Goal: Task Accomplishment & Management: Manage account settings

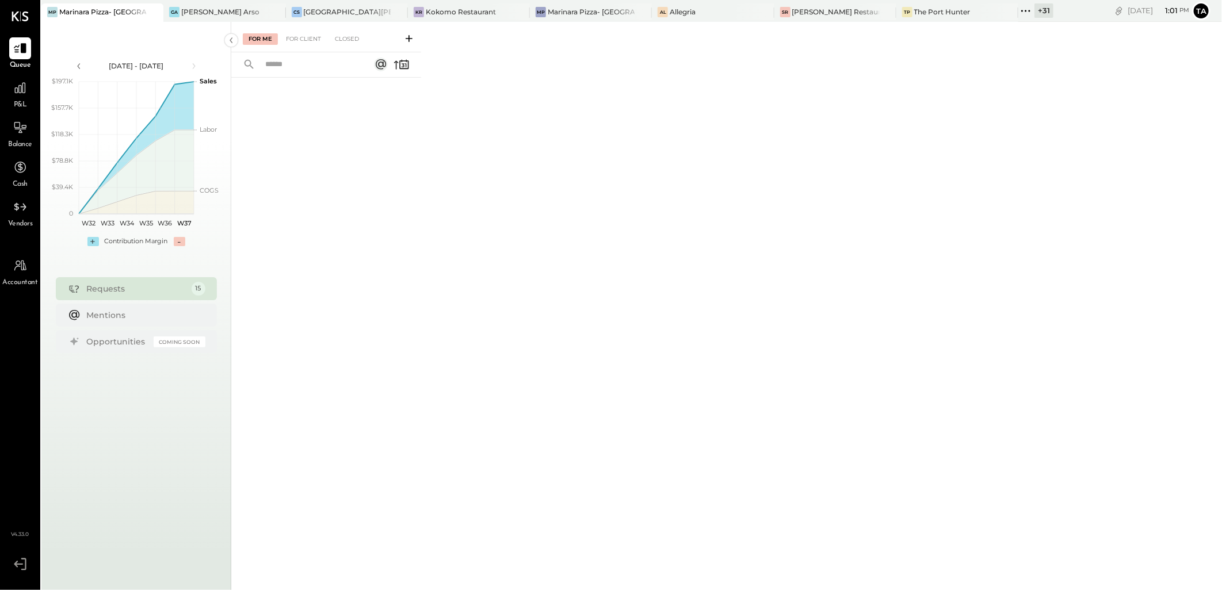
click at [123, 14] on div at bounding box center [143, 11] width 40 height 17
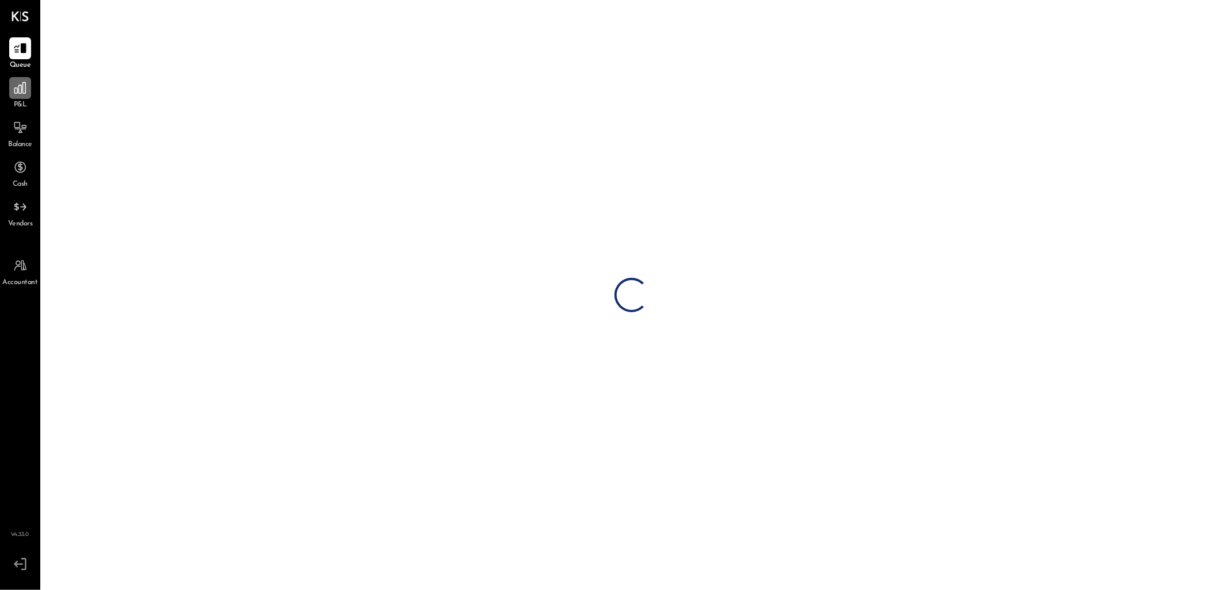
click at [26, 89] on icon at bounding box center [20, 88] width 15 height 15
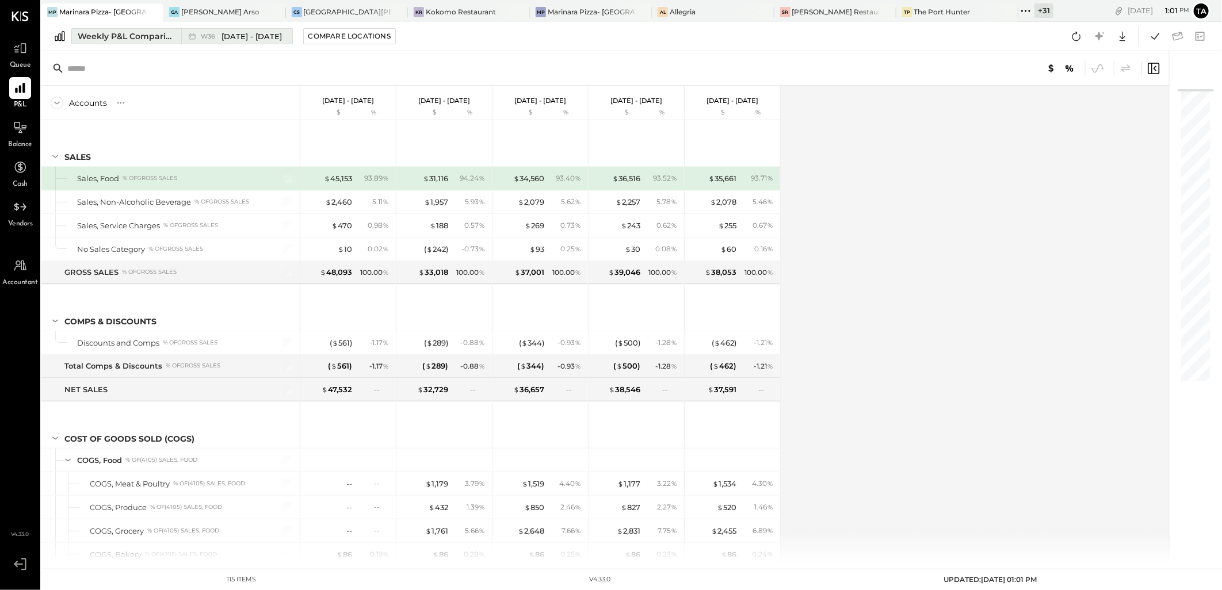
click at [127, 36] on div "Weekly P&L Comparison" at bounding box center [126, 36] width 97 height 12
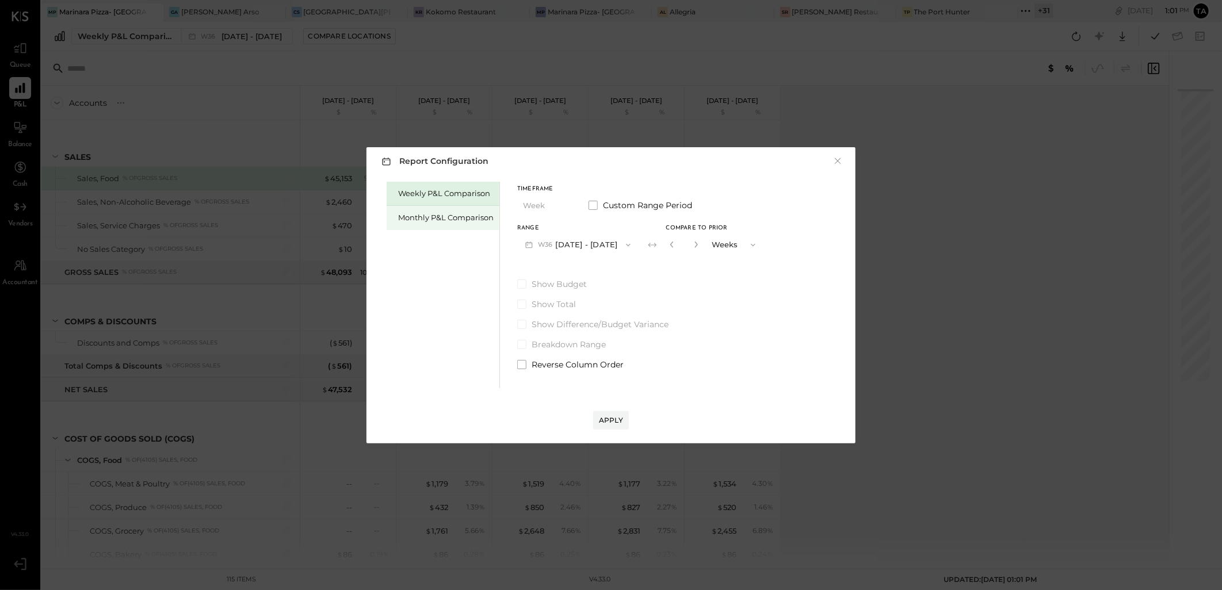
click at [417, 209] on div "Monthly P&L Comparison" at bounding box center [442, 218] width 113 height 24
click at [623, 243] on icon "button" at bounding box center [627, 244] width 9 height 9
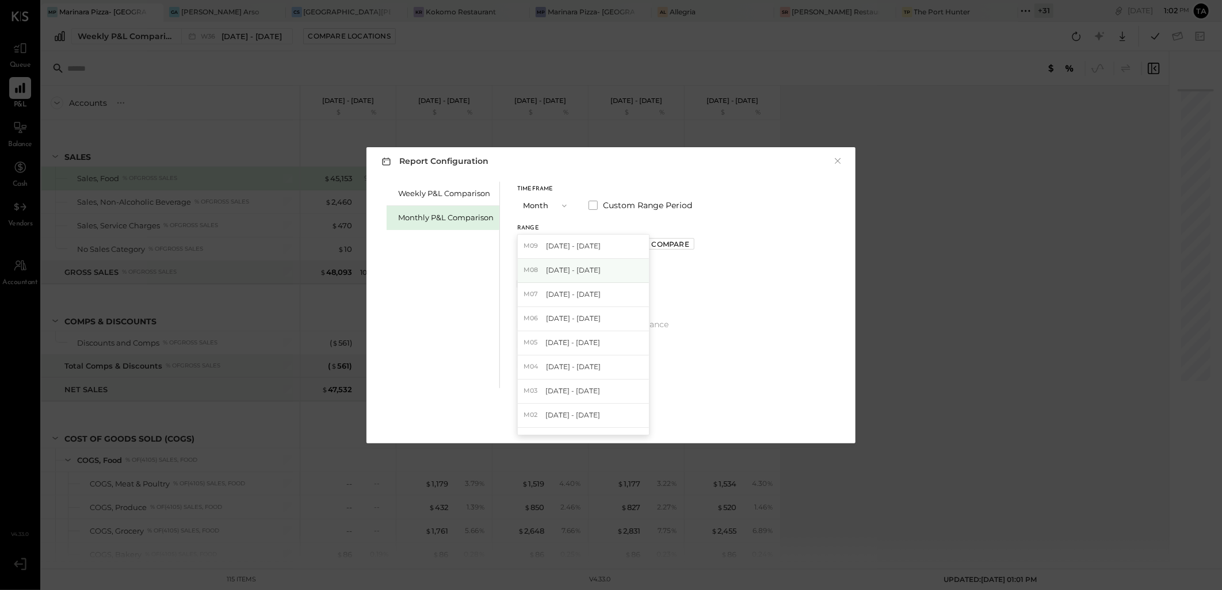
click at [599, 267] on div "M08 Aug 1 - 31, 2025" at bounding box center [583, 271] width 131 height 24
click at [769, 221] on div "Weekly P&L Comparison Monthly P&L Comparison Timeframe Month Custom Range Perio…" at bounding box center [611, 283] width 466 height 209
click at [611, 417] on div "Apply" at bounding box center [611, 420] width 24 height 10
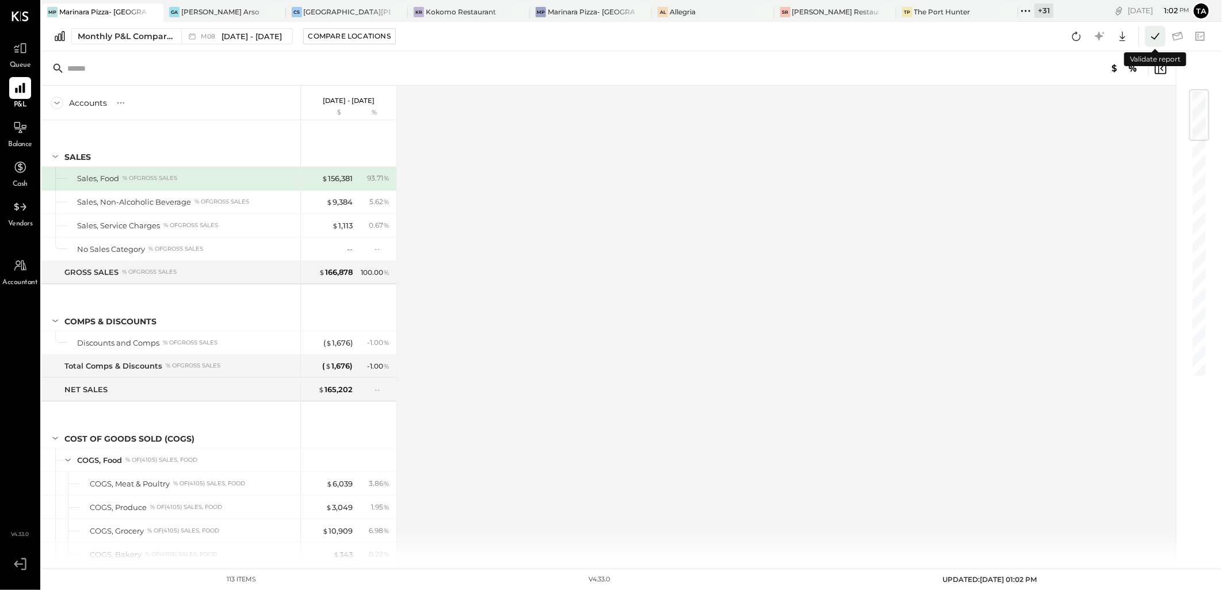
click at [1153, 41] on icon at bounding box center [1154, 36] width 15 height 15
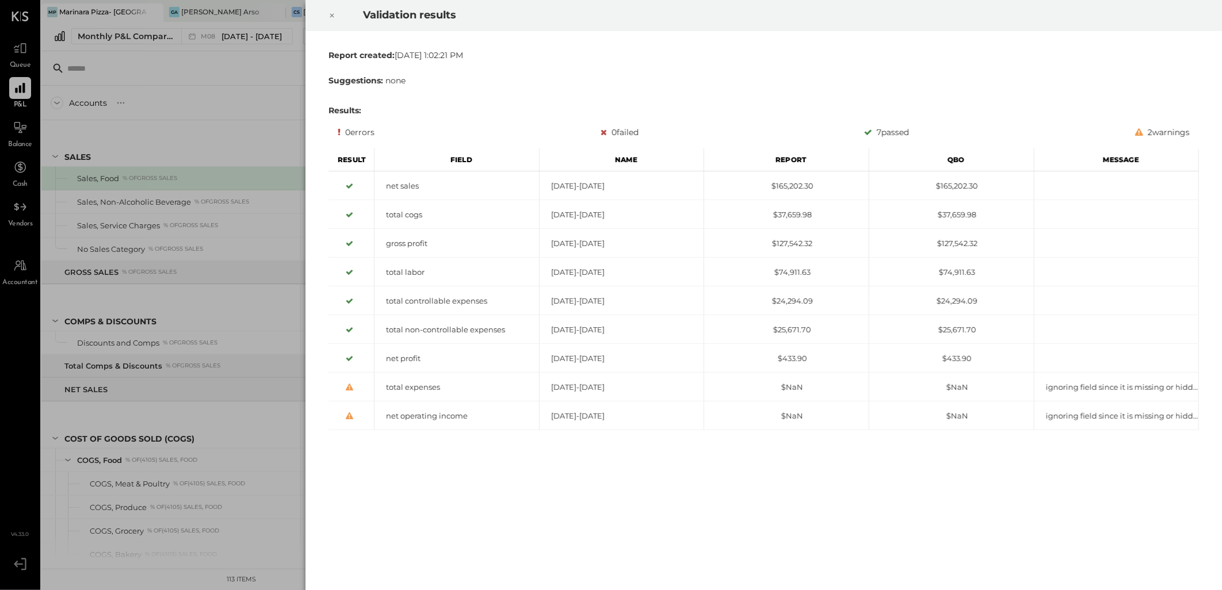
click at [326, 14] on div at bounding box center [331, 15] width 25 height 32
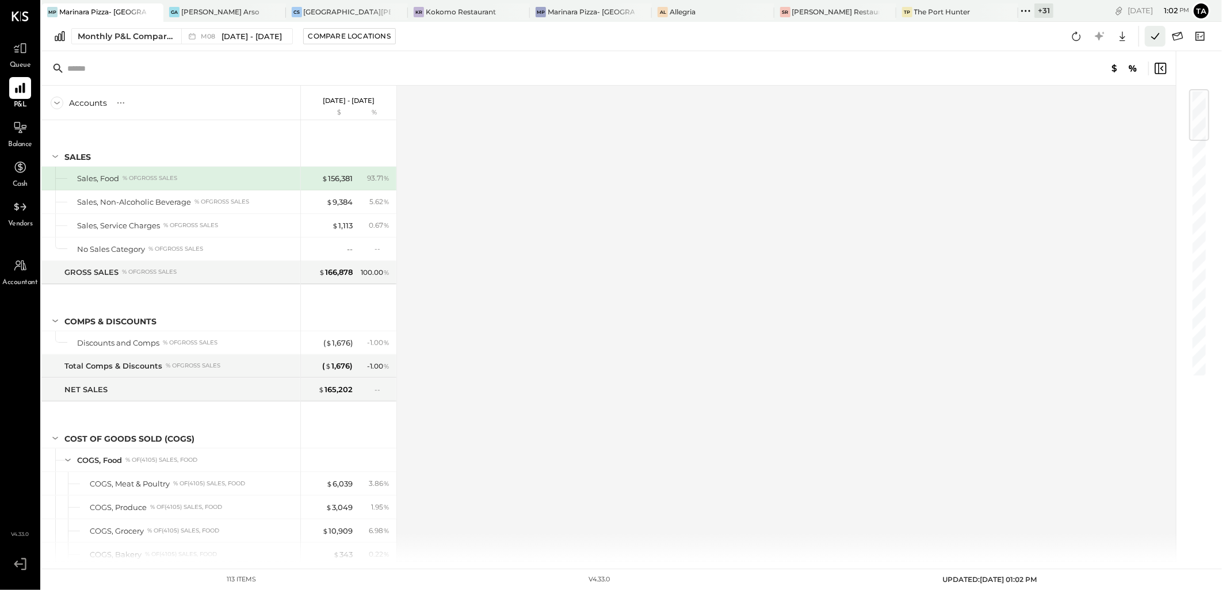
click at [1158, 35] on icon at bounding box center [1155, 36] width 8 height 6
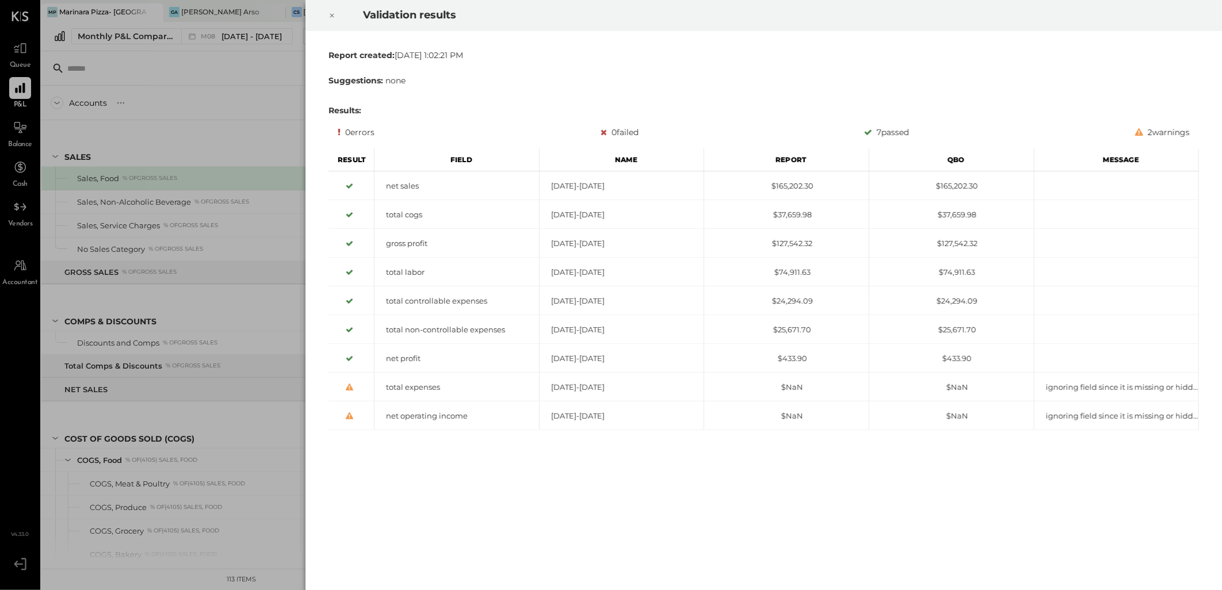
click at [328, 17] on icon at bounding box center [331, 16] width 7 height 14
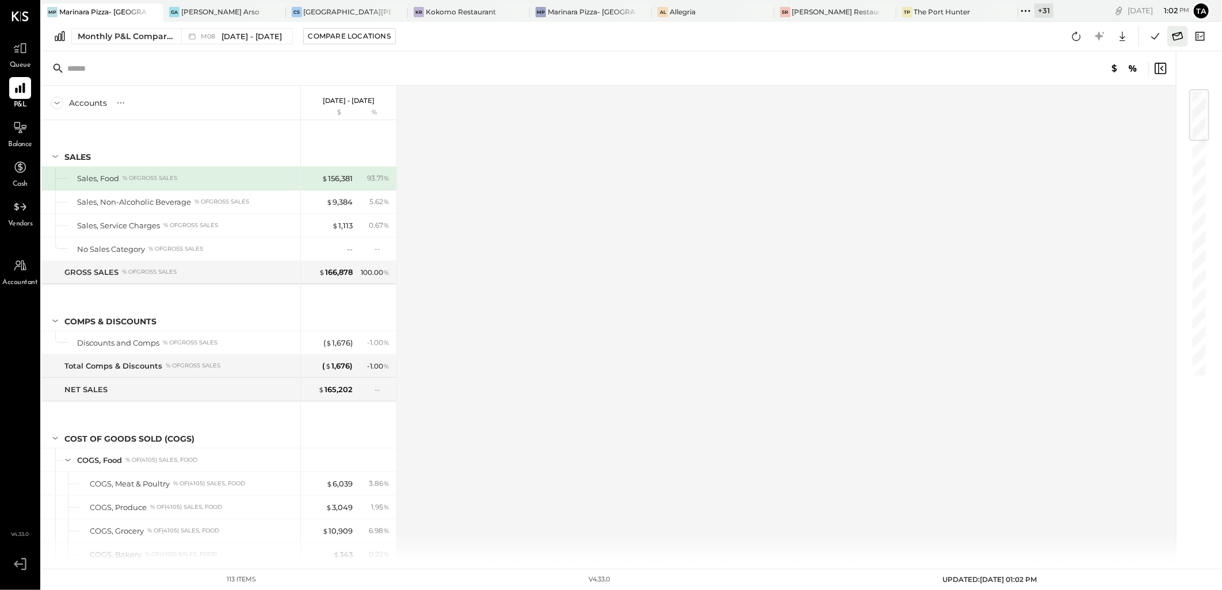
click at [1171, 40] on icon at bounding box center [1177, 36] width 15 height 15
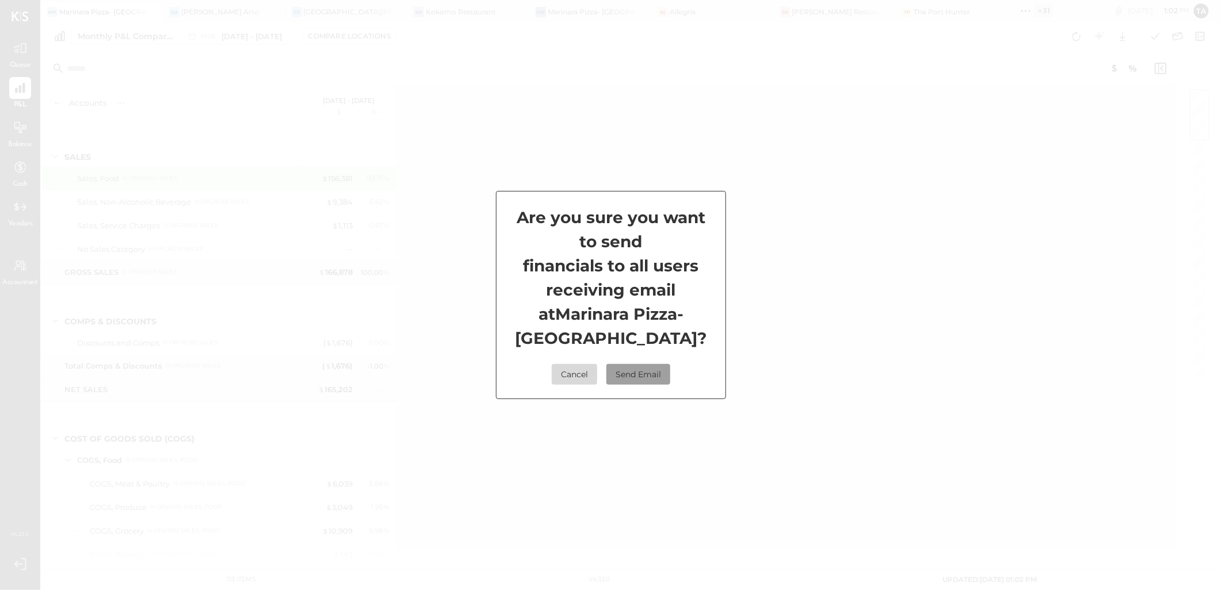
click at [640, 375] on button "Send Email" at bounding box center [638, 374] width 64 height 21
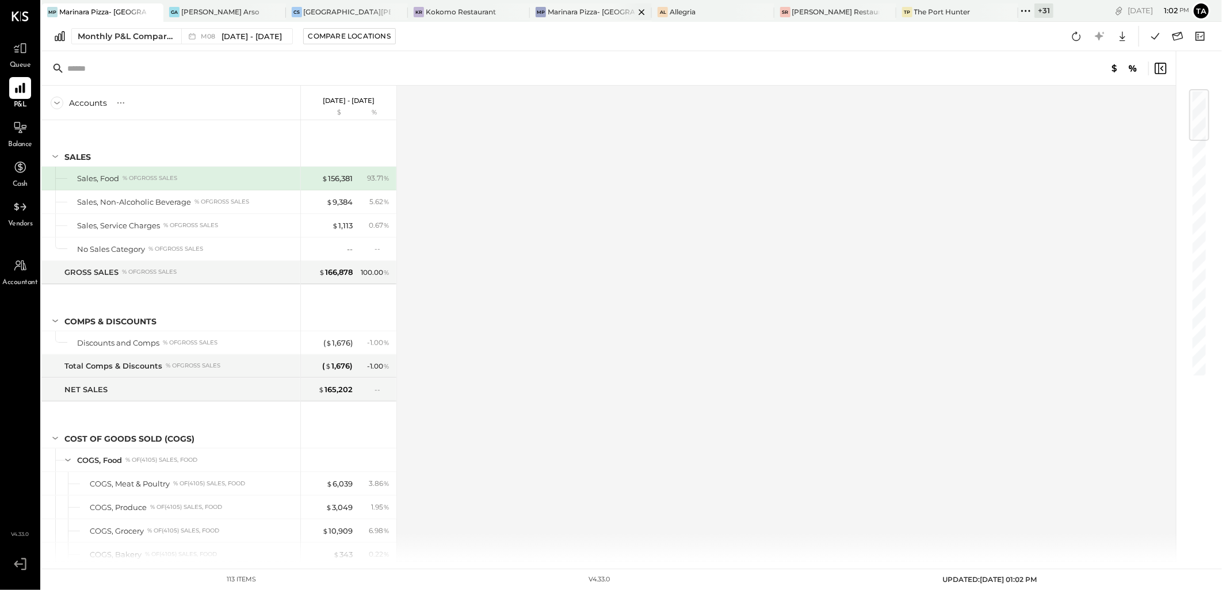
click at [573, 10] on div "Marinara Pizza- [GEOGRAPHIC_DATA]" at bounding box center [591, 12] width 87 height 10
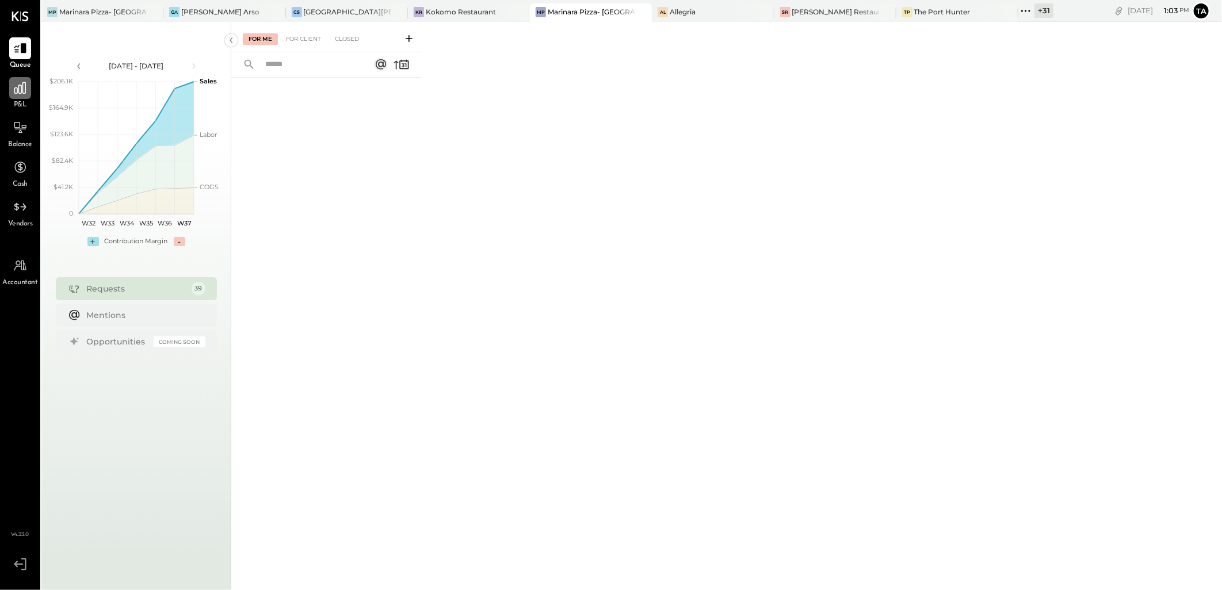
click at [19, 94] on icon at bounding box center [20, 88] width 15 height 15
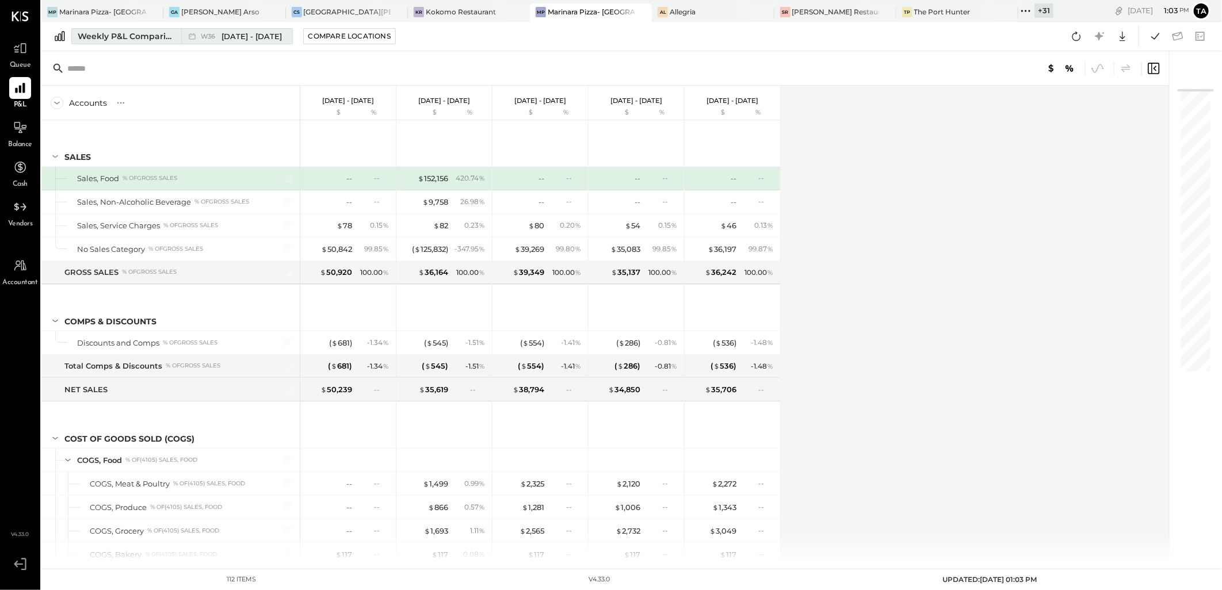
click at [143, 39] on div "Weekly P&L Comparison" at bounding box center [126, 36] width 97 height 12
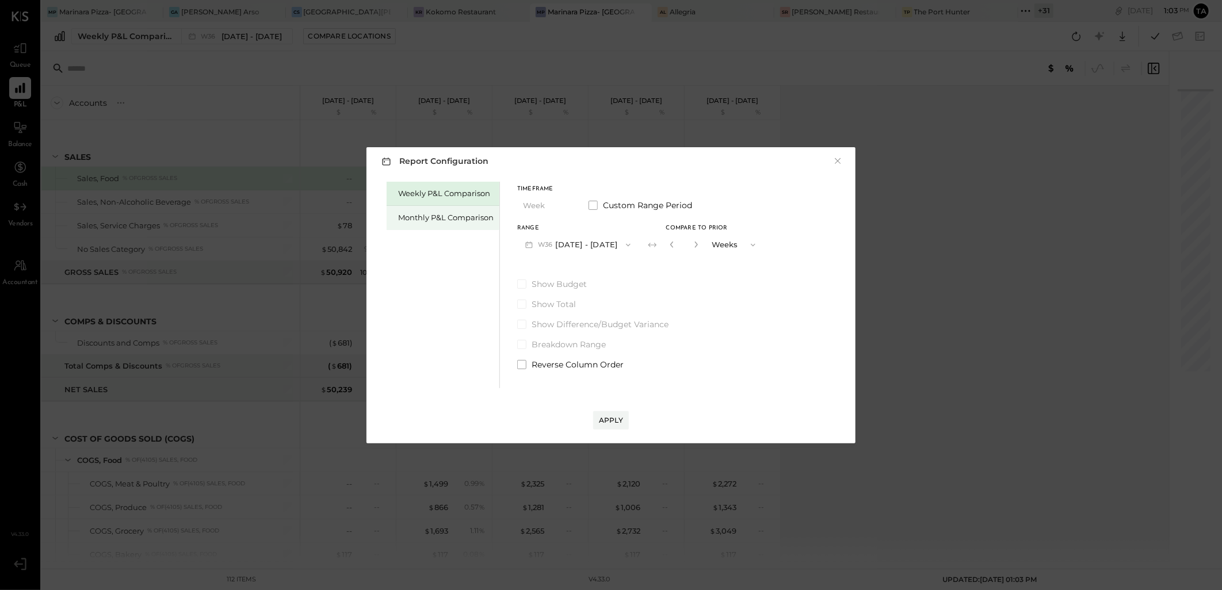
click at [430, 219] on div "Monthly P&L Comparison" at bounding box center [445, 217] width 95 height 11
click at [581, 240] on button "M09 Sep 1 - 30, 2025" at bounding box center [577, 244] width 121 height 21
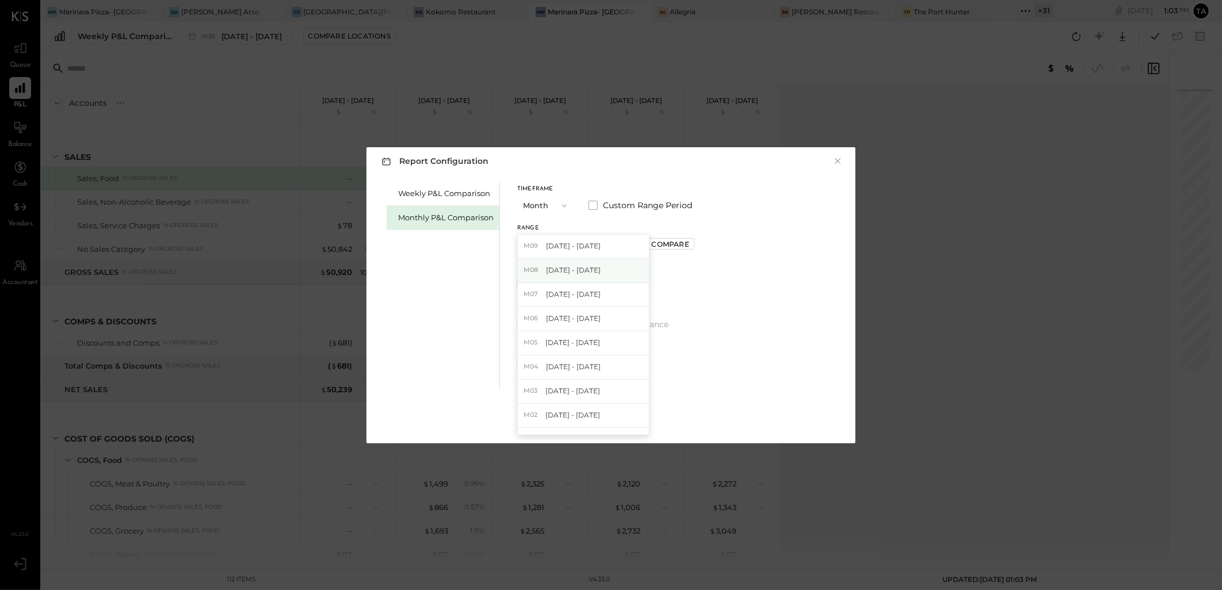
click at [591, 274] on span "Aug 1 - 31, 2025" at bounding box center [573, 270] width 55 height 10
click at [618, 415] on div "Apply" at bounding box center [611, 420] width 24 height 10
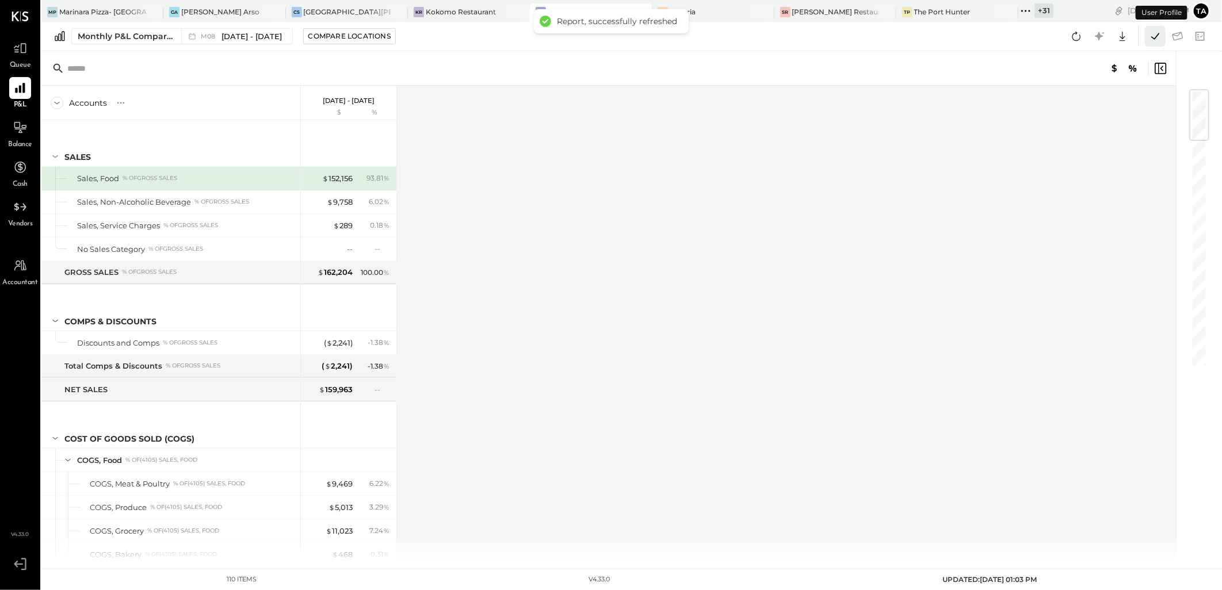
click at [1149, 41] on icon at bounding box center [1154, 36] width 15 height 15
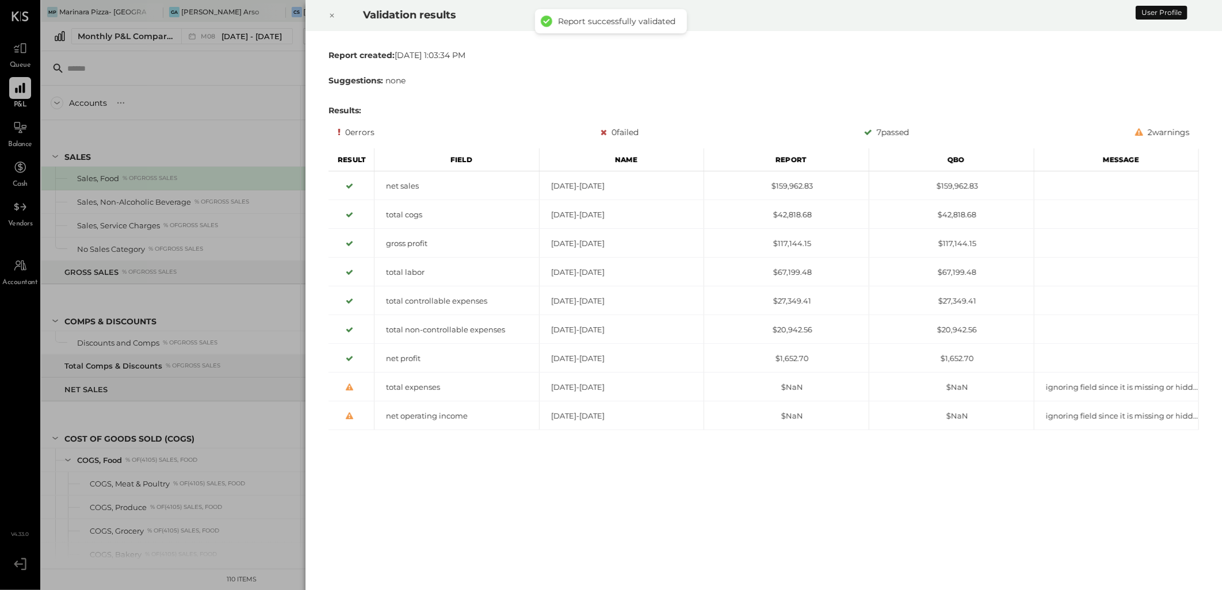
click at [331, 18] on icon at bounding box center [331, 16] width 7 height 14
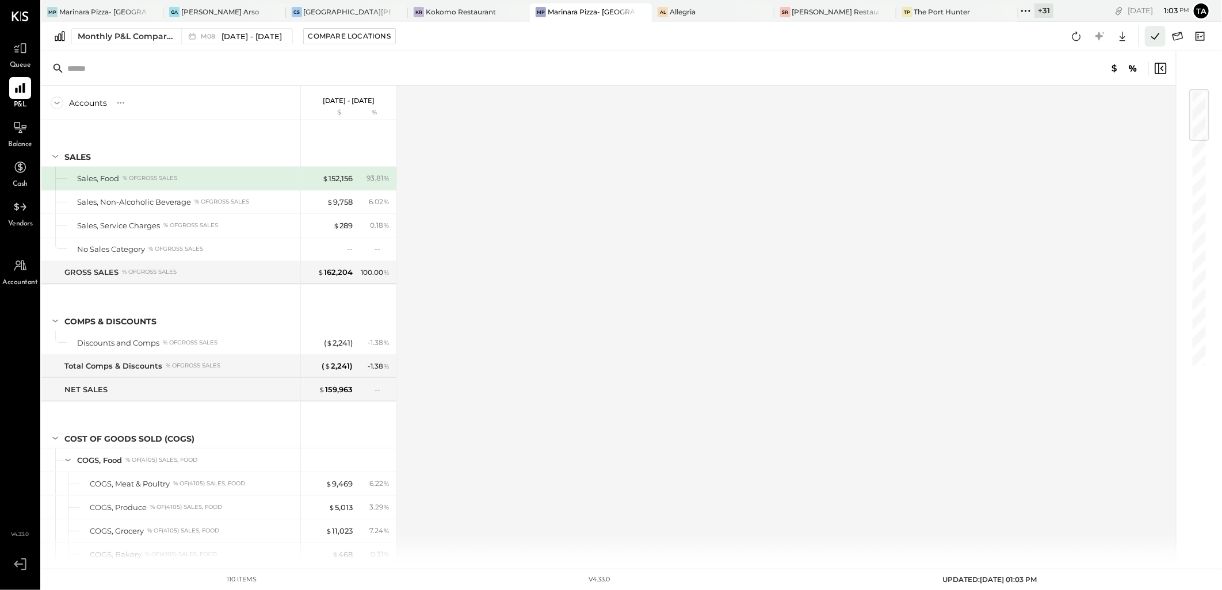
click at [1156, 39] on icon at bounding box center [1154, 36] width 15 height 15
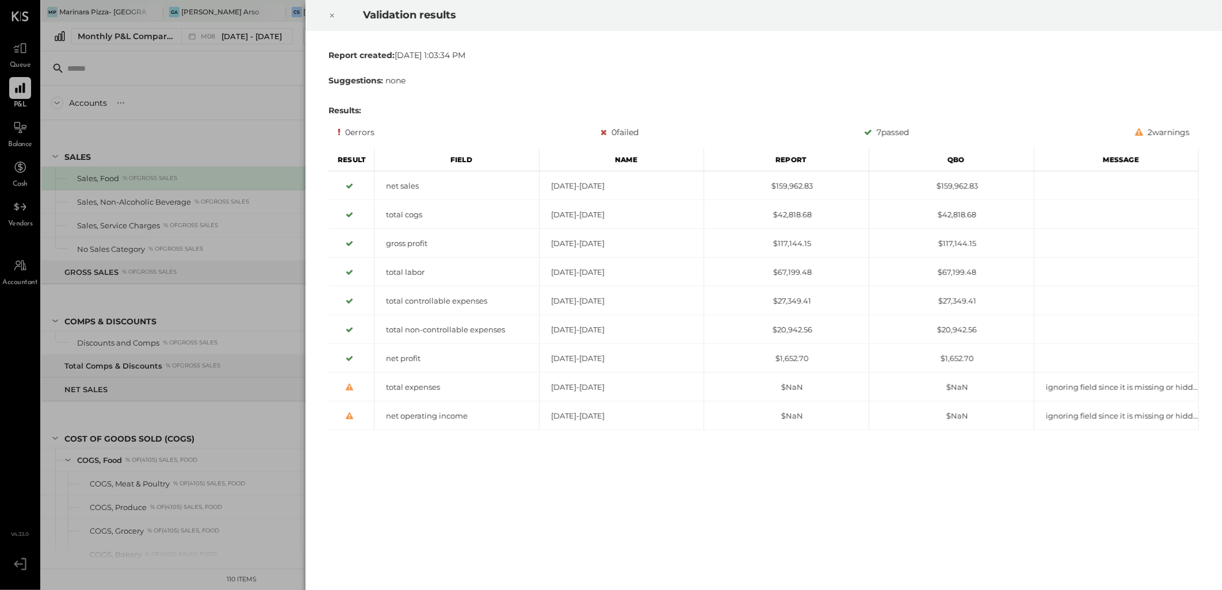
click at [332, 13] on icon at bounding box center [331, 16] width 7 height 14
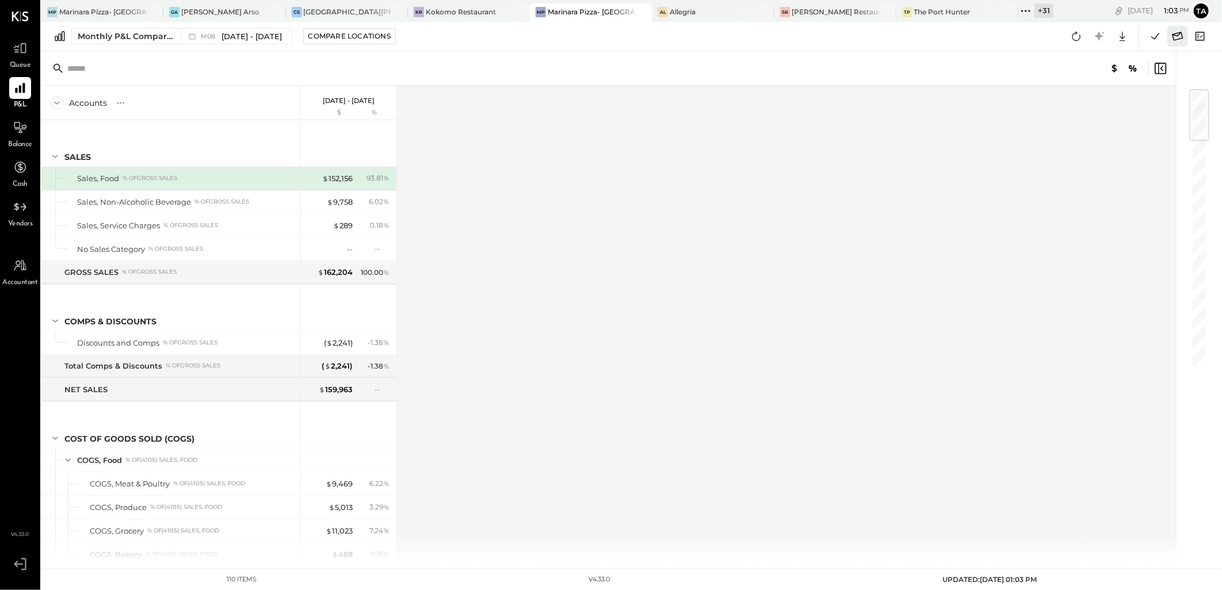
click at [1182, 41] on icon at bounding box center [1177, 36] width 15 height 15
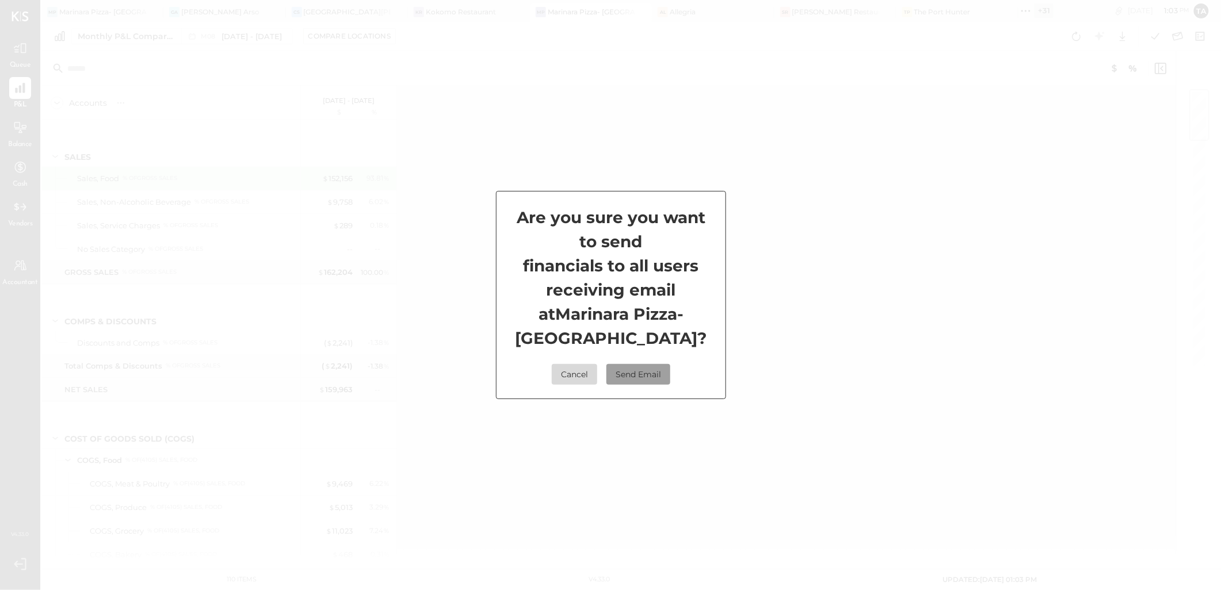
click at [639, 376] on button "Send Email" at bounding box center [638, 374] width 64 height 21
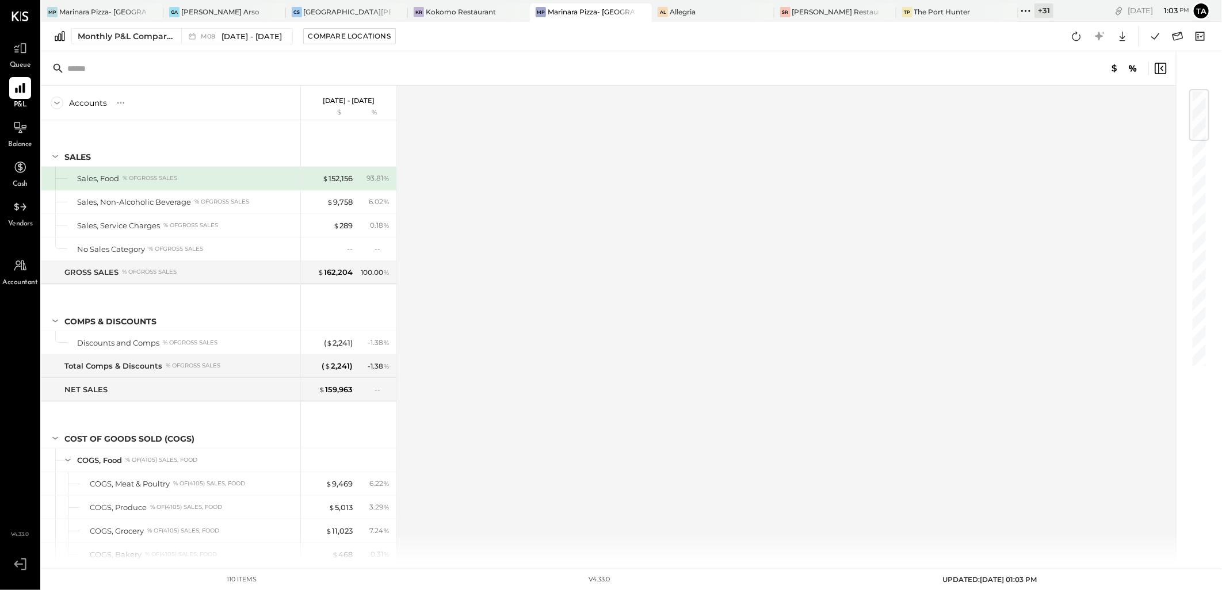
click at [1018, 9] on icon at bounding box center [1025, 10] width 15 height 15
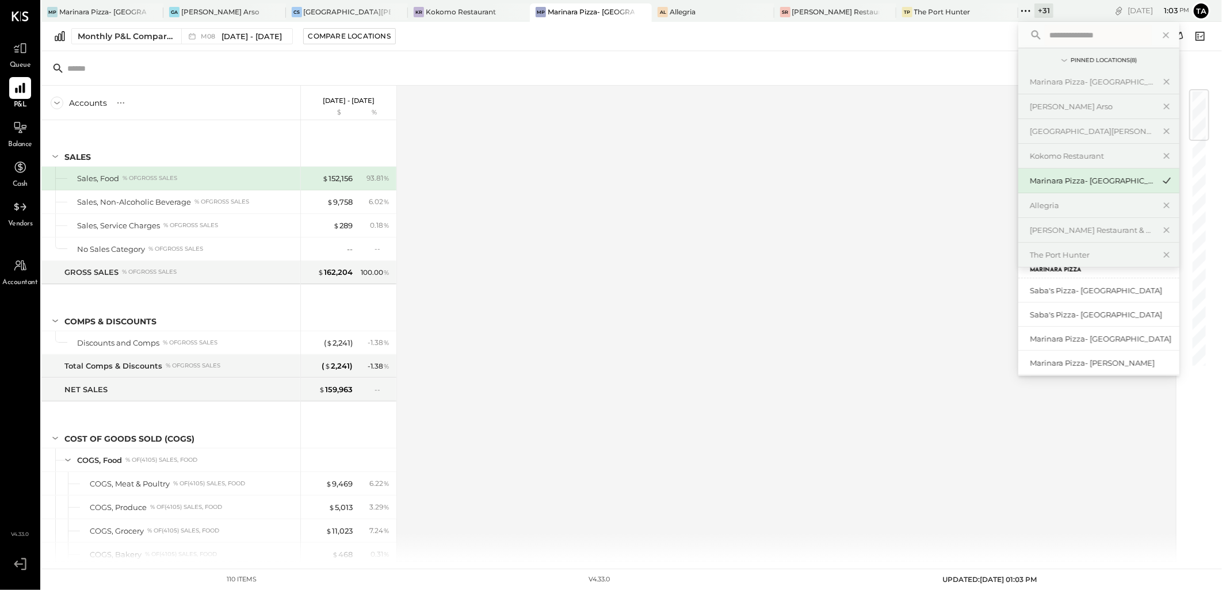
scroll to position [64, 0]
click at [1065, 319] on div "Saba's Pizza- [GEOGRAPHIC_DATA]" at bounding box center [1091, 321] width 124 height 11
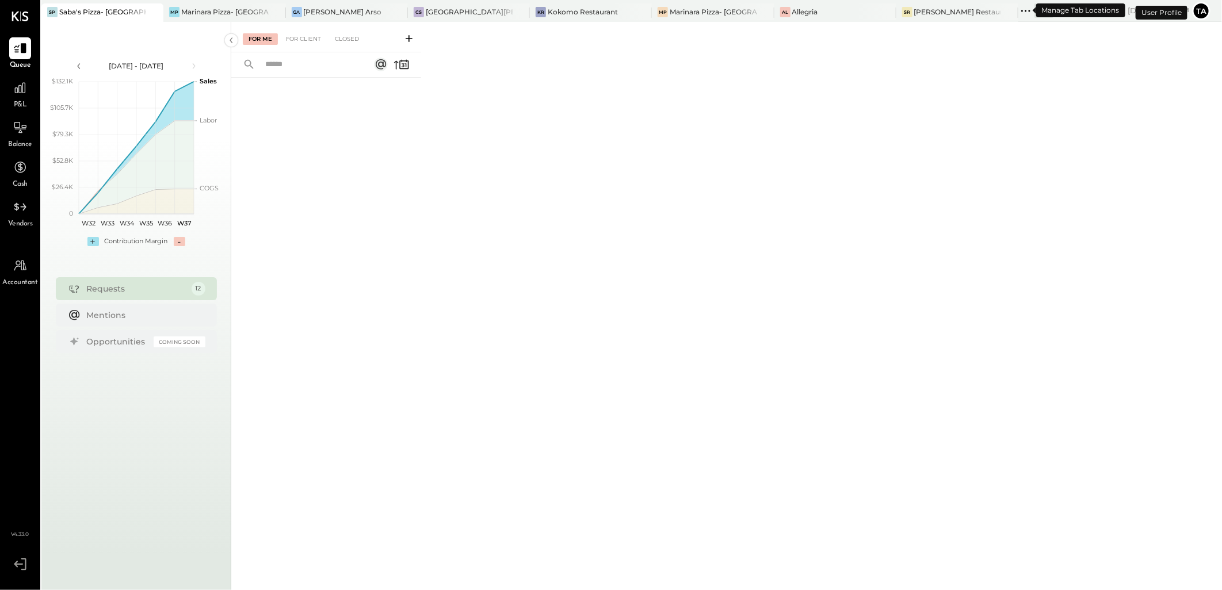
click at [1018, 9] on icon at bounding box center [1025, 10] width 15 height 15
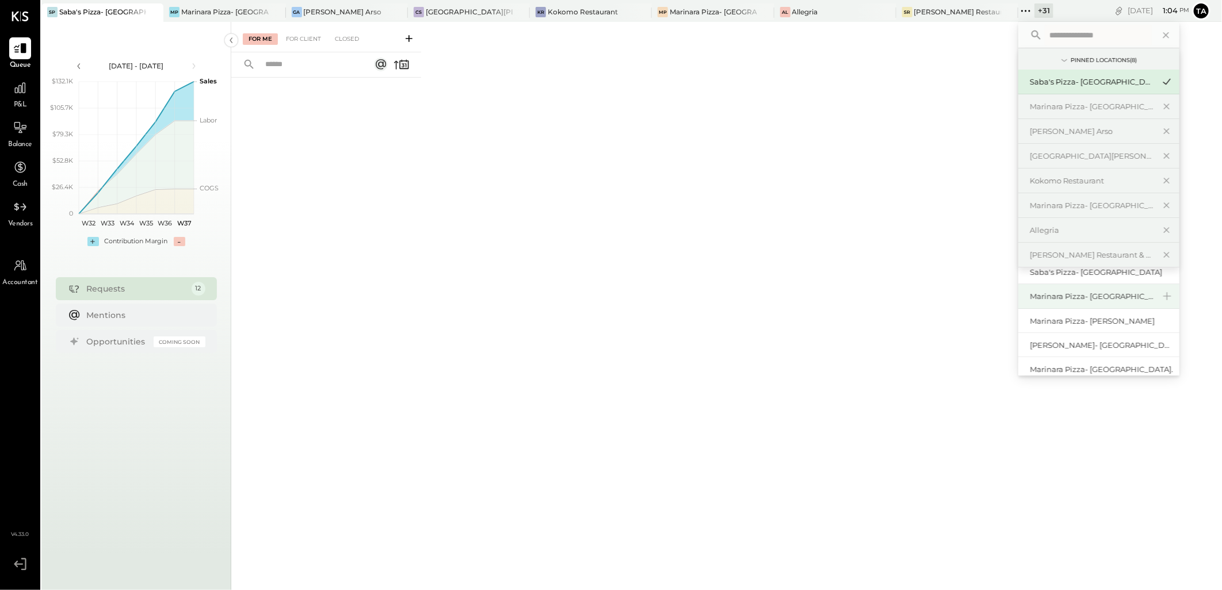
scroll to position [191, 0]
click at [1063, 295] on div "Marinara Pizza- [GEOGRAPHIC_DATA]" at bounding box center [1091, 295] width 124 height 11
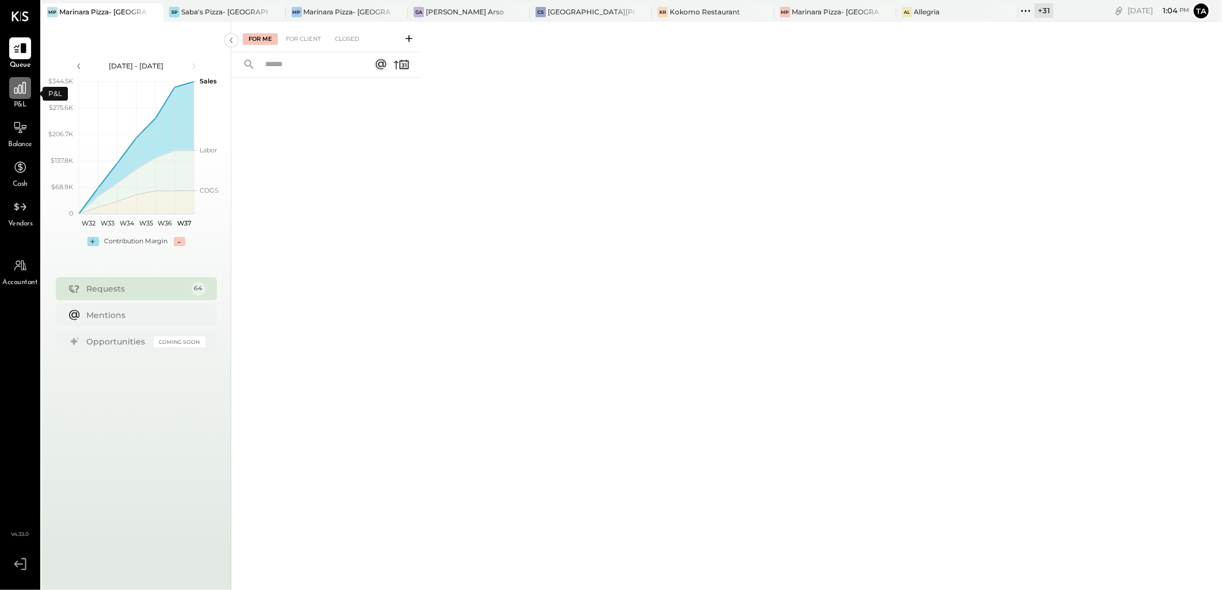
click at [27, 90] on icon at bounding box center [20, 88] width 15 height 15
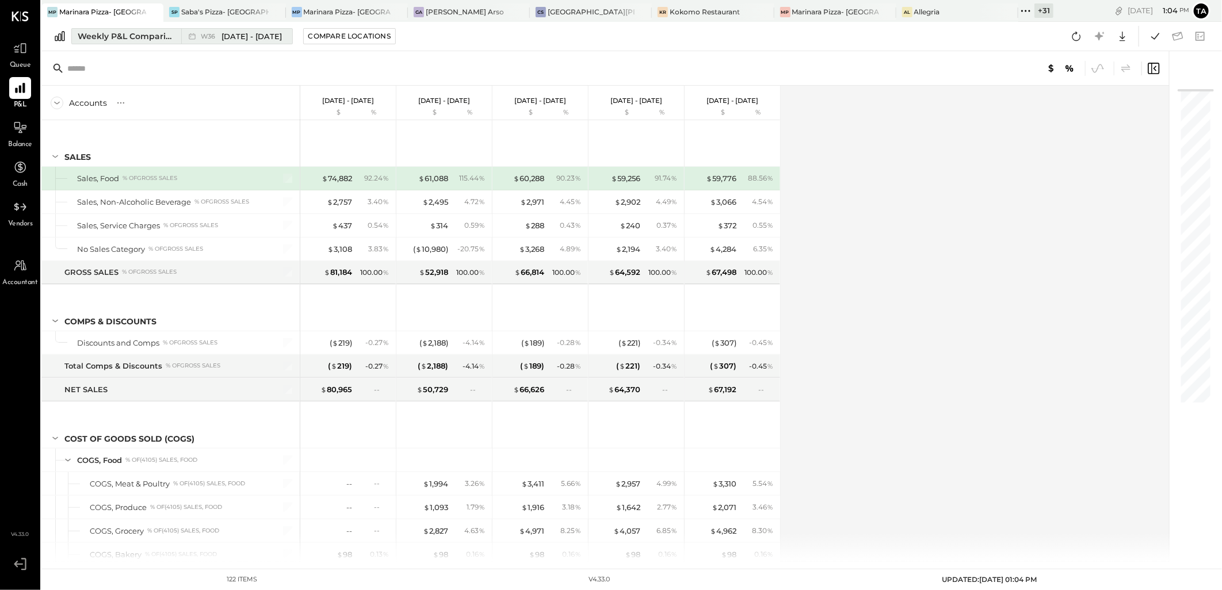
click at [142, 41] on div "Weekly P&L Comparison" at bounding box center [126, 36] width 97 height 12
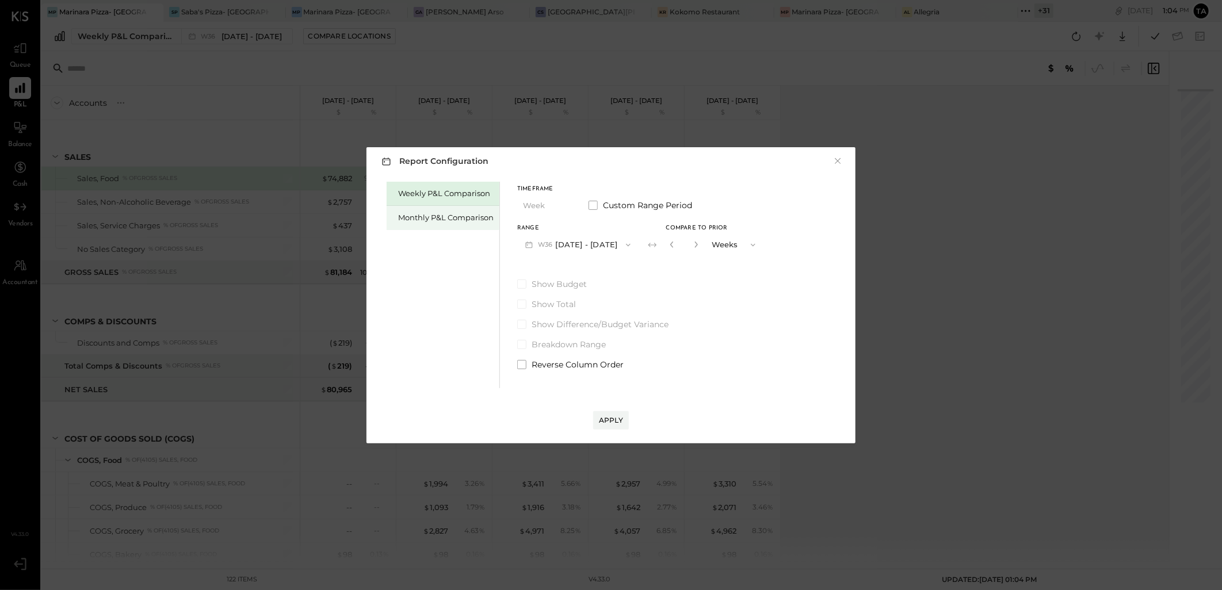
click at [464, 220] on div "Monthly P&L Comparison" at bounding box center [445, 217] width 95 height 11
click at [577, 245] on button "M09 Sep 1 - 30, 2025" at bounding box center [577, 244] width 121 height 21
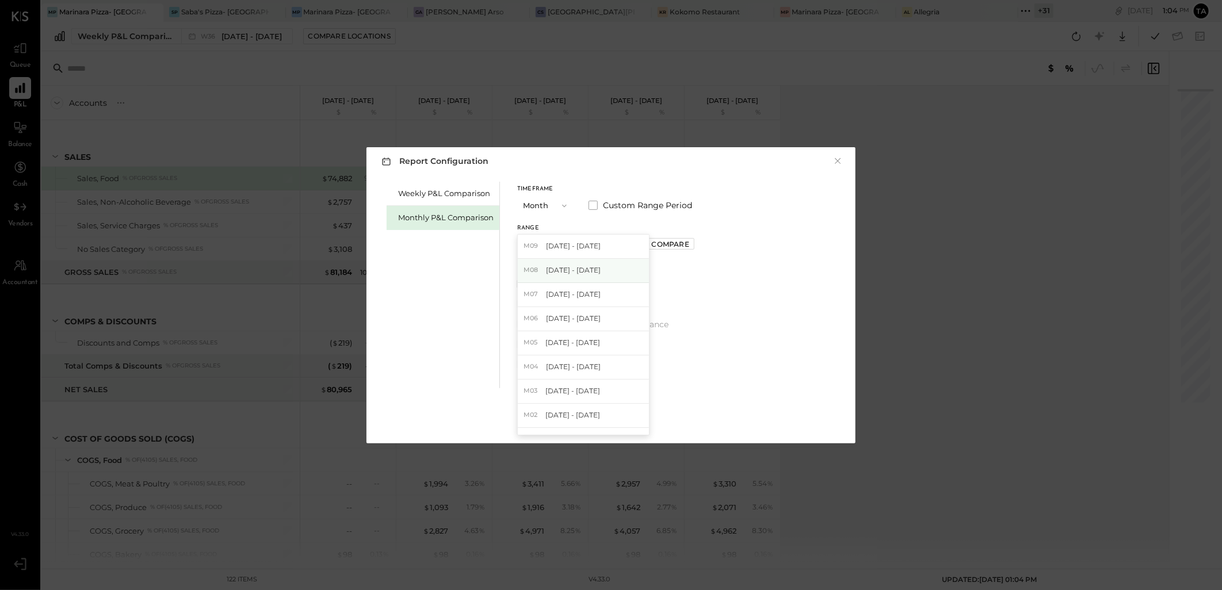
click at [584, 267] on span "Aug 1 - 31, 2025" at bounding box center [573, 270] width 55 height 10
click at [607, 419] on div "Apply" at bounding box center [611, 420] width 24 height 10
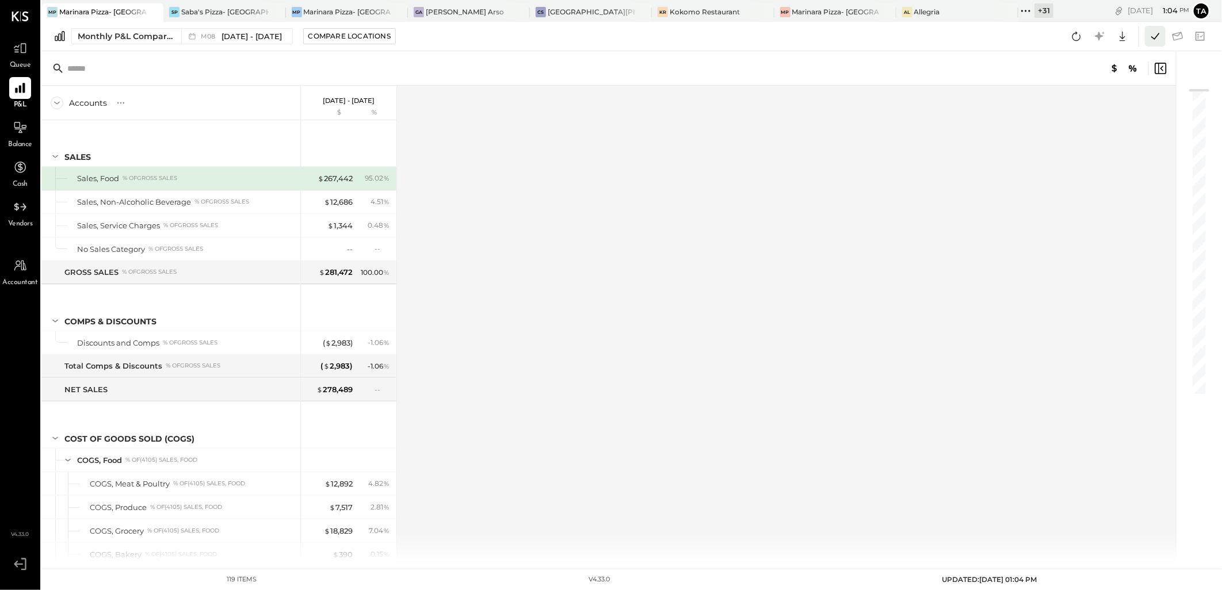
click at [1155, 41] on icon at bounding box center [1154, 36] width 15 height 15
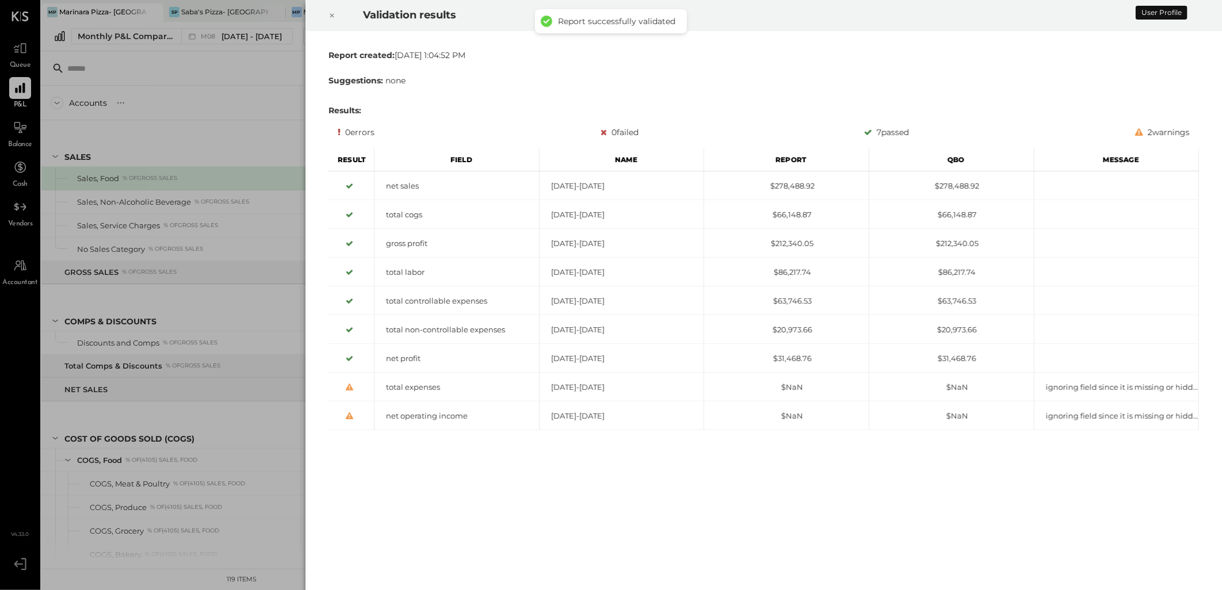
click at [331, 16] on icon at bounding box center [331, 16] width 7 height 14
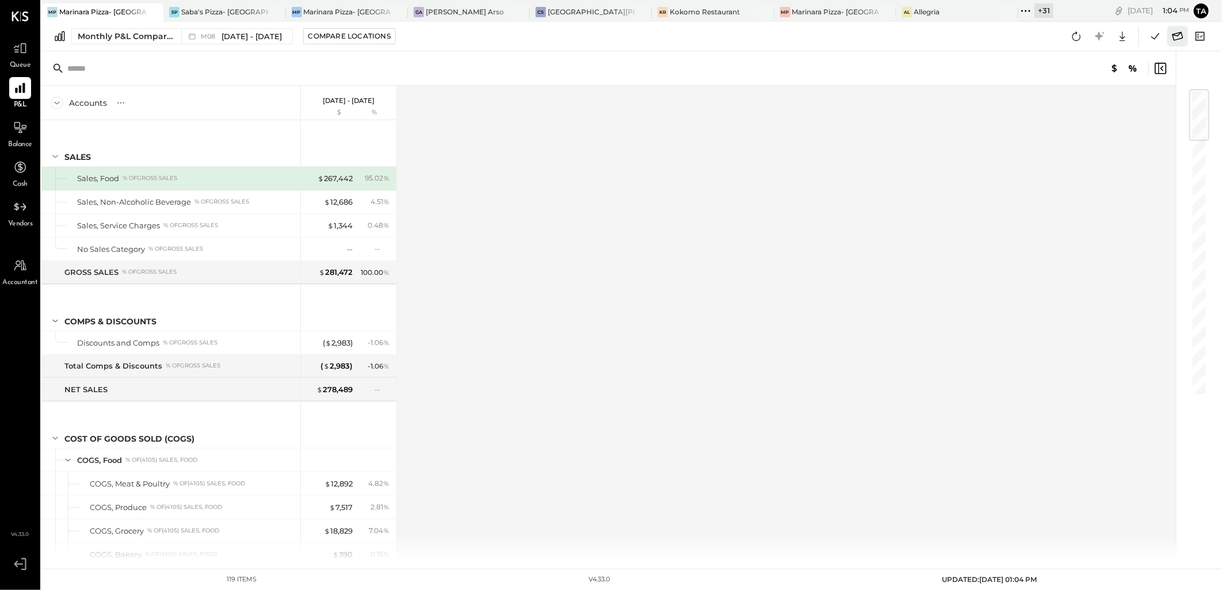
click at [1177, 40] on icon at bounding box center [1177, 36] width 15 height 15
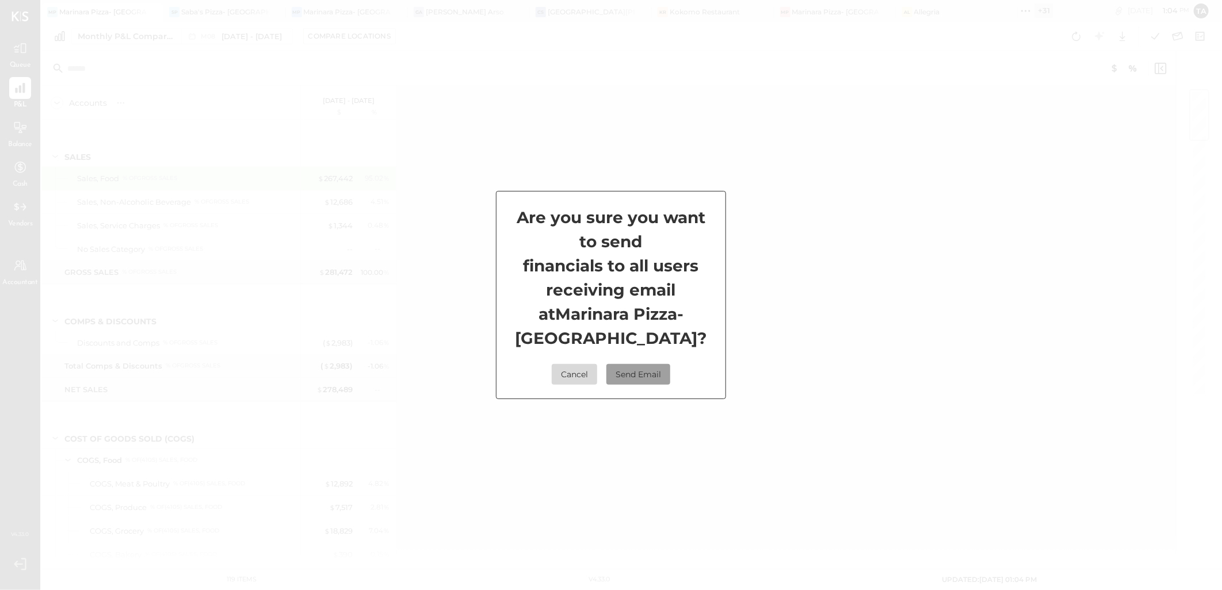
click at [637, 377] on button "Send Email" at bounding box center [638, 374] width 64 height 21
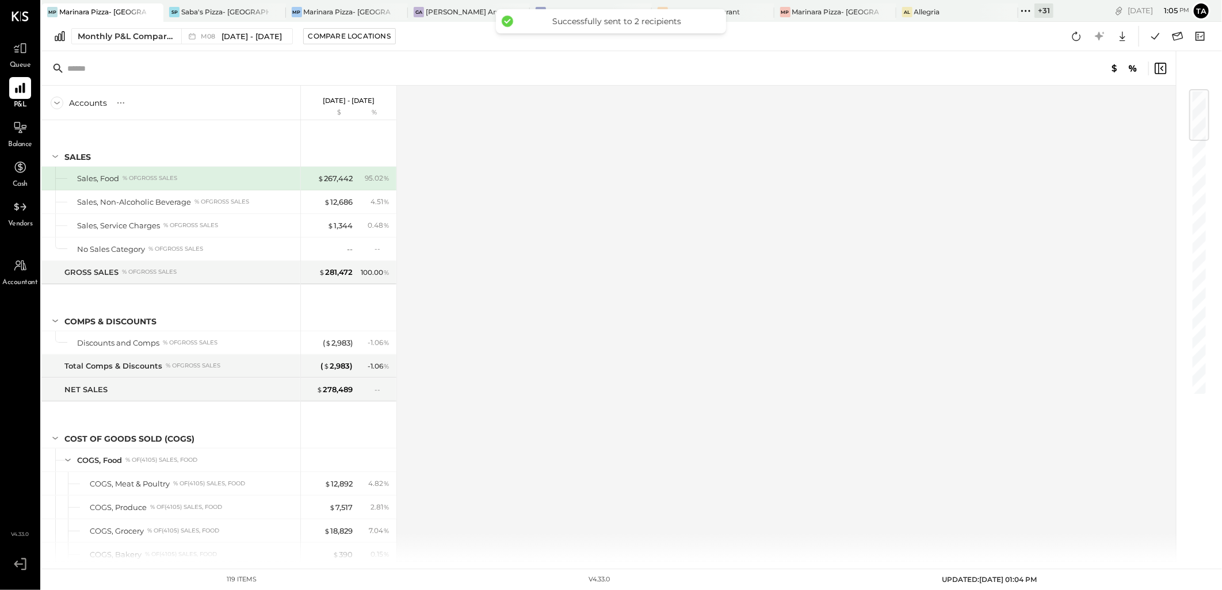
drag, startPoint x: 1008, startPoint y: 13, endPoint x: 1008, endPoint y: 26, distance: 13.2
click at [1018, 13] on icon at bounding box center [1025, 10] width 15 height 15
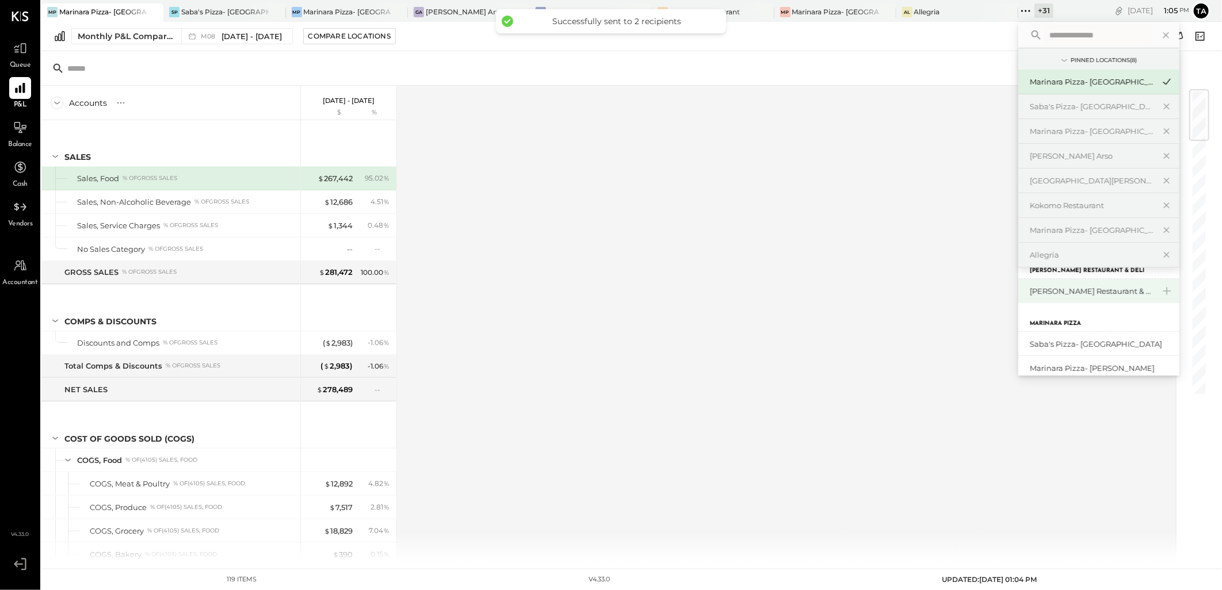
scroll to position [191, 0]
click at [1159, 104] on icon at bounding box center [1166, 106] width 14 height 15
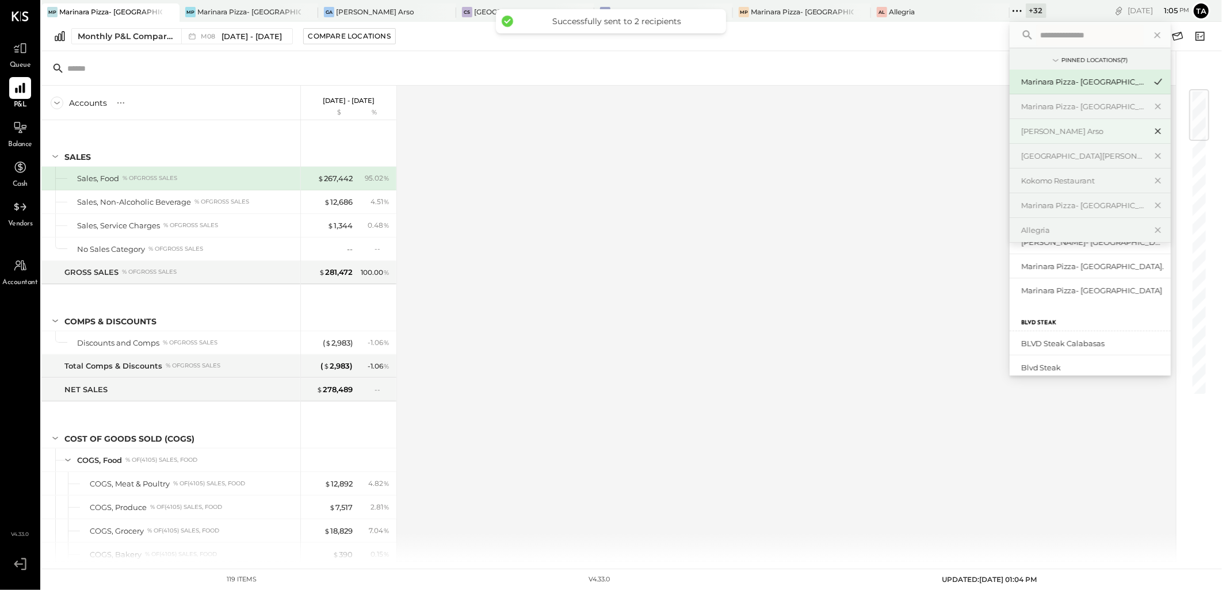
click at [1154, 133] on icon at bounding box center [1157, 132] width 6 height 6
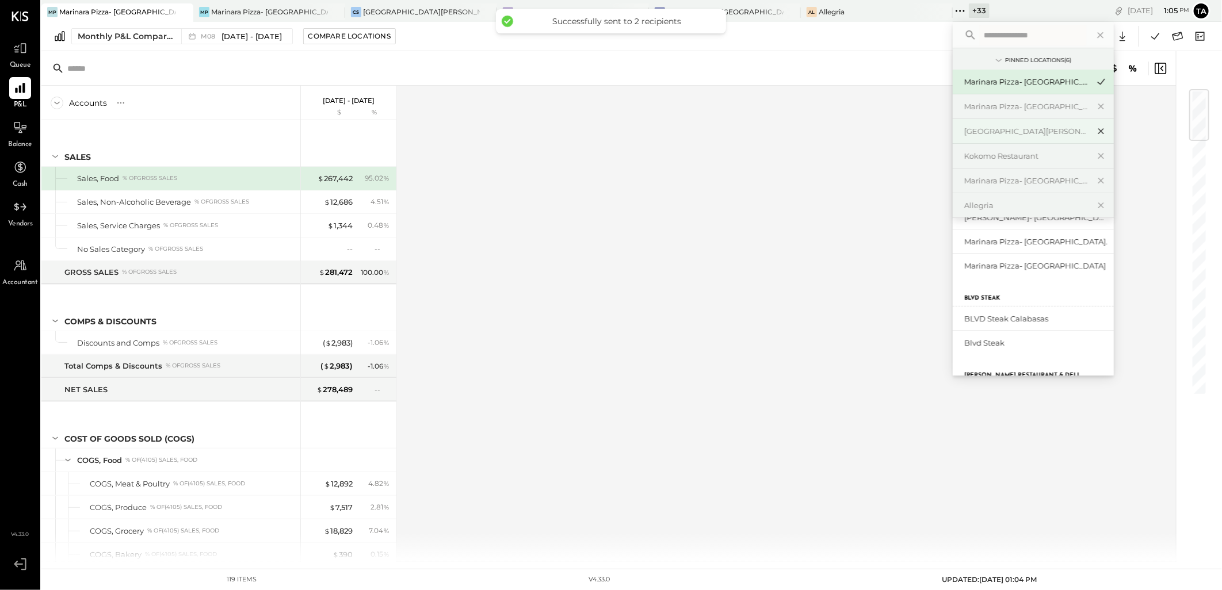
click at [1094, 131] on icon at bounding box center [1101, 131] width 14 height 15
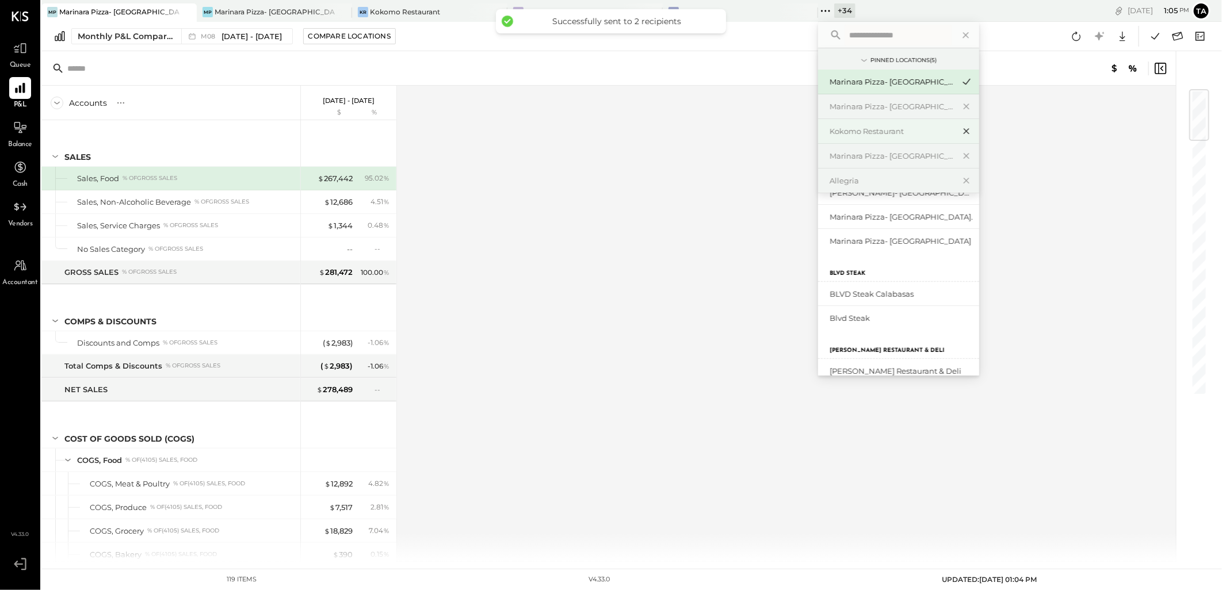
click at [963, 130] on icon at bounding box center [966, 131] width 14 height 15
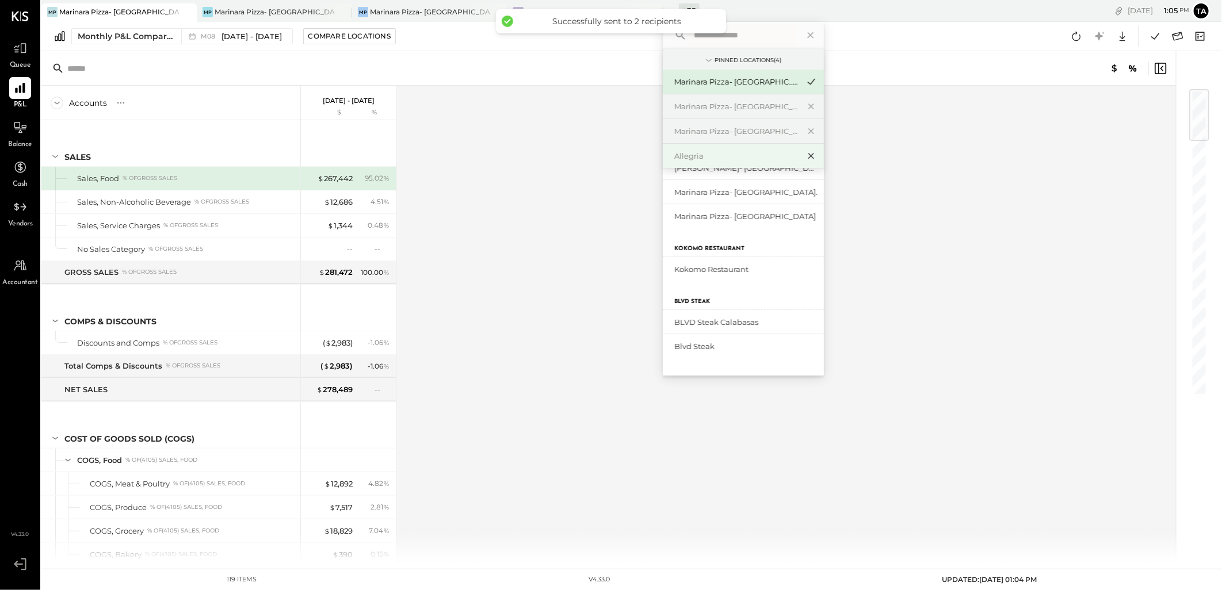
click at [809, 156] on icon at bounding box center [811, 155] width 14 height 15
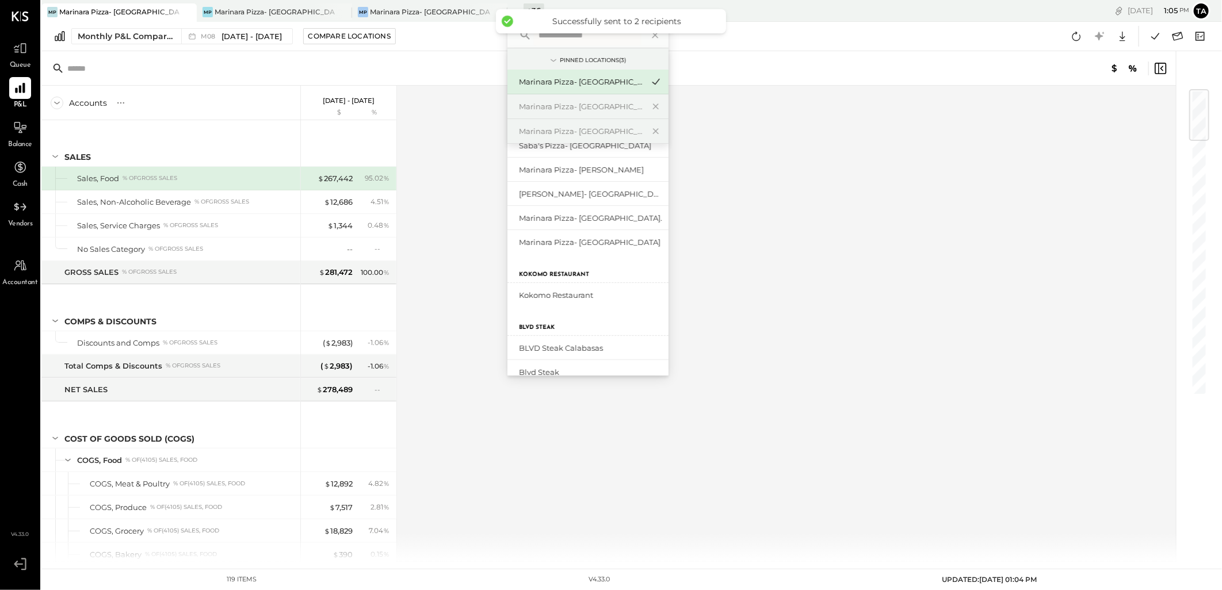
scroll to position [0, 0]
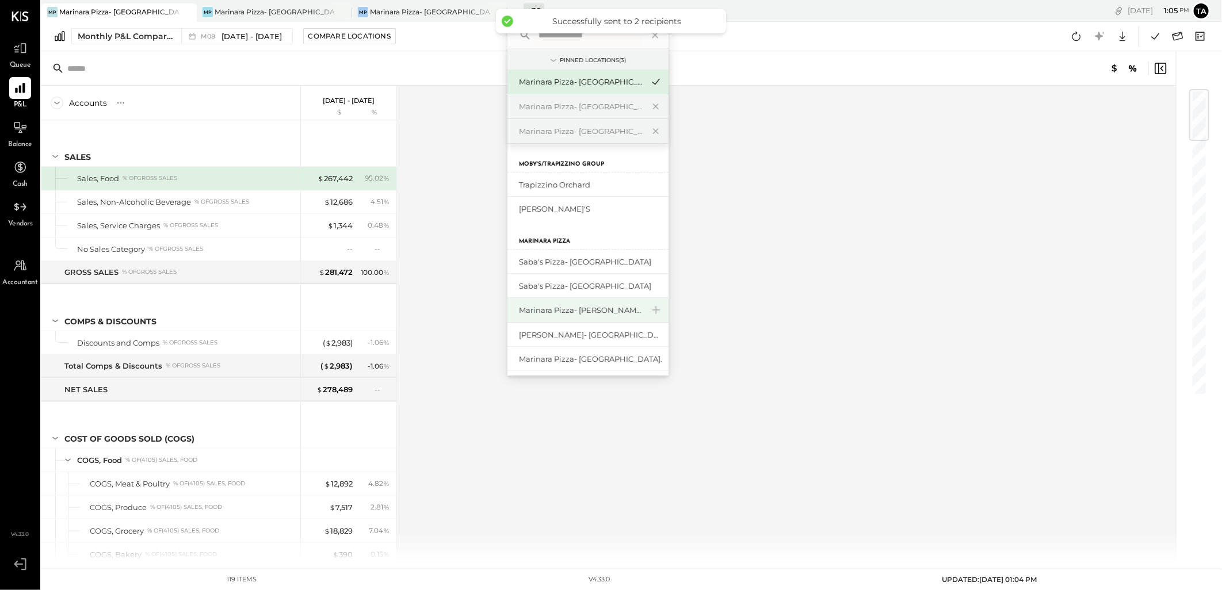
click at [584, 314] on div "Marinara Pizza- [PERSON_NAME]" at bounding box center [581, 310] width 124 height 11
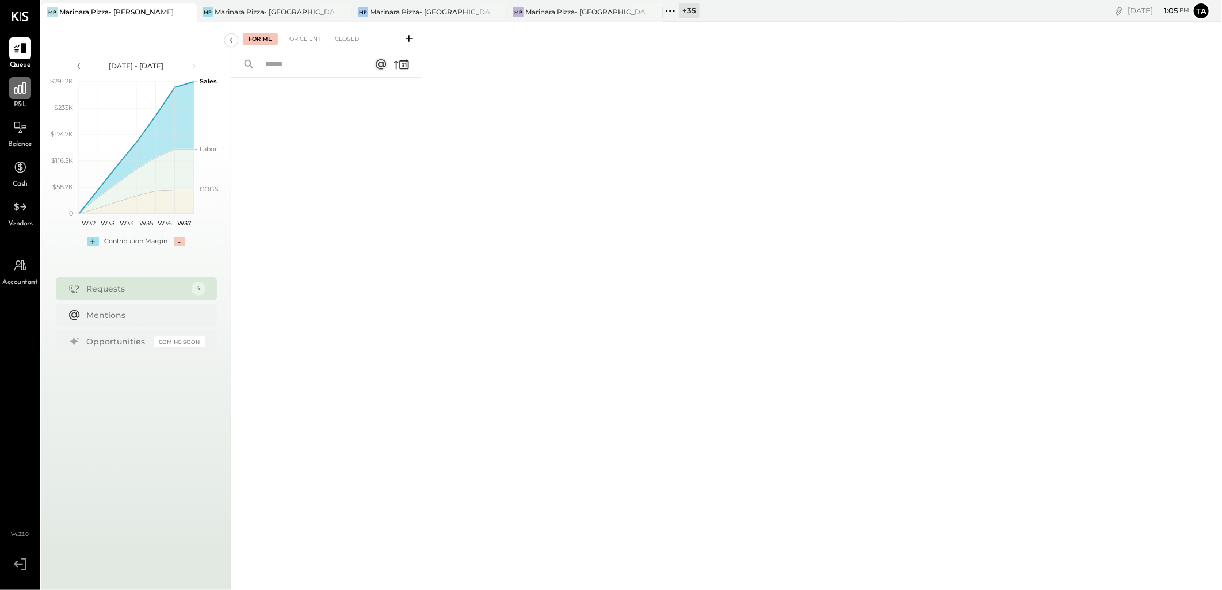
click at [18, 89] on icon at bounding box center [20, 88] width 12 height 12
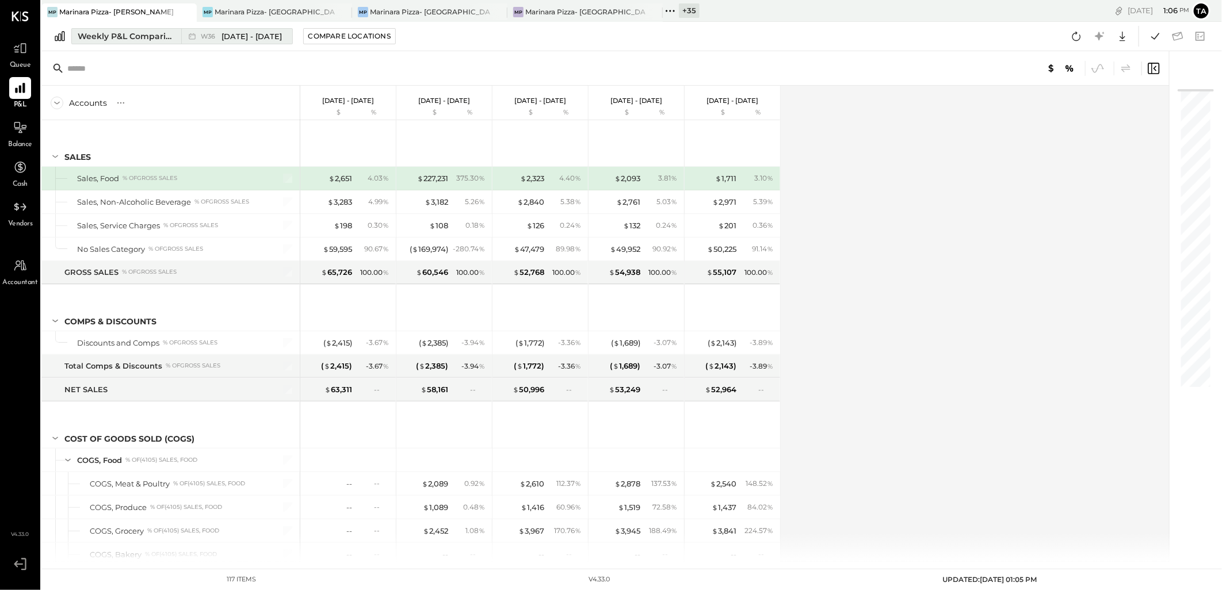
click at [124, 35] on div "Weekly P&L Comparison" at bounding box center [126, 36] width 97 height 12
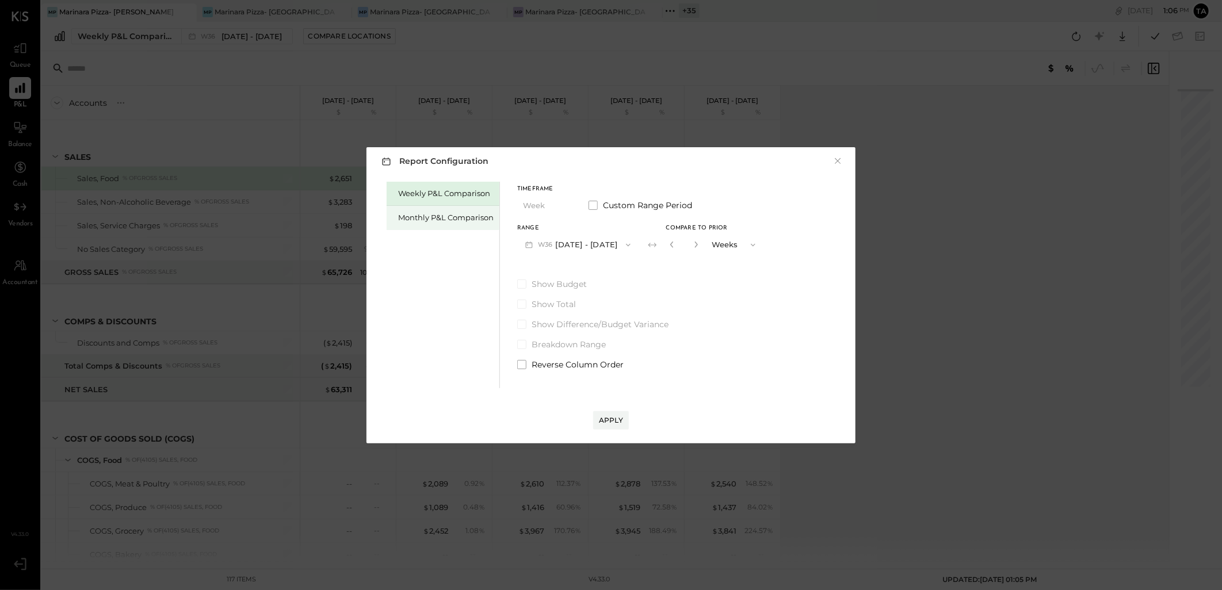
click at [416, 210] on div "Monthly P&L Comparison" at bounding box center [442, 218] width 113 height 24
click at [571, 244] on button "M09 Sep 1 - 30, 2025" at bounding box center [577, 244] width 121 height 21
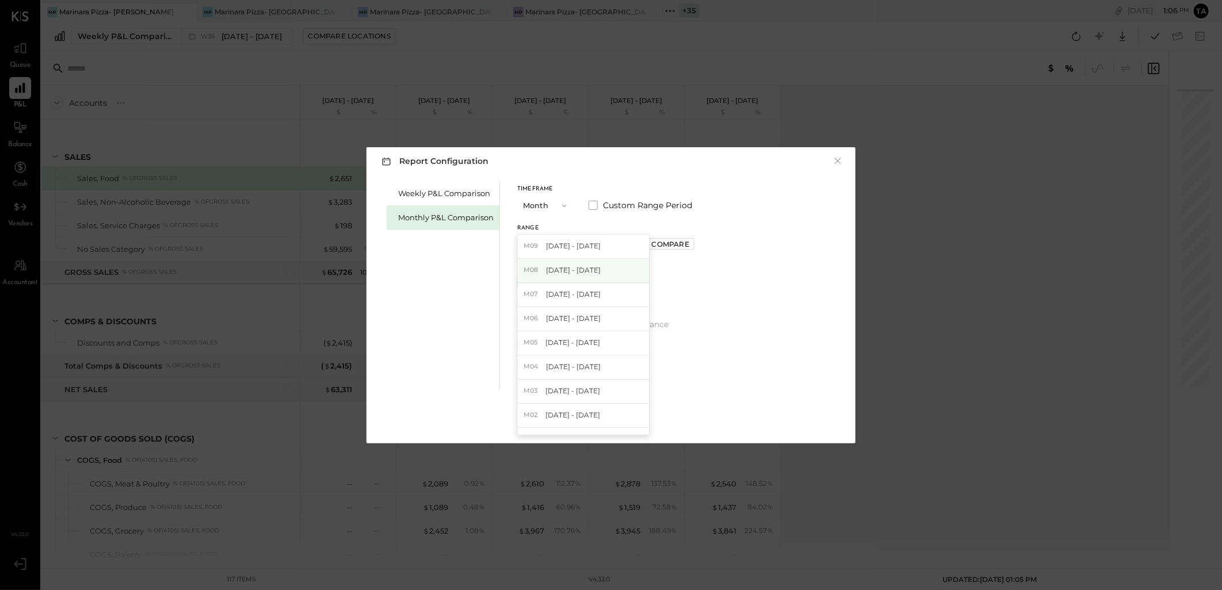
click at [575, 273] on span "Aug 1 - 31, 2025" at bounding box center [573, 270] width 55 height 10
drag, startPoint x: 729, startPoint y: 281, endPoint x: 721, endPoint y: 336, distance: 56.4
click at [730, 281] on div "Weekly P&L Comparison Monthly P&L Comparison Timeframe Month Custom Range Perio…" at bounding box center [611, 283] width 466 height 209
click at [622, 414] on button "Apply" at bounding box center [611, 420] width 36 height 18
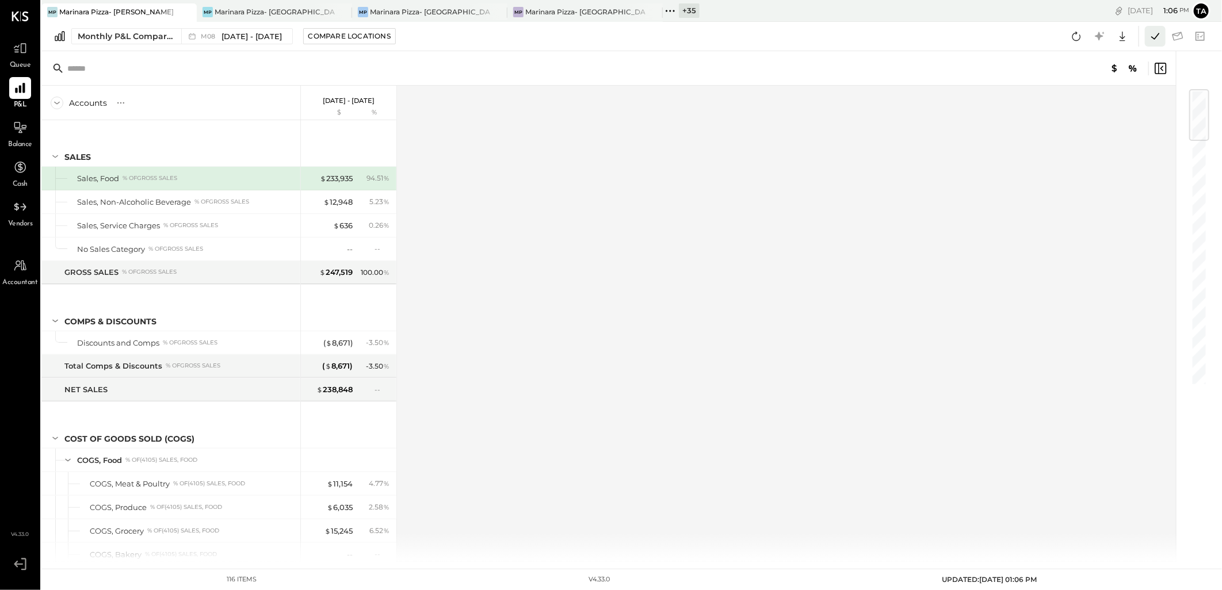
click at [1156, 36] on icon at bounding box center [1154, 36] width 15 height 15
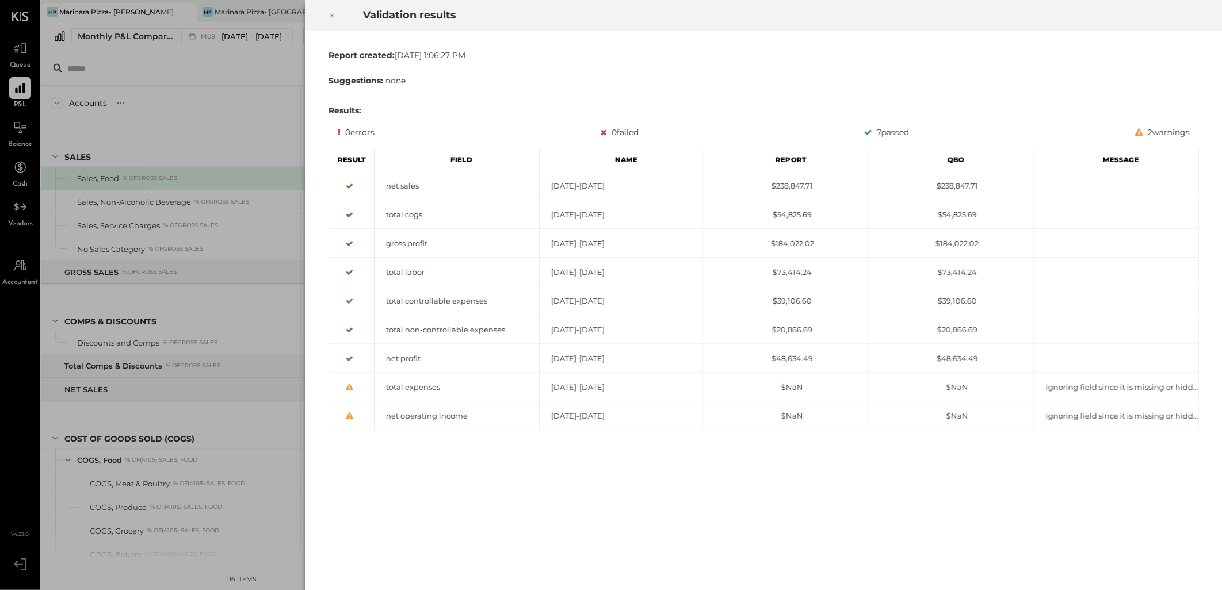
click at [334, 19] on icon at bounding box center [331, 16] width 7 height 14
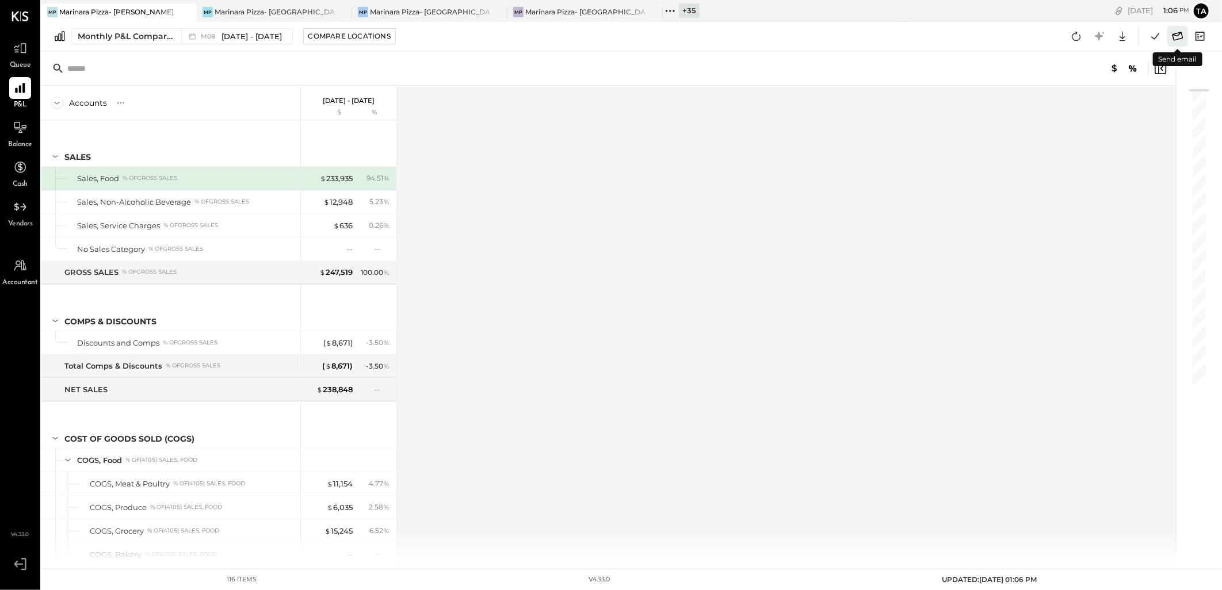
click at [1175, 39] on icon at bounding box center [1177, 36] width 11 height 9
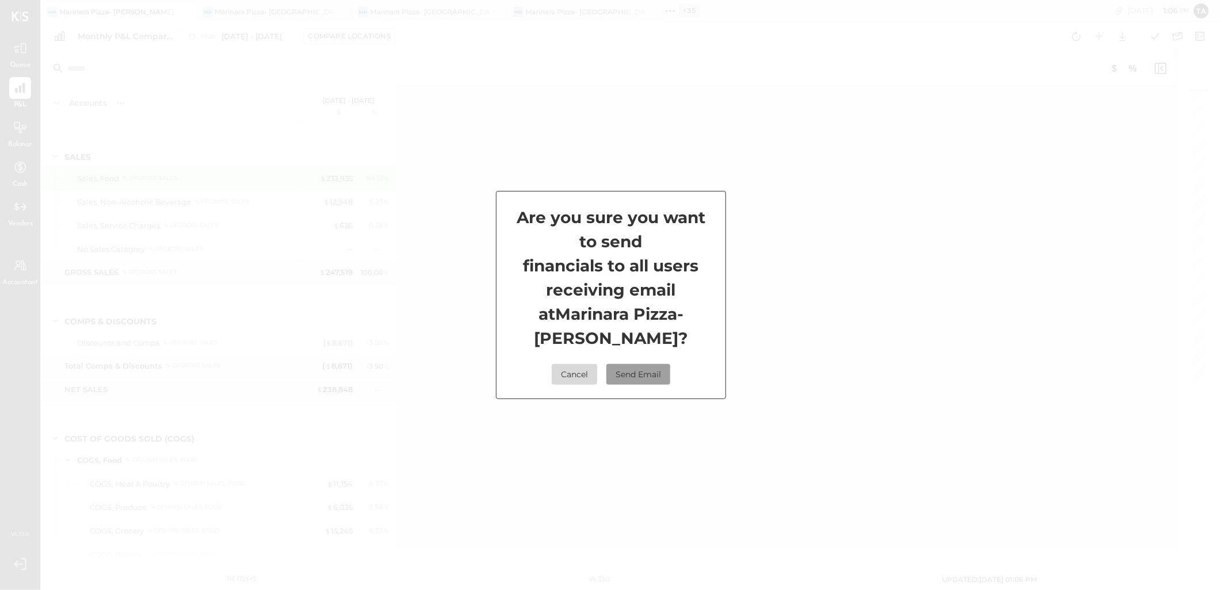
click at [650, 364] on button "Send Email" at bounding box center [638, 374] width 64 height 21
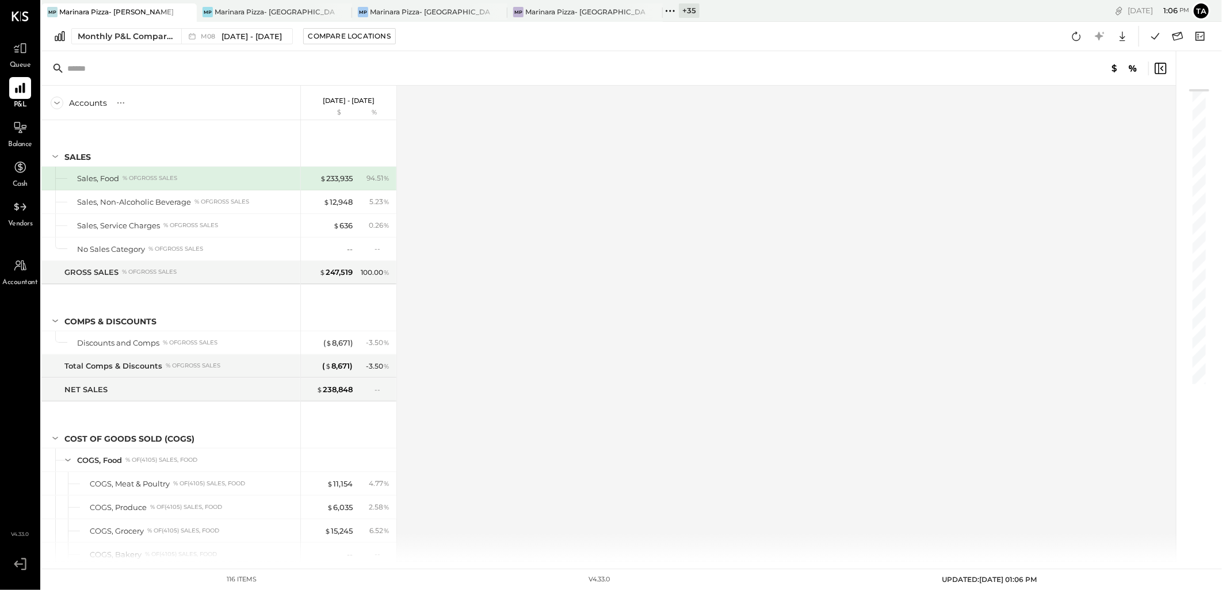
click at [673, 12] on icon at bounding box center [670, 10] width 15 height 15
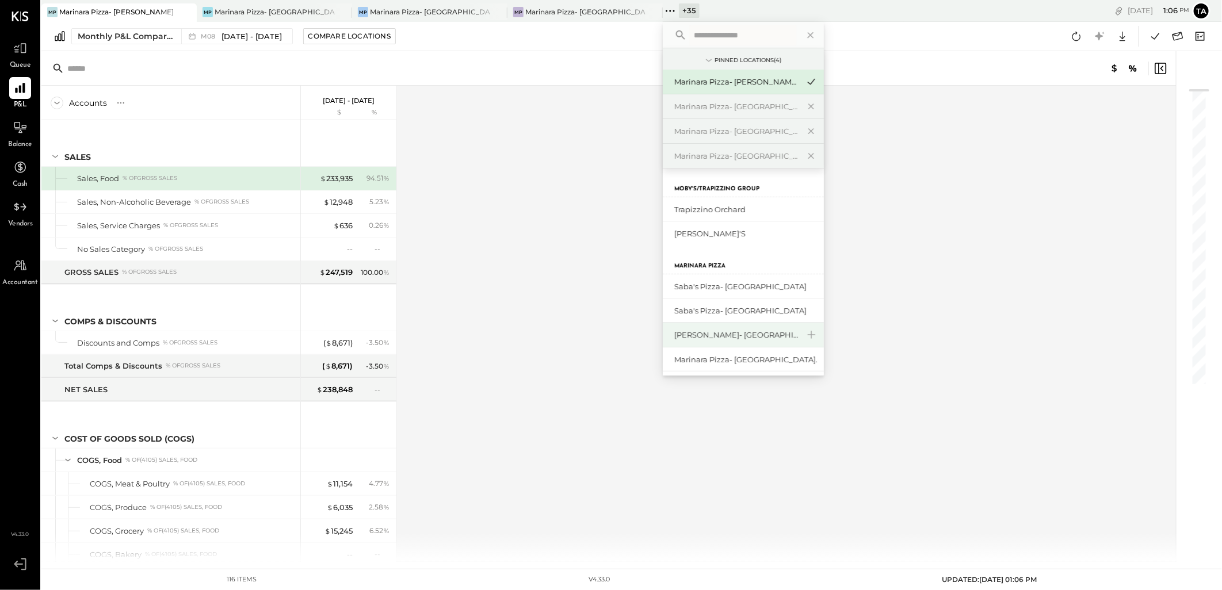
click at [758, 335] on div "[PERSON_NAME]- [GEOGRAPHIC_DATA]" at bounding box center [736, 335] width 124 height 11
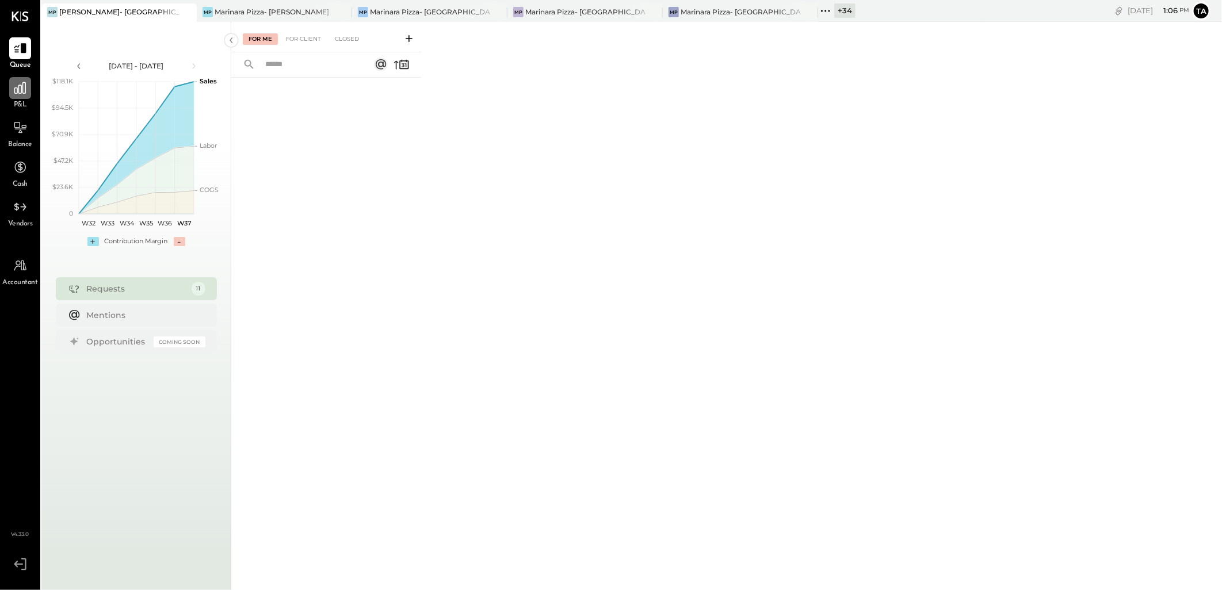
click at [24, 90] on icon at bounding box center [20, 88] width 15 height 15
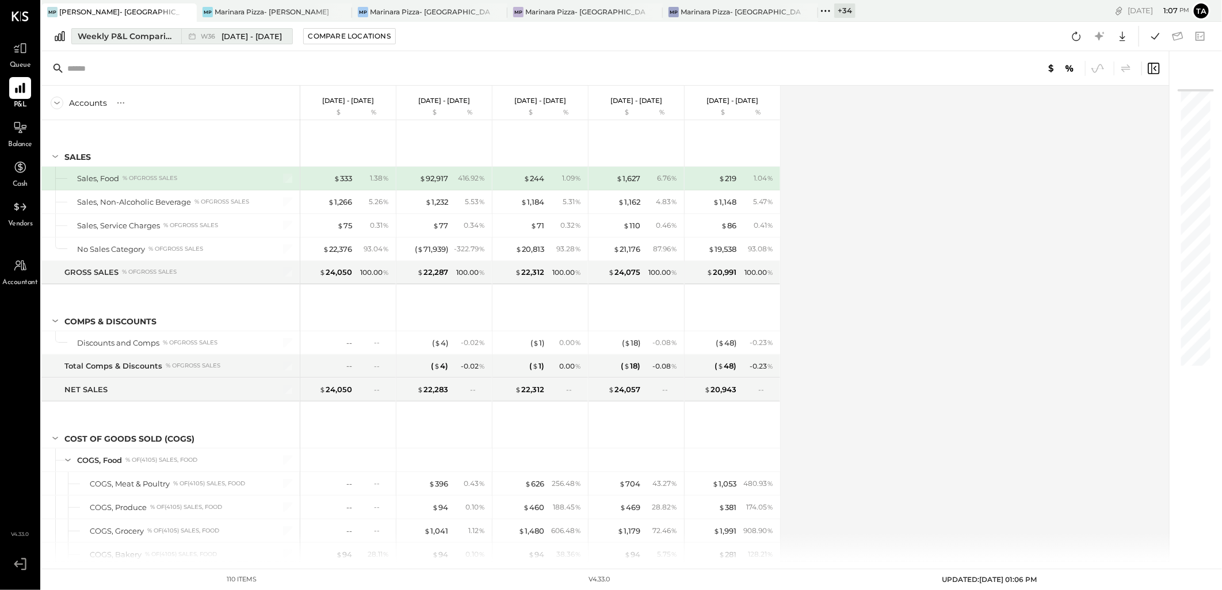
click at [85, 31] on div "Weekly P&L Comparison" at bounding box center [126, 36] width 97 height 12
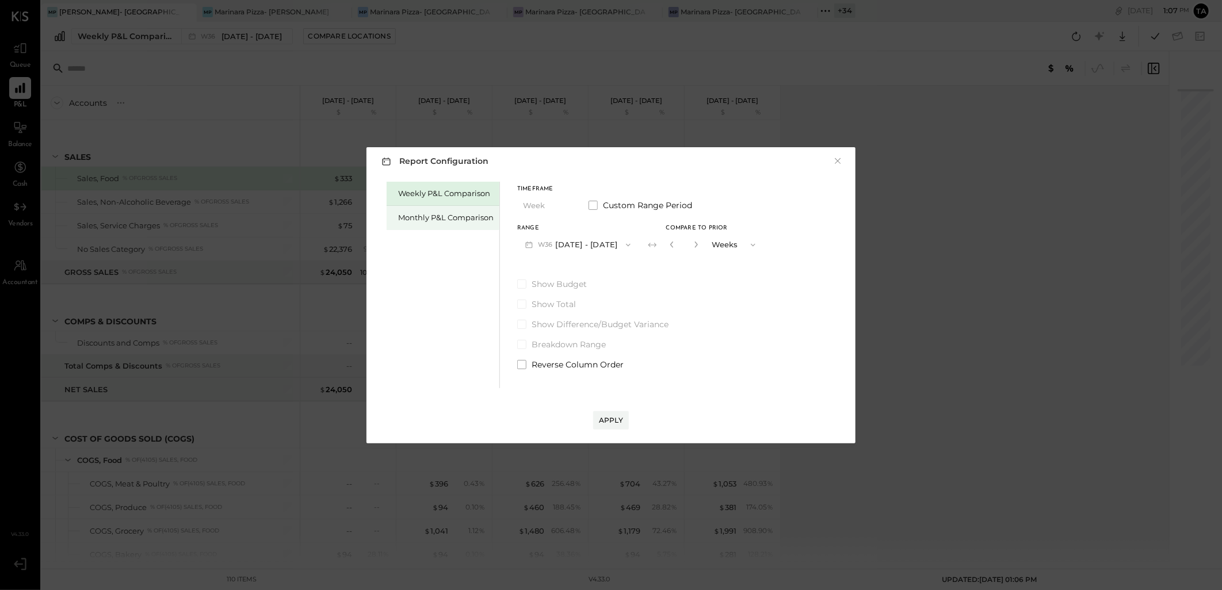
click at [413, 219] on div "Monthly P&L Comparison" at bounding box center [445, 217] width 95 height 11
click at [585, 246] on button "M09 Sep 1 - 30, 2025" at bounding box center [577, 244] width 121 height 21
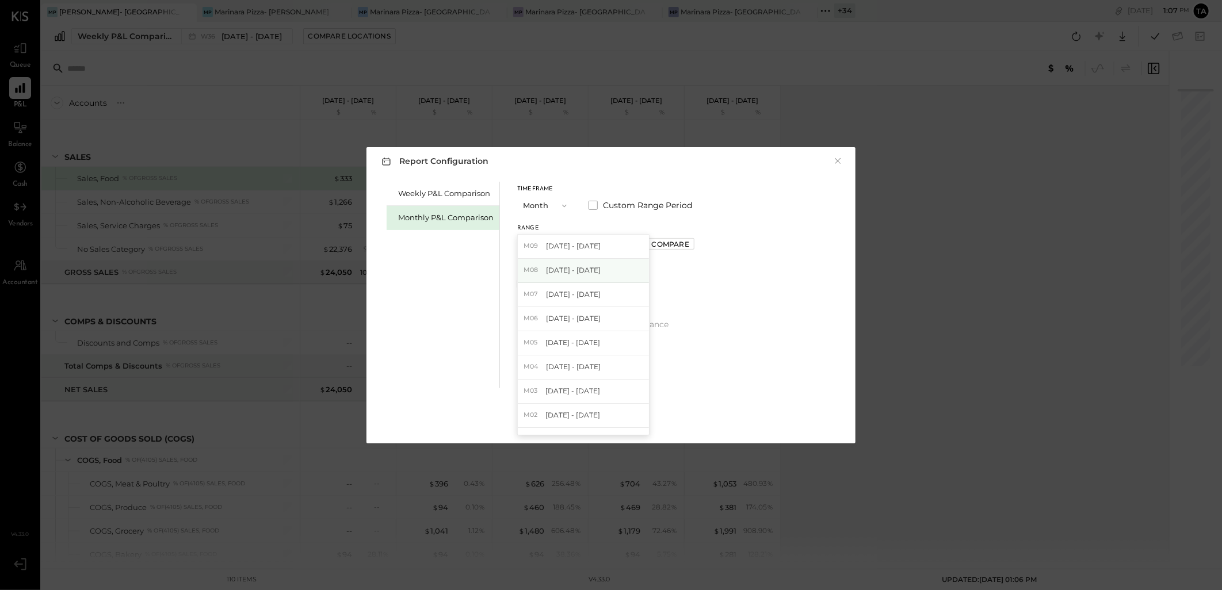
click at [585, 275] on span "Aug 1 - 31, 2025" at bounding box center [573, 270] width 55 height 10
click at [617, 420] on div "Apply" at bounding box center [611, 420] width 24 height 10
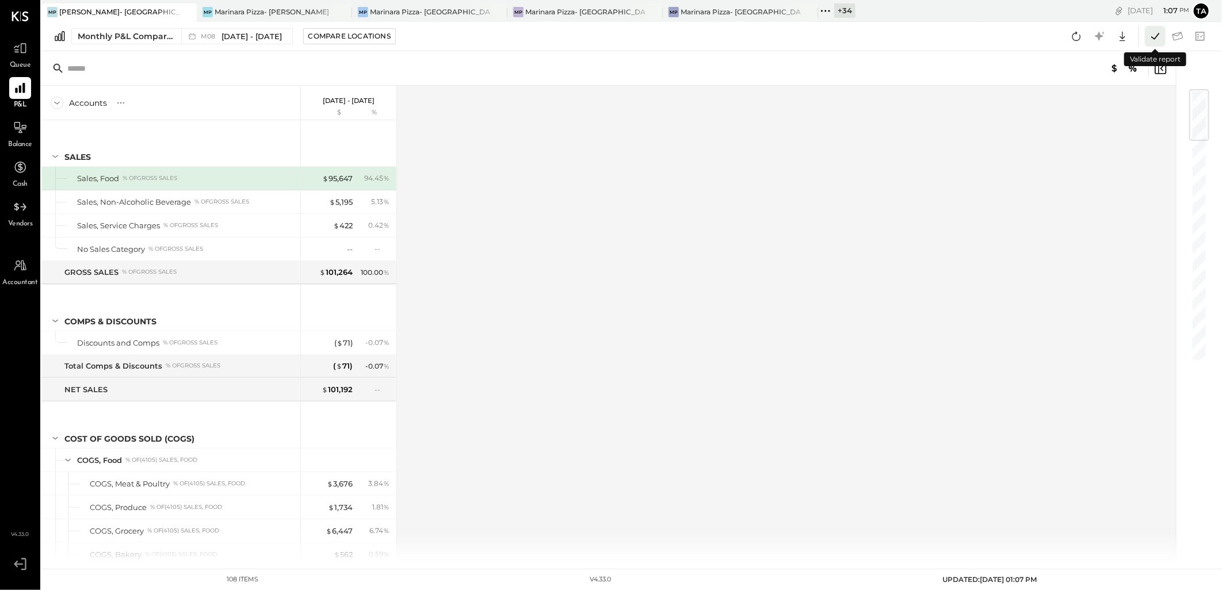
click at [1153, 43] on icon at bounding box center [1154, 36] width 15 height 15
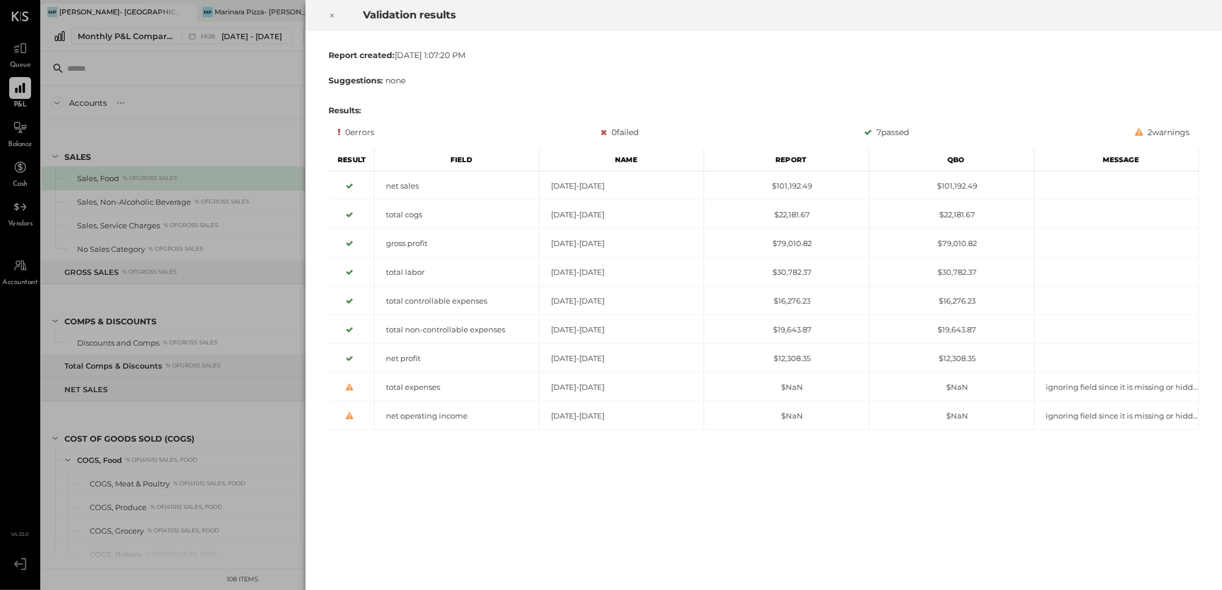
click at [329, 16] on icon at bounding box center [331, 16] width 7 height 14
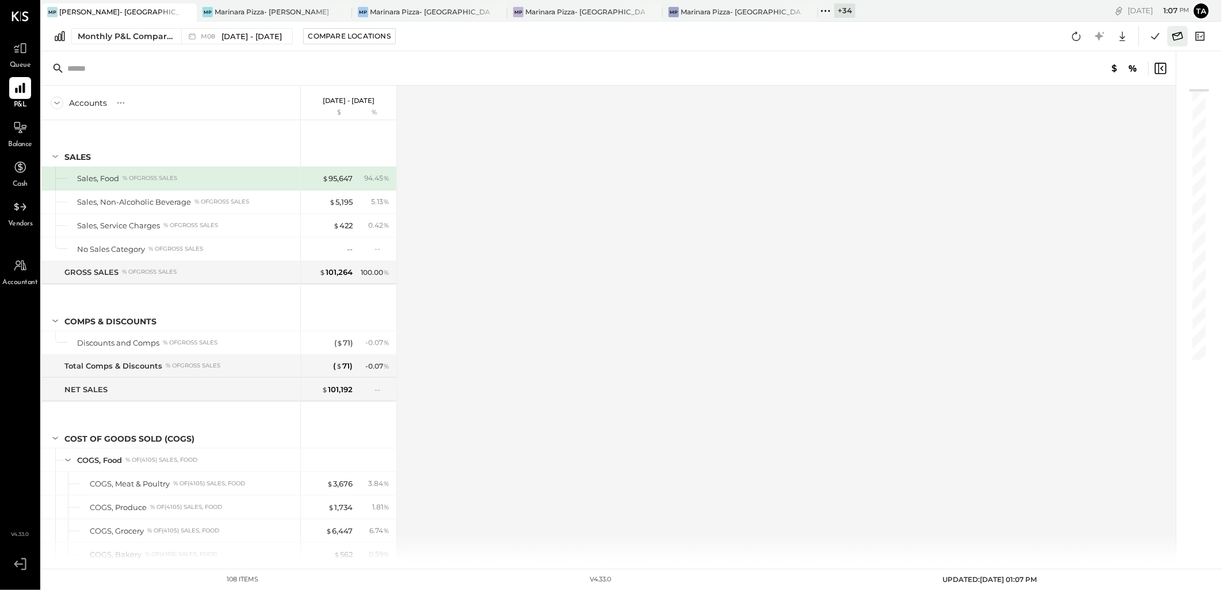
click at [1177, 39] on icon at bounding box center [1177, 36] width 11 height 9
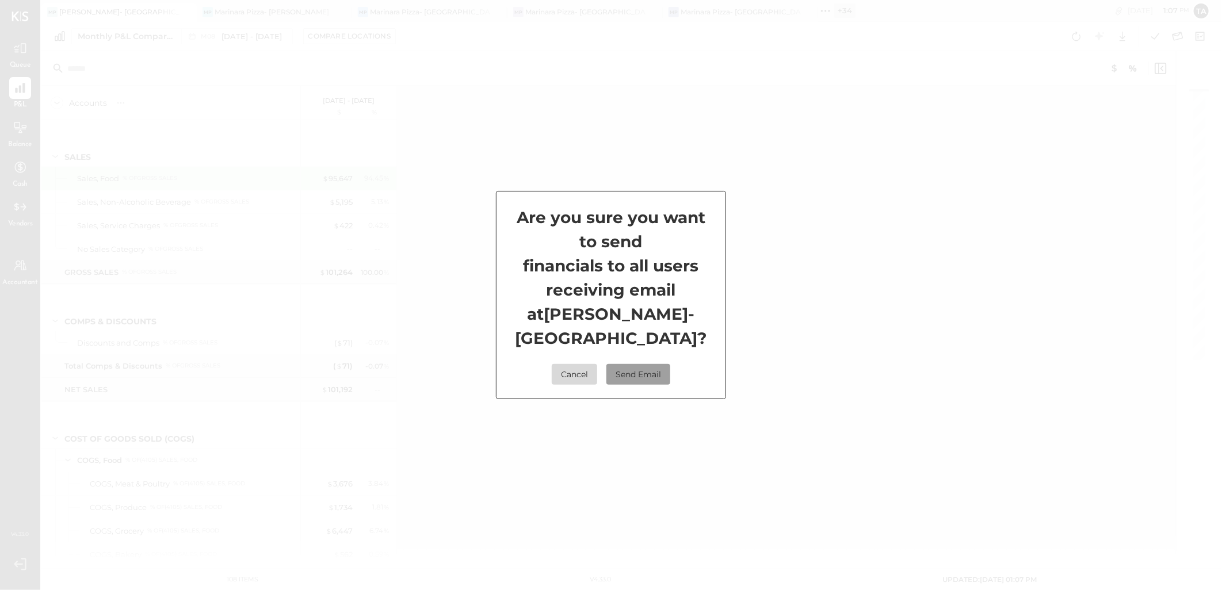
click at [650, 374] on button "Send Email" at bounding box center [638, 374] width 64 height 21
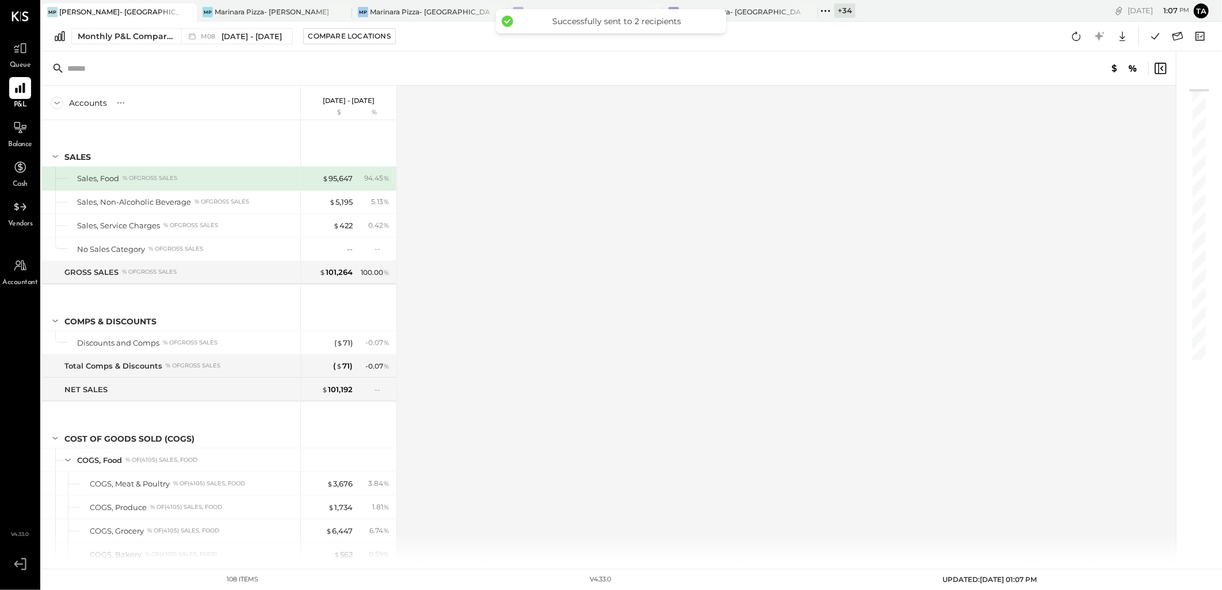
click at [828, 14] on icon at bounding box center [825, 10] width 15 height 15
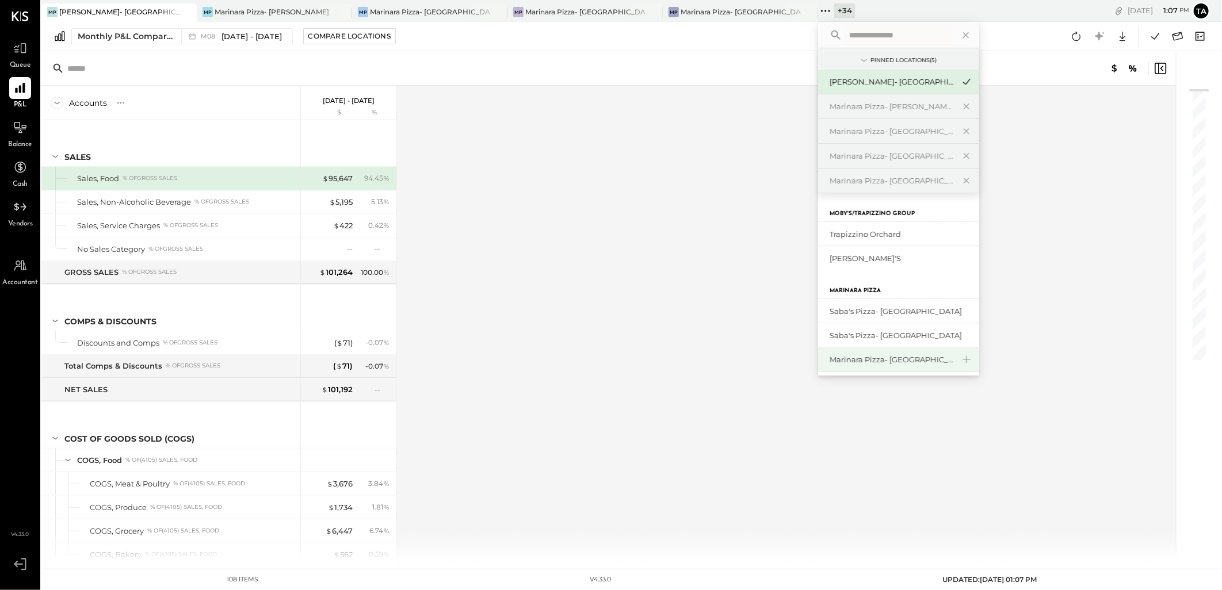
click at [894, 355] on div "Marinara Pizza- [GEOGRAPHIC_DATA]." at bounding box center [891, 359] width 124 height 11
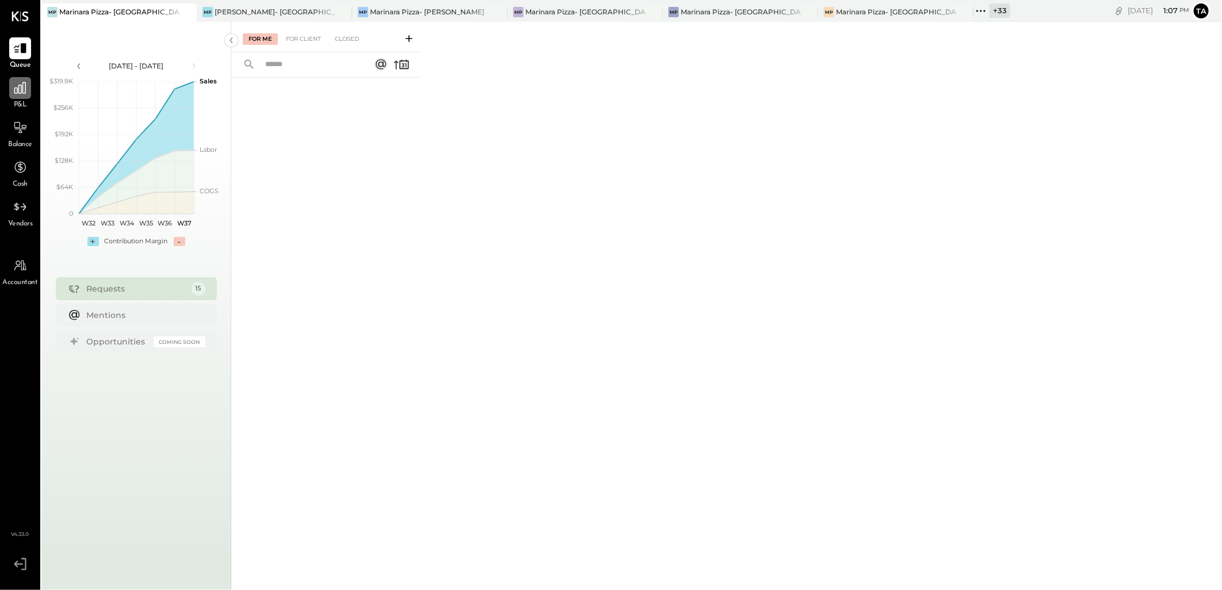
click at [25, 89] on icon at bounding box center [20, 88] width 15 height 15
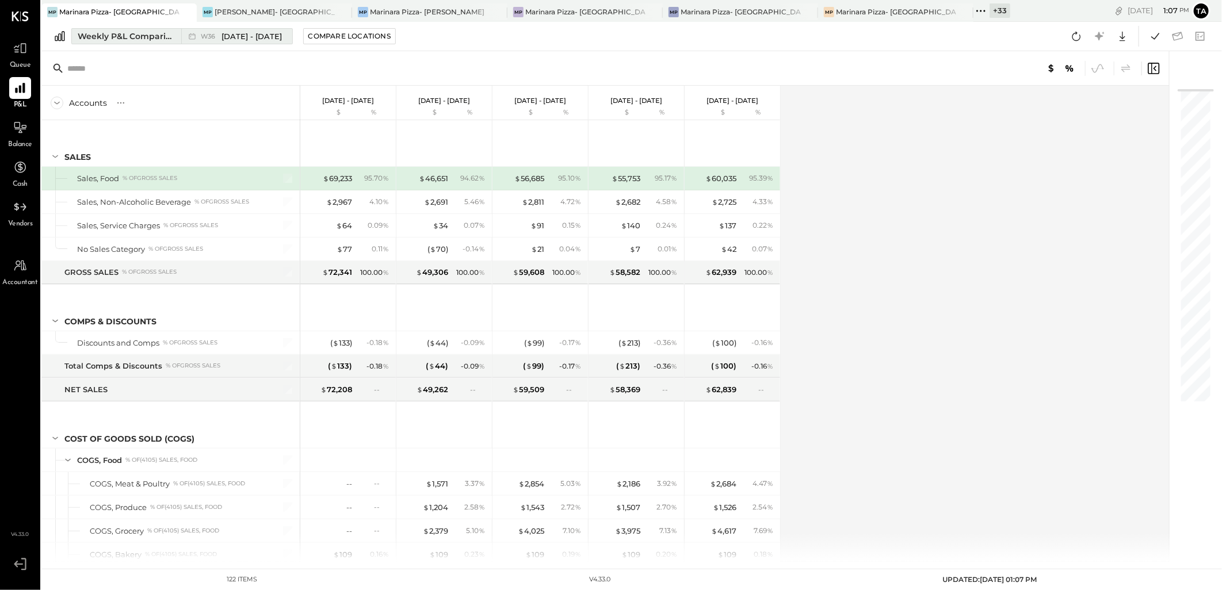
click at [132, 37] on div "Weekly P&L Comparison" at bounding box center [126, 36] width 97 height 12
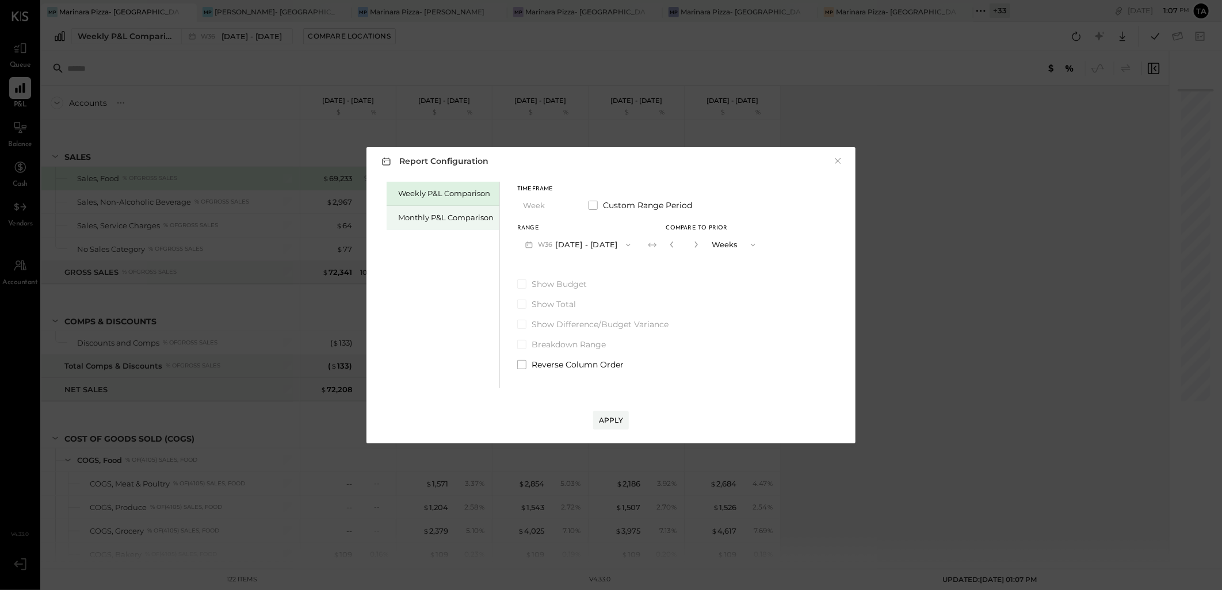
click at [428, 226] on div "Monthly P&L Comparison" at bounding box center [442, 218] width 113 height 24
click at [618, 245] on span "button" at bounding box center [625, 244] width 15 height 9
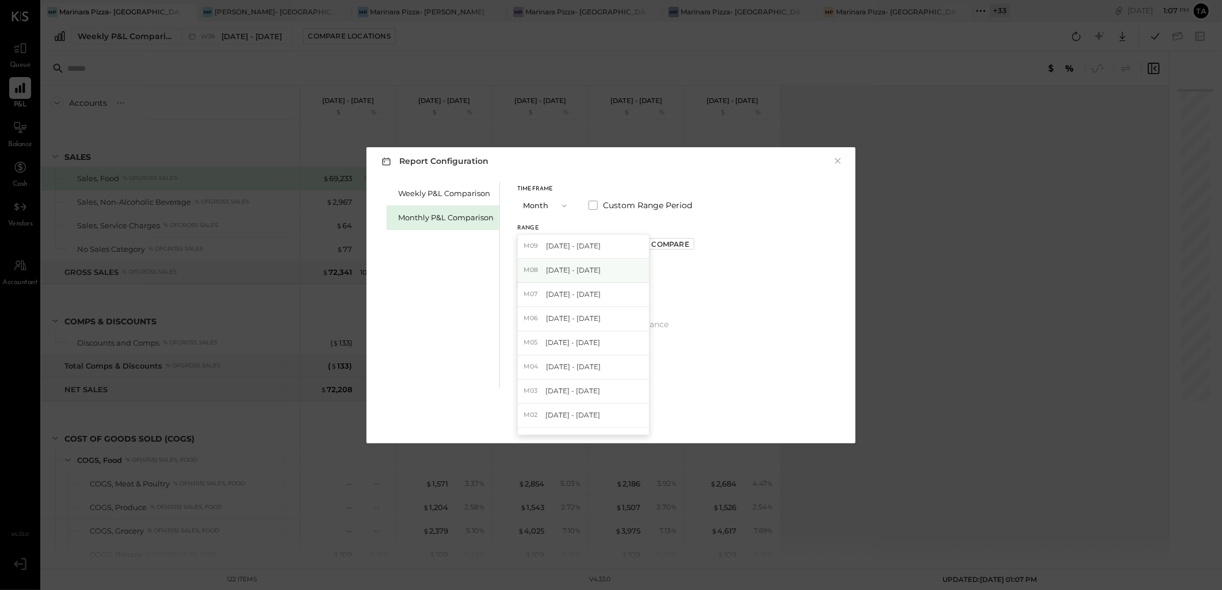
click at [604, 268] on div "M08 Aug 1 - 31, 2025" at bounding box center [583, 271] width 131 height 24
click at [613, 418] on div "Apply" at bounding box center [611, 420] width 24 height 10
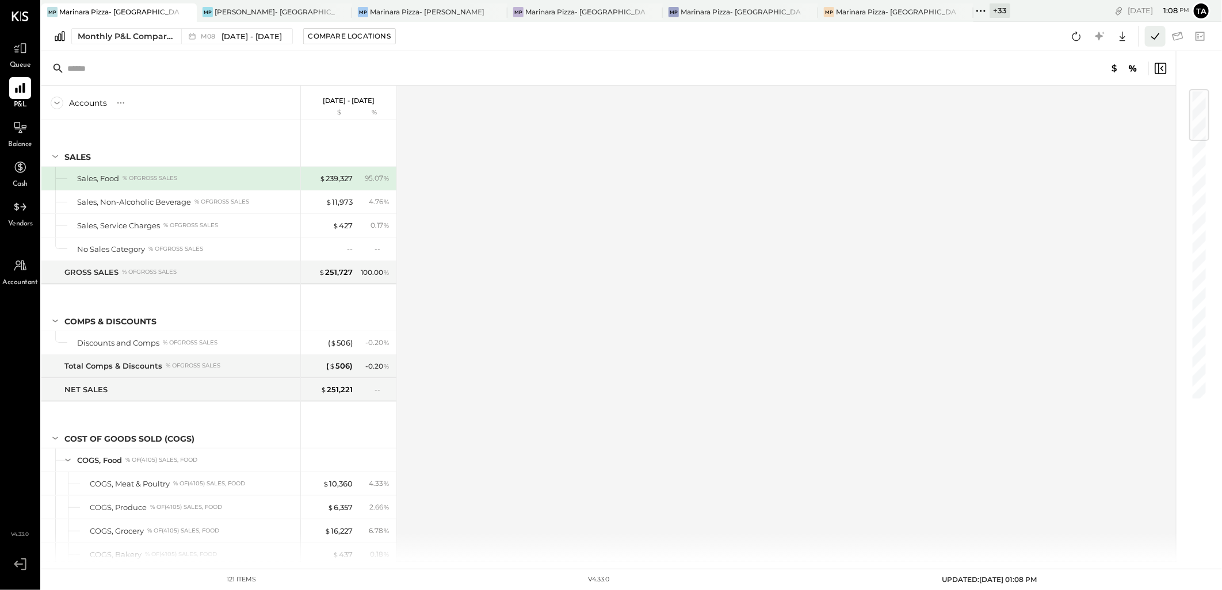
click at [1151, 42] on icon at bounding box center [1154, 36] width 15 height 15
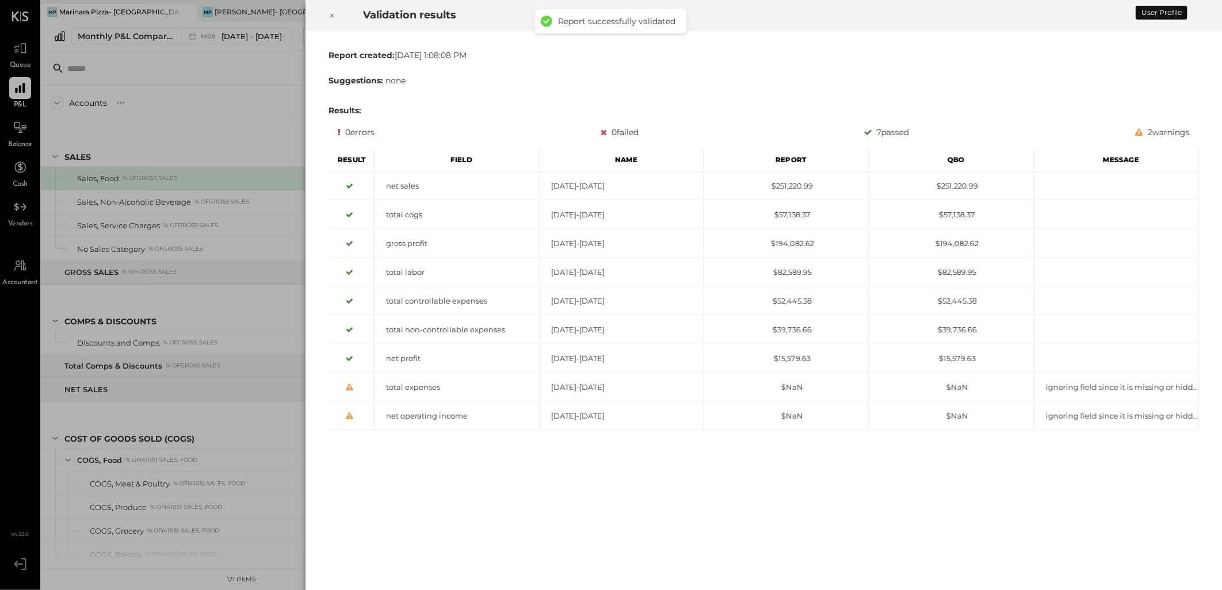
click at [331, 15] on icon at bounding box center [332, 16] width 4 height 4
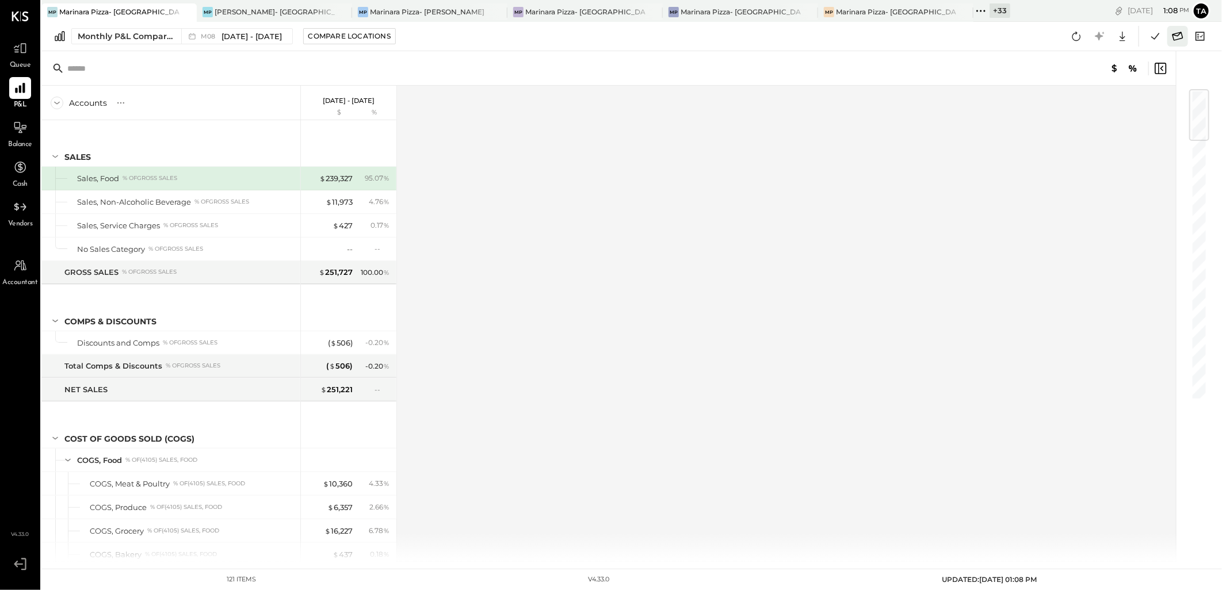
click at [1179, 39] on icon at bounding box center [1177, 36] width 15 height 15
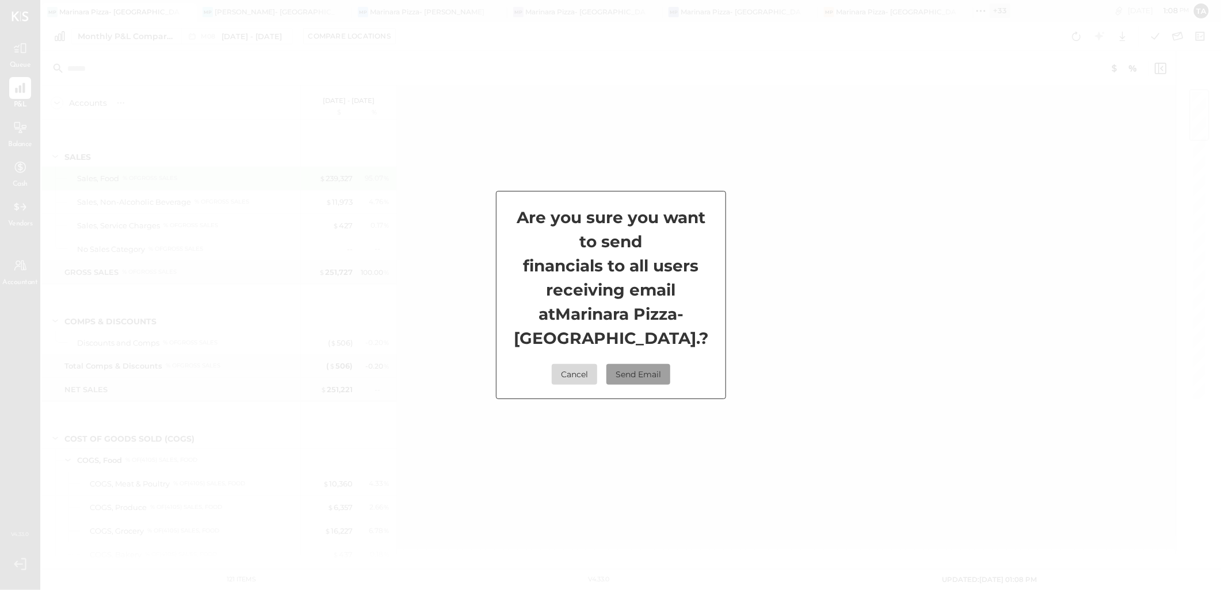
click at [646, 374] on button "Send Email" at bounding box center [638, 374] width 64 height 21
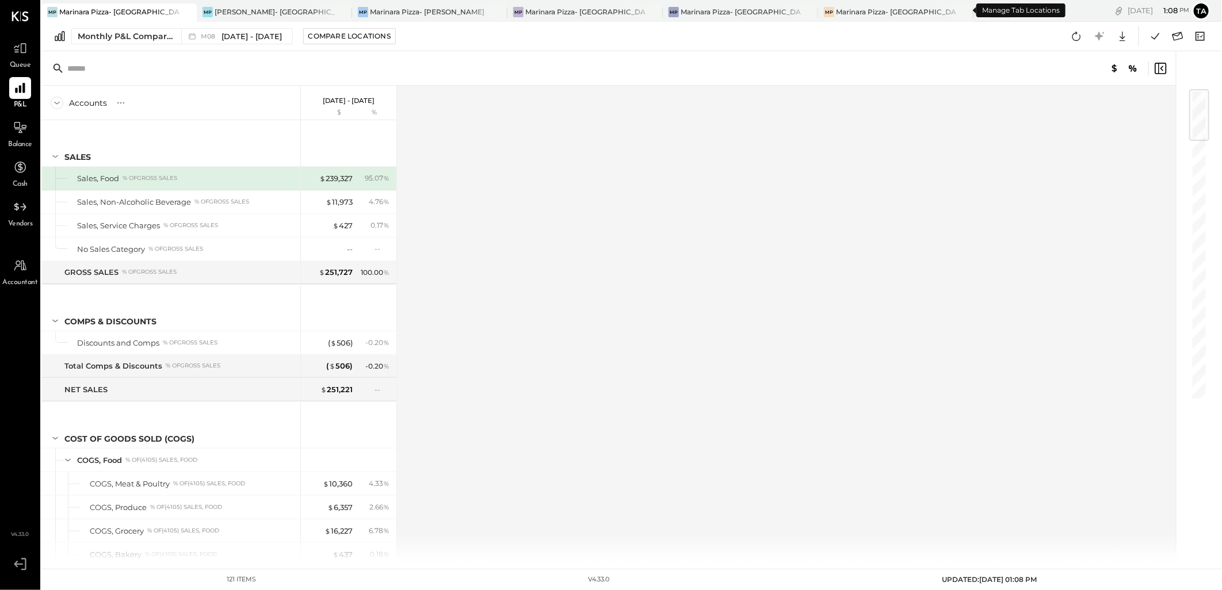
click at [973, 9] on icon at bounding box center [980, 10] width 15 height 15
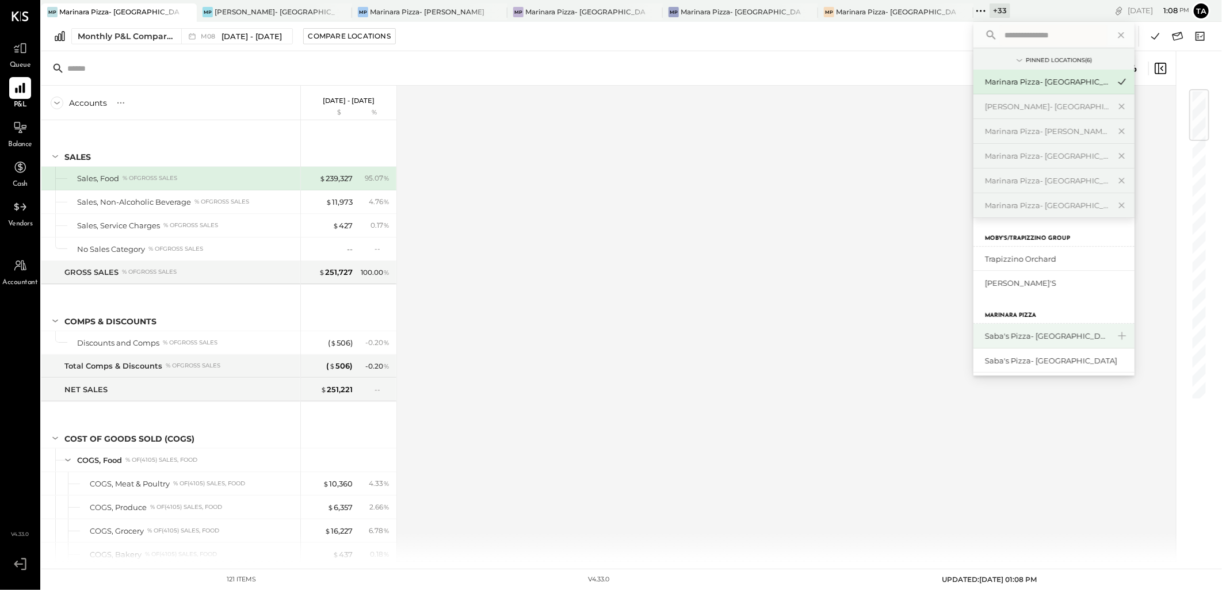
scroll to position [64, 0]
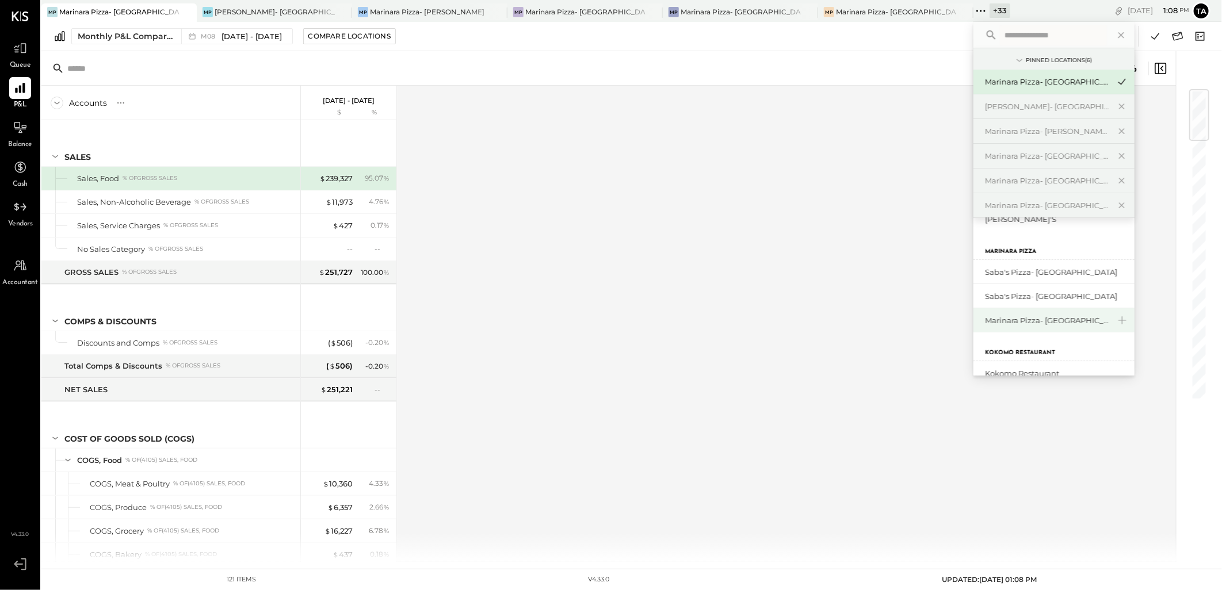
click at [1017, 324] on div "Marinara Pizza- [GEOGRAPHIC_DATA]" at bounding box center [1047, 320] width 124 height 11
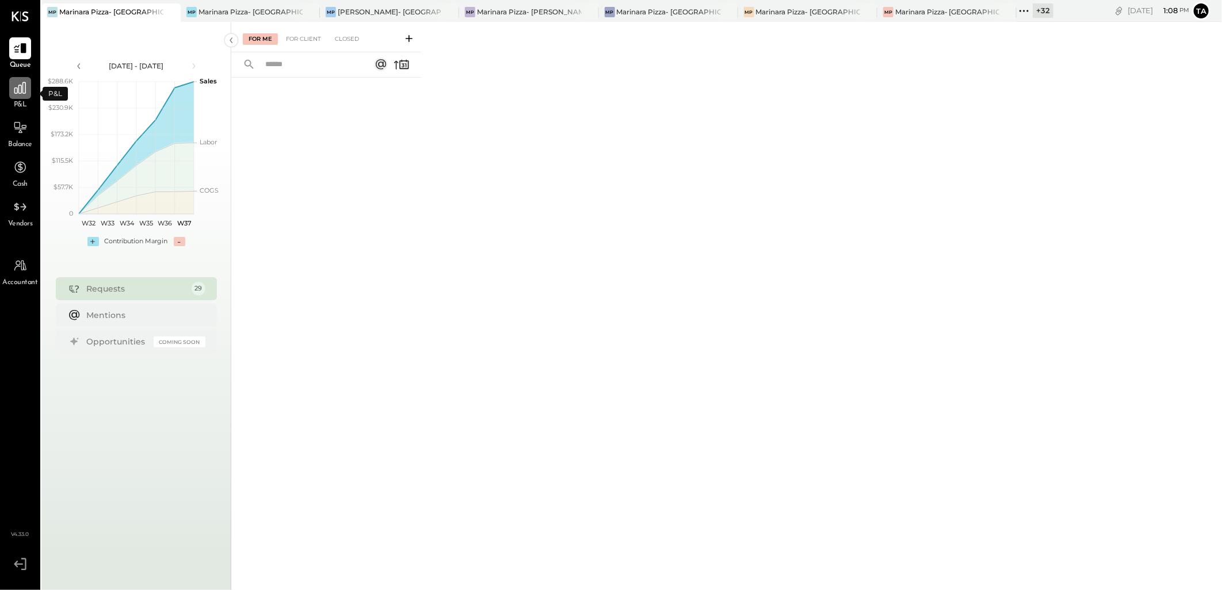
drag, startPoint x: 13, startPoint y: 89, endPoint x: 20, endPoint y: 79, distance: 12.0
click at [20, 81] on icon at bounding box center [20, 88] width 15 height 15
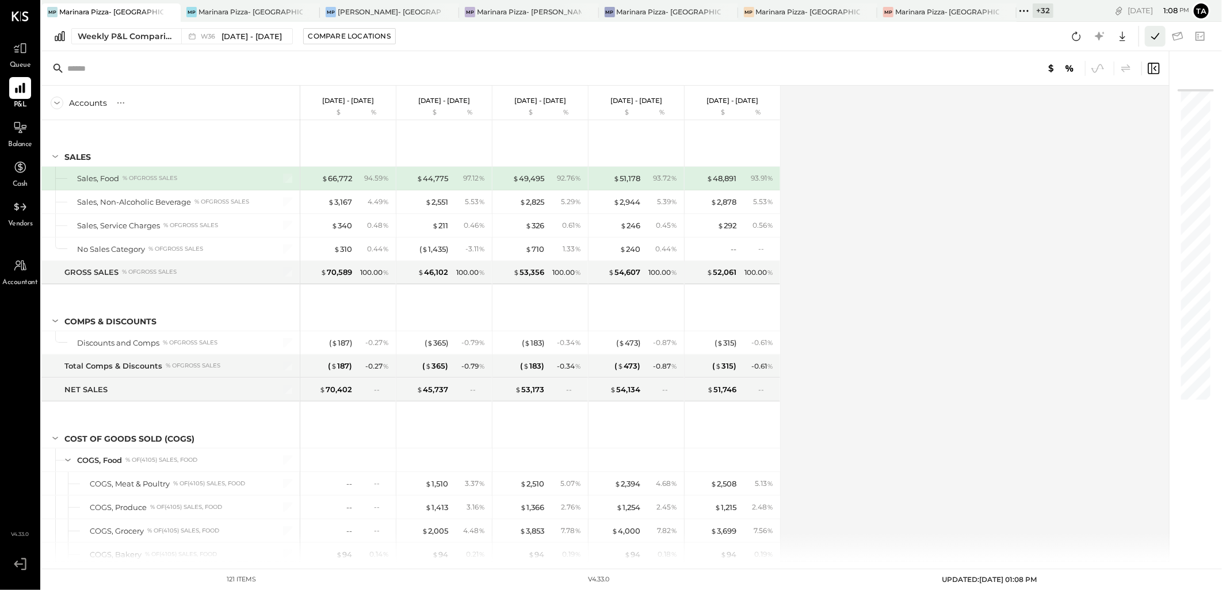
click at [1151, 35] on icon at bounding box center [1154, 36] width 15 height 15
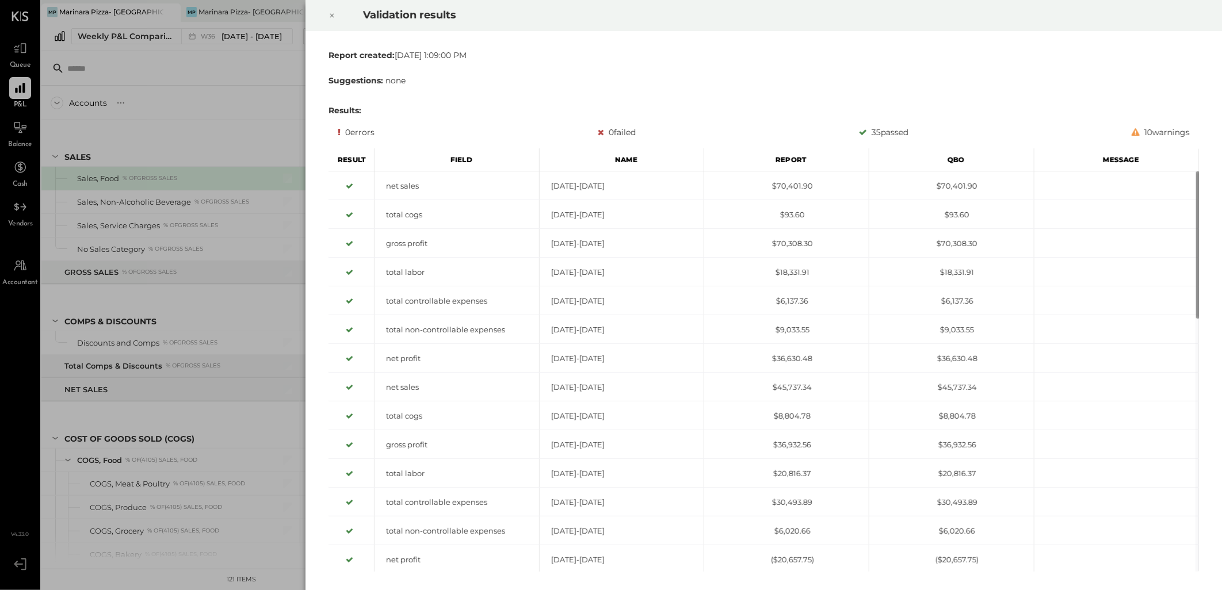
click at [329, 14] on icon at bounding box center [331, 16] width 7 height 14
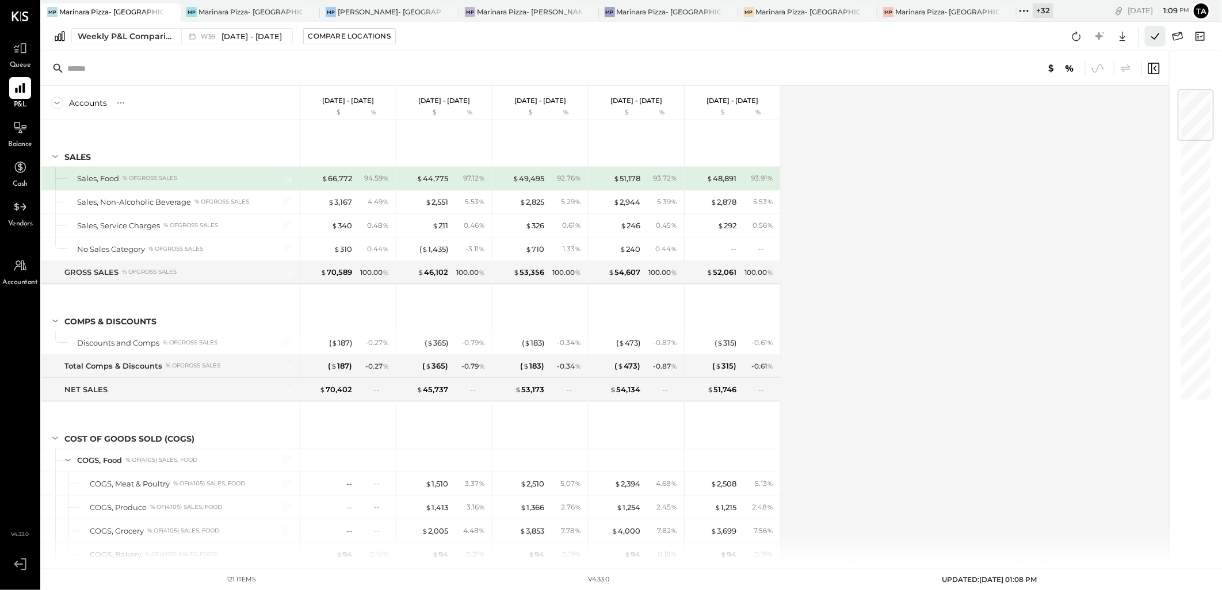
click at [1148, 37] on icon at bounding box center [1154, 36] width 15 height 15
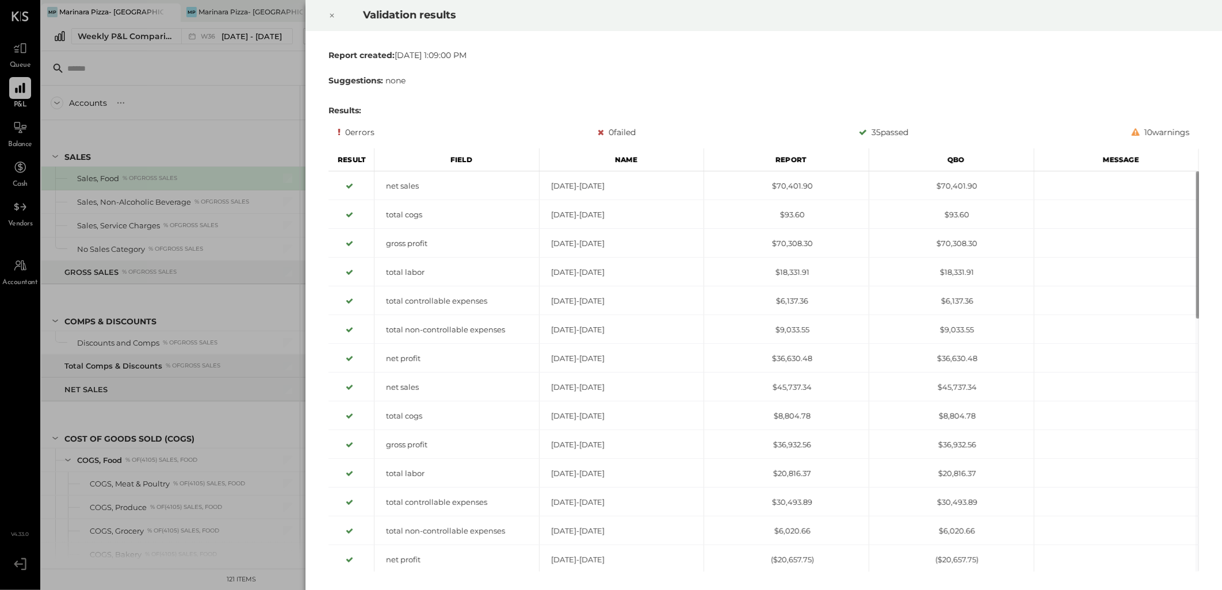
drag, startPoint x: 331, startPoint y: 17, endPoint x: 721, endPoint y: 33, distance: 390.8
click at [719, 36] on div "Report created: Thu Sep 11 2025 1:09:00 PM Suggestions: none Results: 0 errors …" at bounding box center [763, 310] width 916 height 559
click at [327, 13] on div at bounding box center [331, 15] width 25 height 32
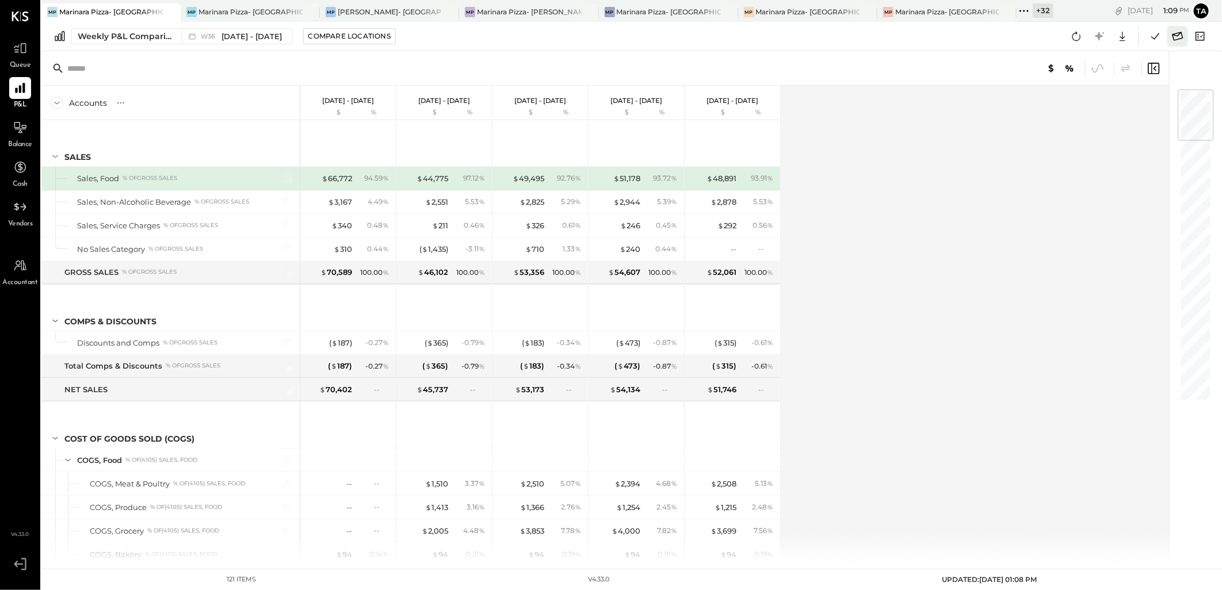
click at [1177, 36] on icon at bounding box center [1177, 36] width 15 height 15
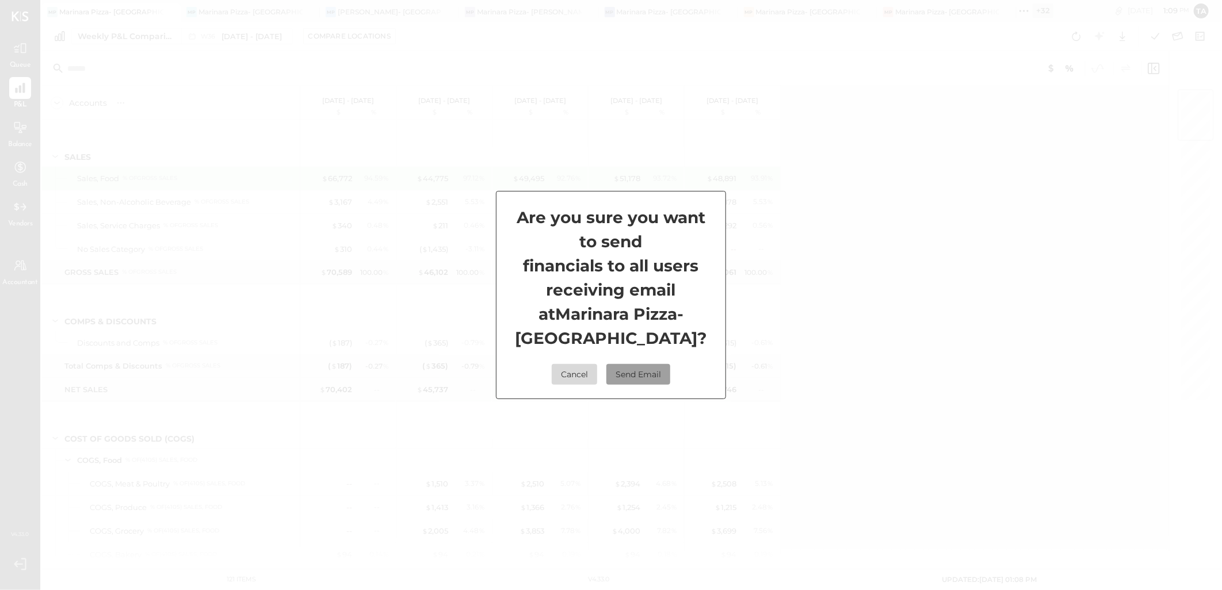
click at [648, 366] on button "Send Email" at bounding box center [638, 374] width 64 height 21
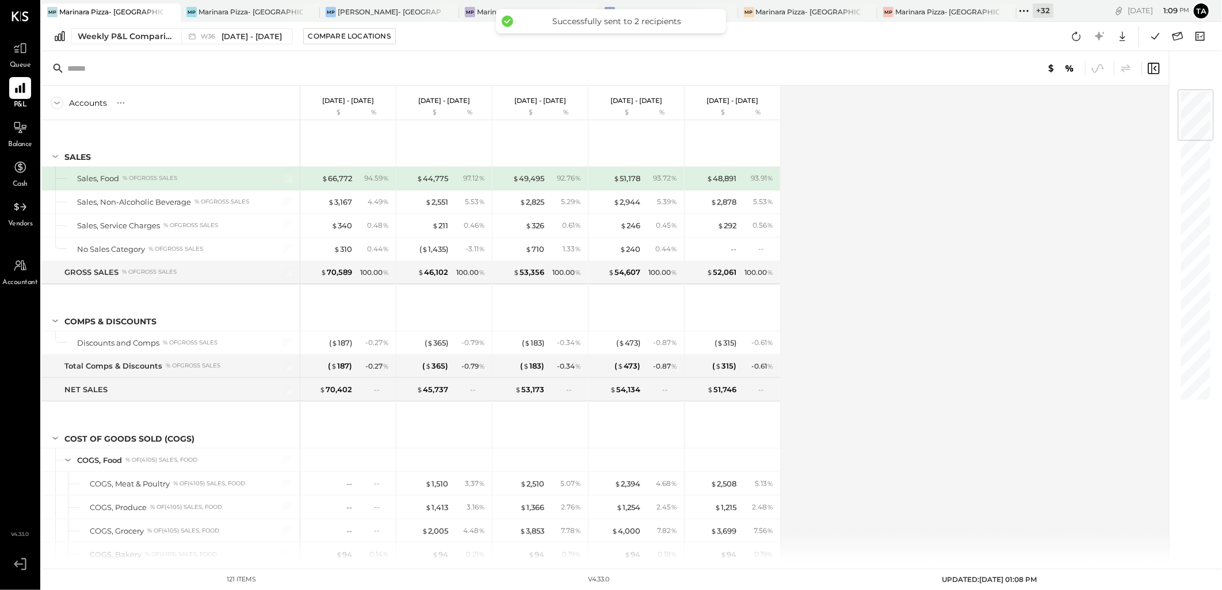
click at [1021, 10] on icon at bounding box center [1023, 10] width 15 height 15
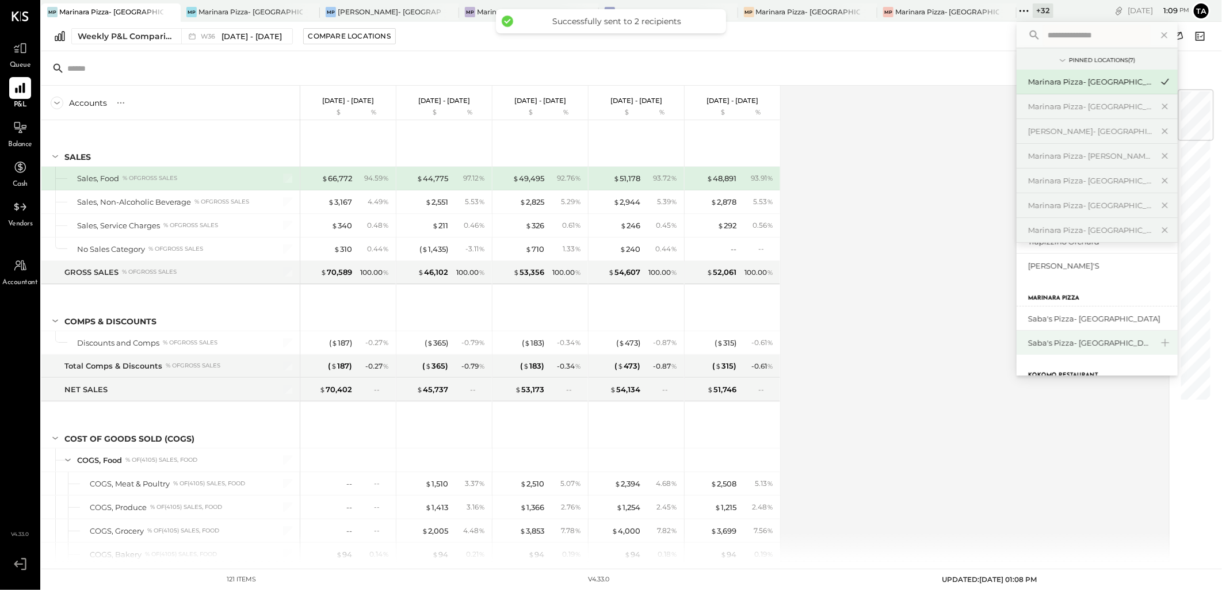
scroll to position [64, 0]
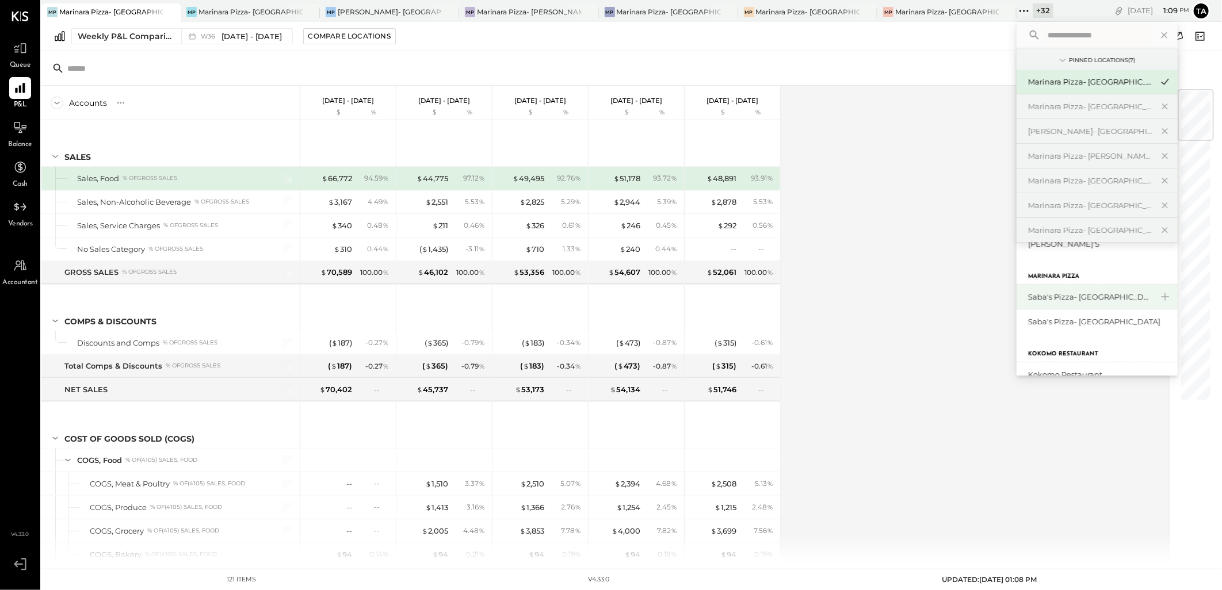
click at [1094, 300] on div "Saba's Pizza- [GEOGRAPHIC_DATA]" at bounding box center [1090, 297] width 124 height 11
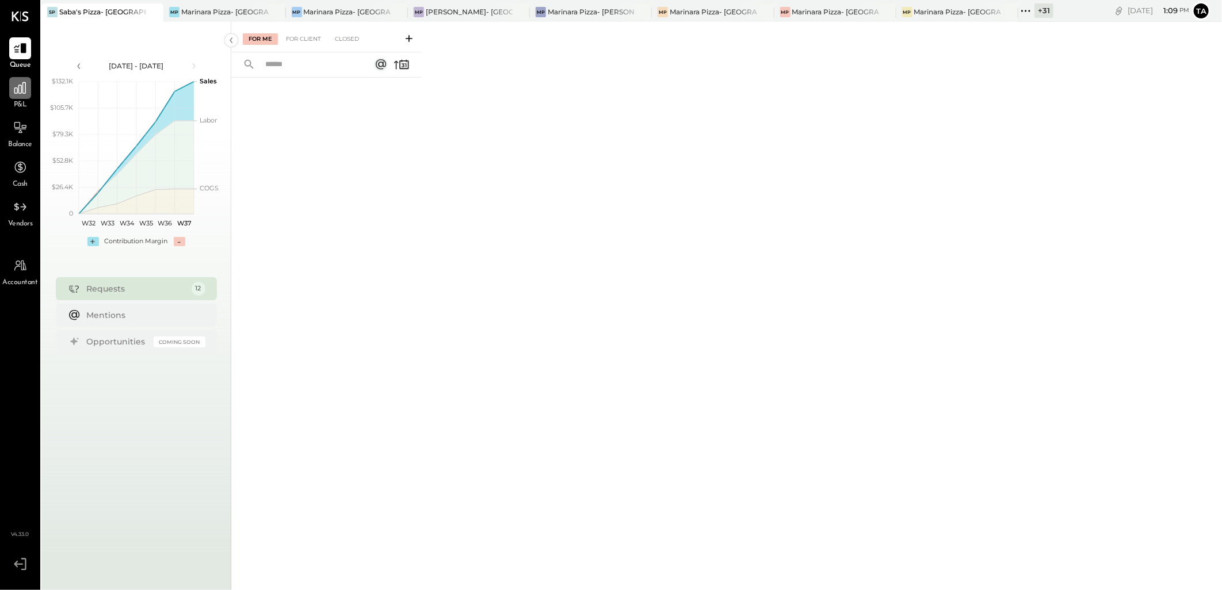
click at [28, 87] on div at bounding box center [20, 88] width 22 height 22
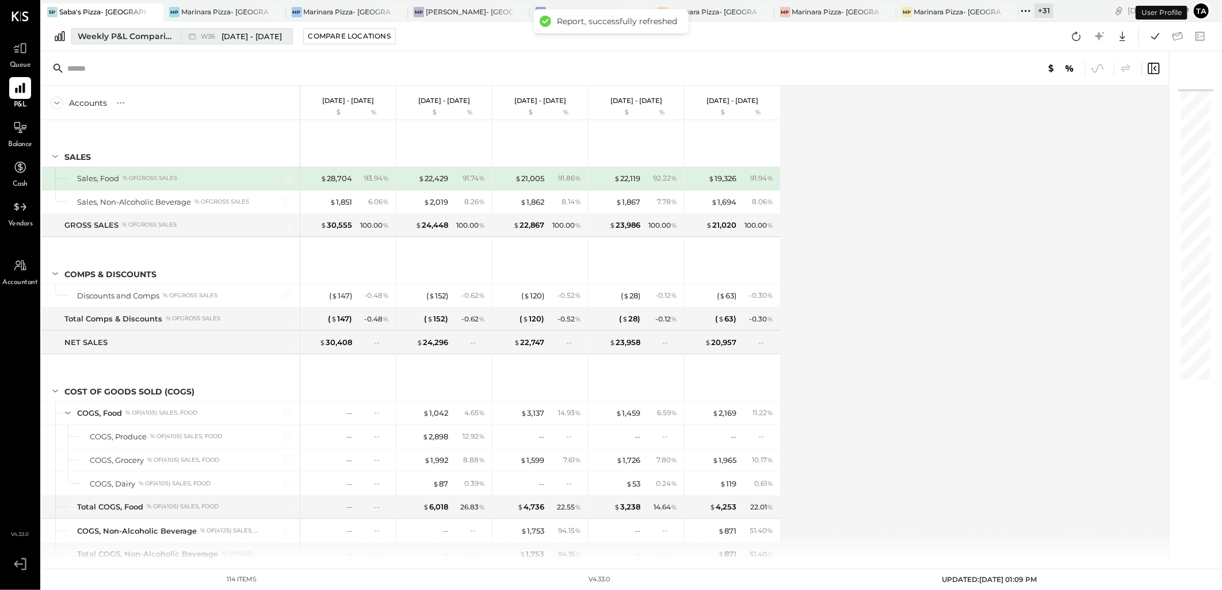
click at [156, 37] on div "Weekly P&L Comparison" at bounding box center [126, 36] width 97 height 12
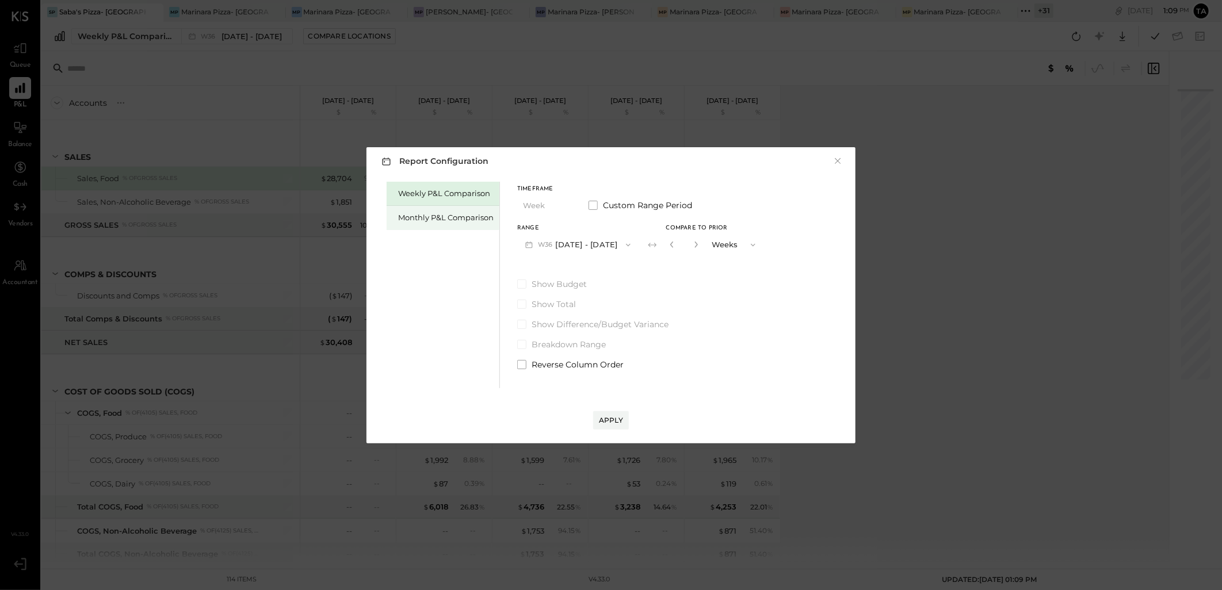
click at [450, 220] on div "Monthly P&L Comparison" at bounding box center [445, 217] width 95 height 11
click at [587, 246] on button "M09 Sep 1 - 30, 2025" at bounding box center [577, 244] width 121 height 21
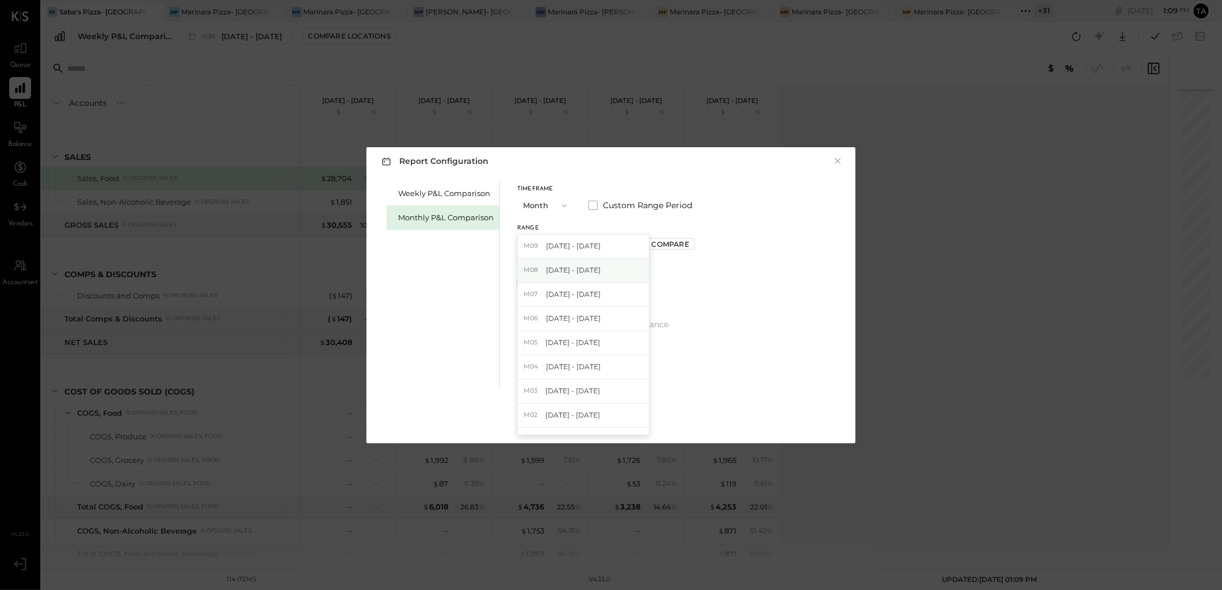
click at [585, 271] on span "Aug 1 - 31, 2025" at bounding box center [573, 270] width 55 height 10
click at [661, 244] on div "Compare" at bounding box center [670, 244] width 37 height 10
click at [668, 247] on icon "button" at bounding box center [671, 244] width 7 height 7
click at [608, 415] on button "Apply" at bounding box center [611, 420] width 36 height 18
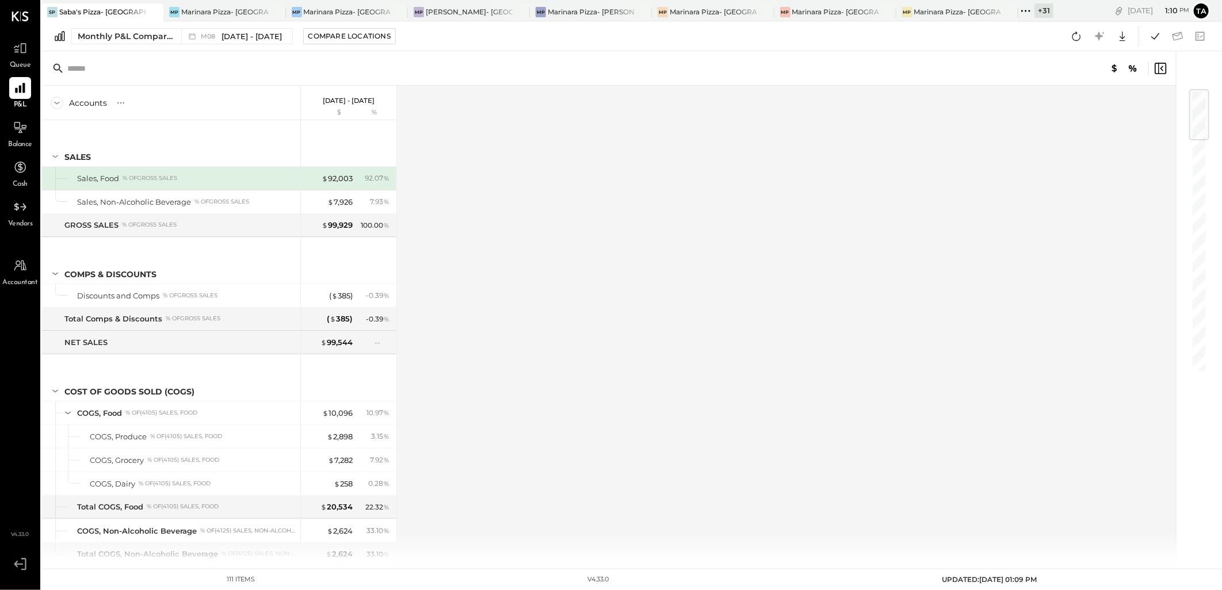
click at [607, 378] on div "Accounts S % GL Aug 1 - 31, 2025 $ % SALES Sales, Food % of GROSS SALES Sales, …" at bounding box center [609, 324] width 1136 height 476
click at [1155, 33] on icon at bounding box center [1154, 36] width 15 height 15
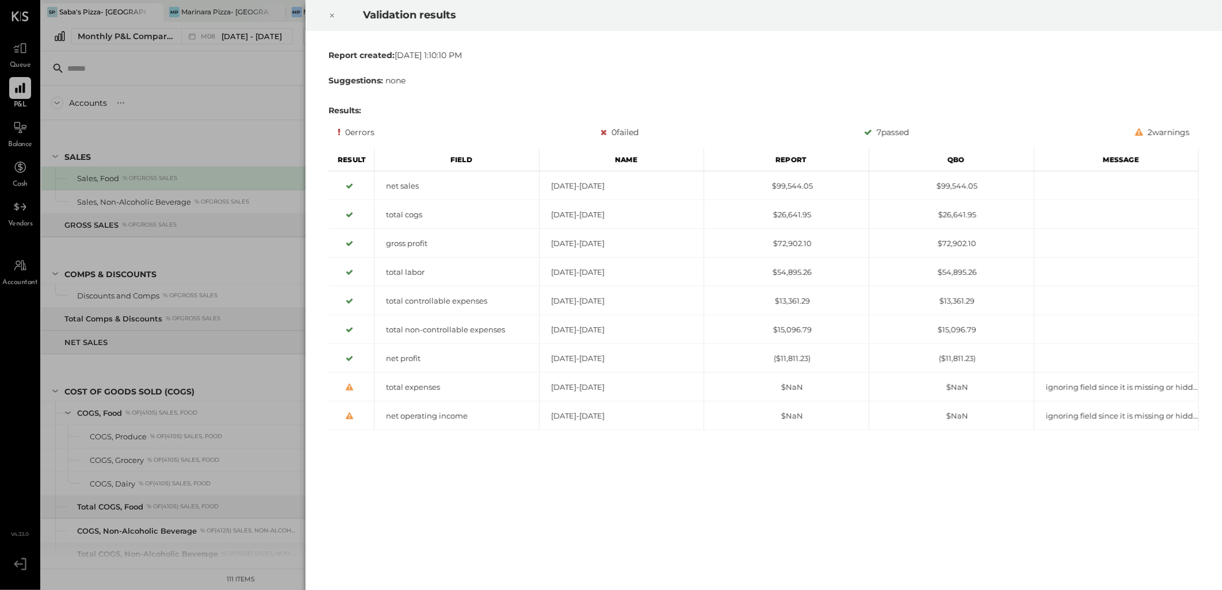
click at [329, 16] on icon at bounding box center [331, 16] width 7 height 14
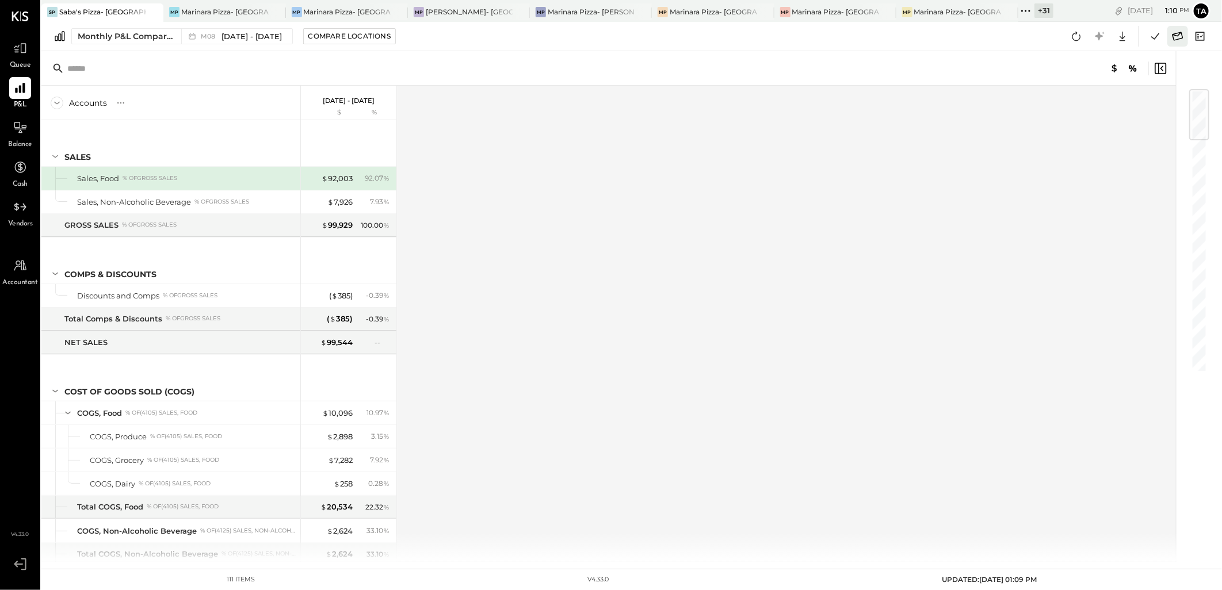
click at [1174, 37] on icon at bounding box center [1177, 36] width 15 height 15
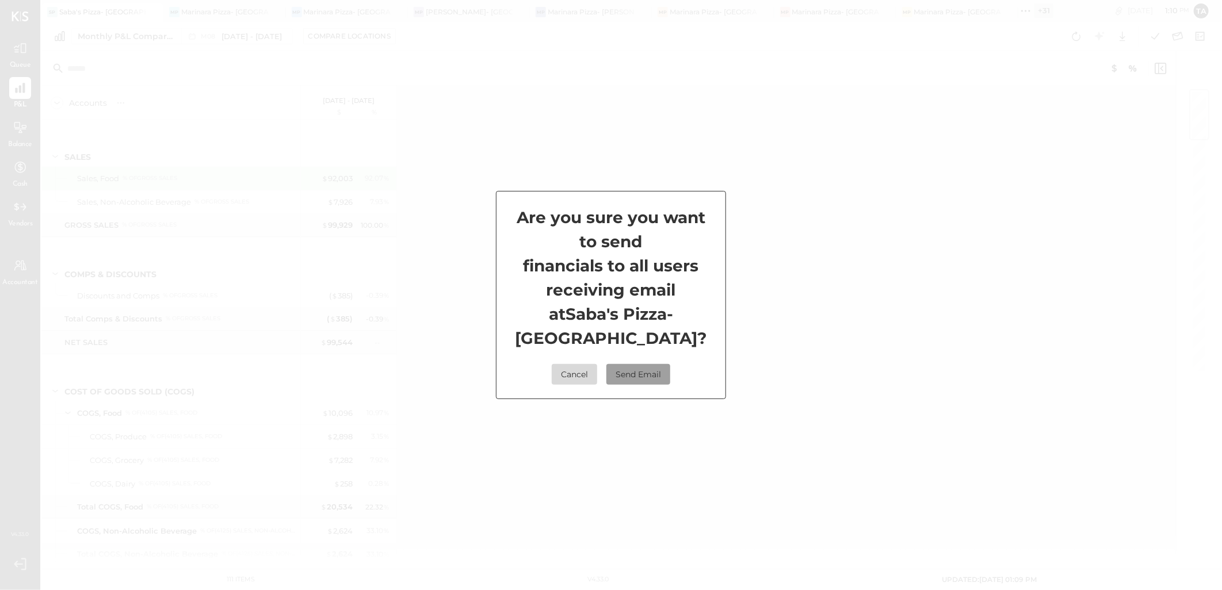
click at [625, 374] on button "Send Email" at bounding box center [638, 374] width 64 height 21
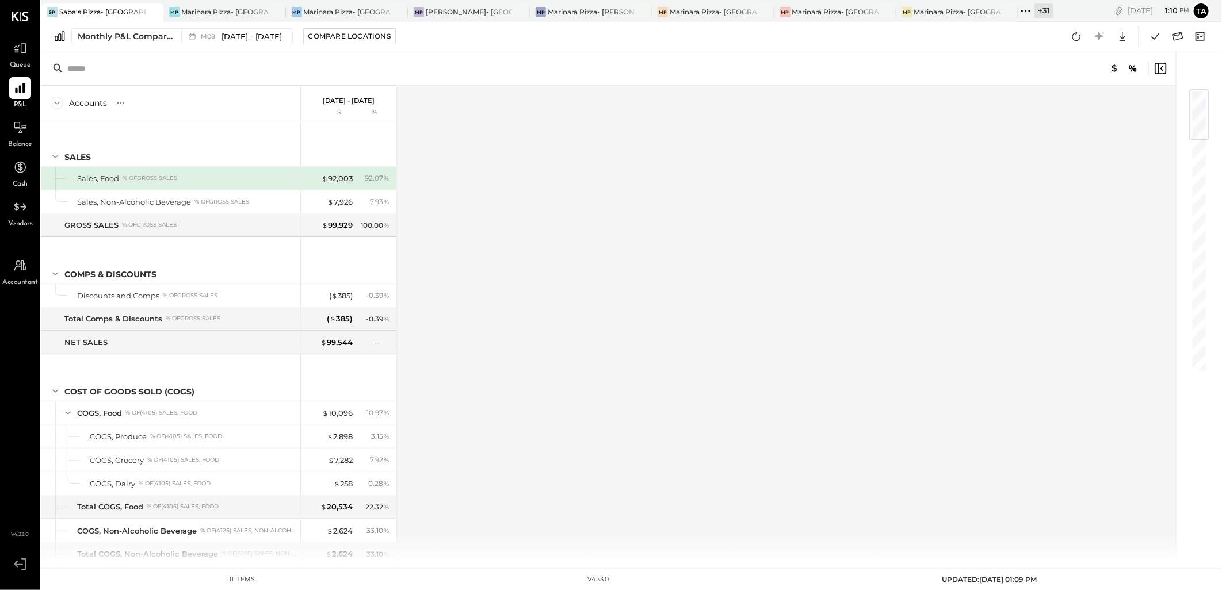
click at [1026, 14] on icon at bounding box center [1025, 10] width 15 height 15
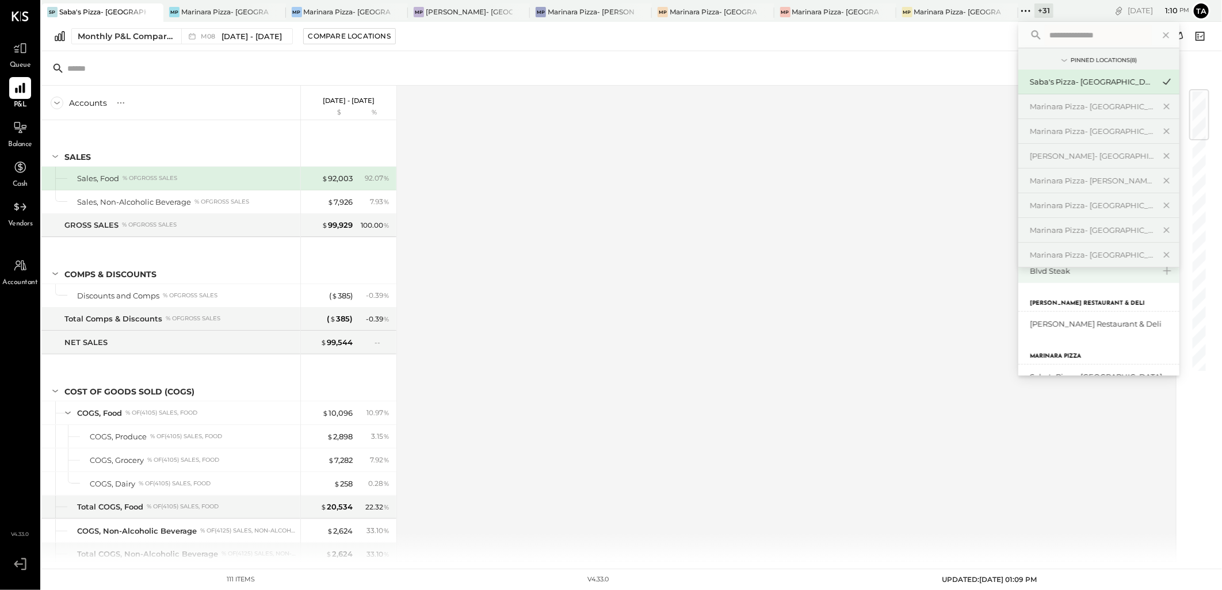
scroll to position [255, 0]
click at [1076, 319] on div "Saba's Pizza- [GEOGRAPHIC_DATA]" at bounding box center [1098, 313] width 161 height 24
click at [1074, 313] on div "Saba's Pizza- [GEOGRAPHIC_DATA]" at bounding box center [1091, 313] width 124 height 11
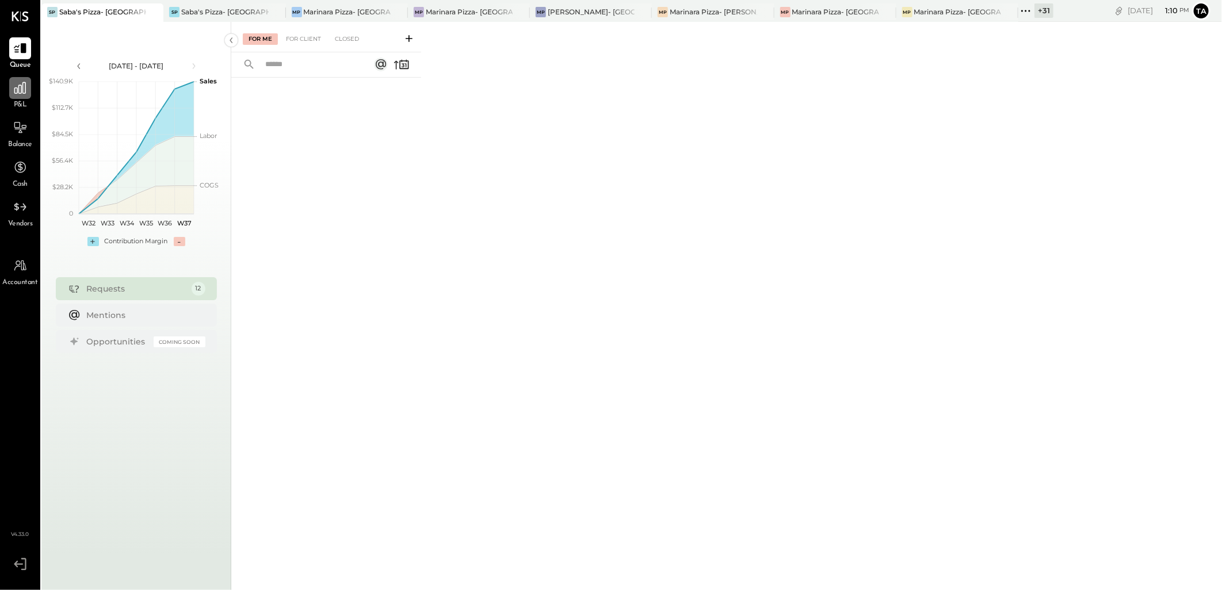
click at [24, 92] on icon at bounding box center [20, 88] width 15 height 15
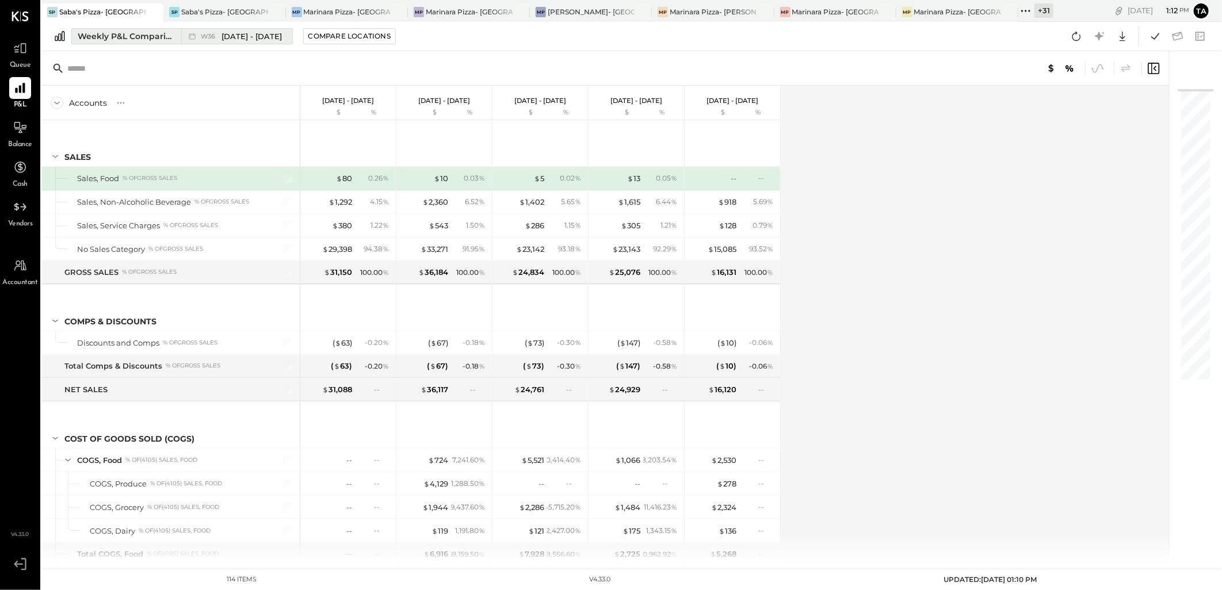
click at [112, 41] on div "Weekly P&L Comparison" at bounding box center [126, 36] width 97 height 12
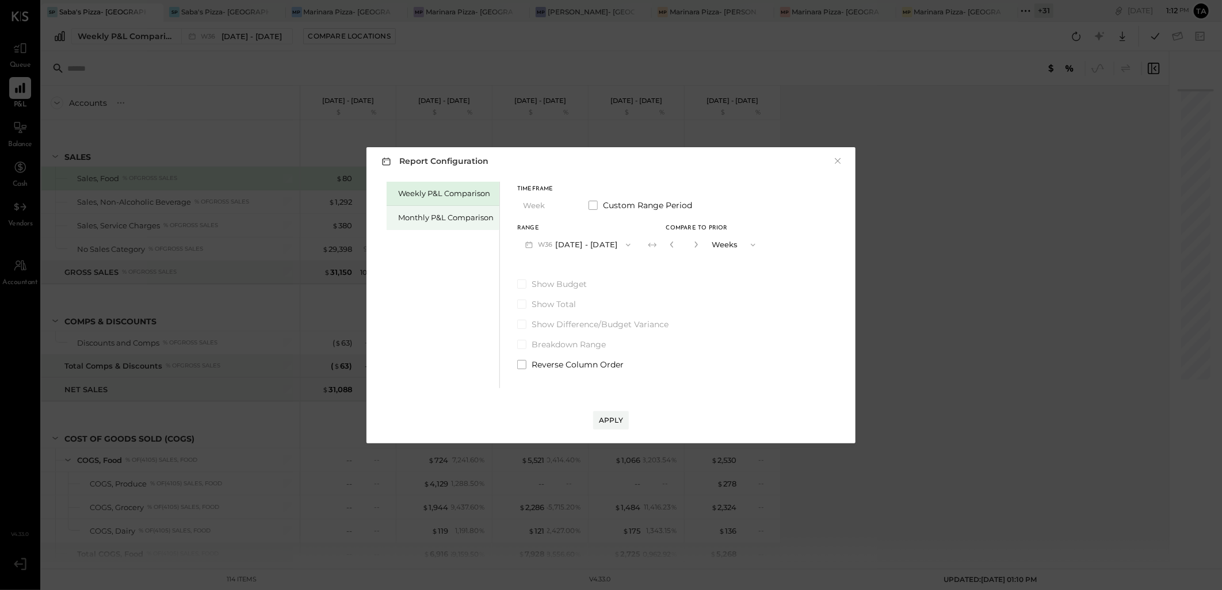
click at [434, 219] on div "Monthly P&L Comparison" at bounding box center [445, 217] width 95 height 11
click at [583, 243] on button "M09 Sep 1 - 30, 2025" at bounding box center [577, 244] width 121 height 21
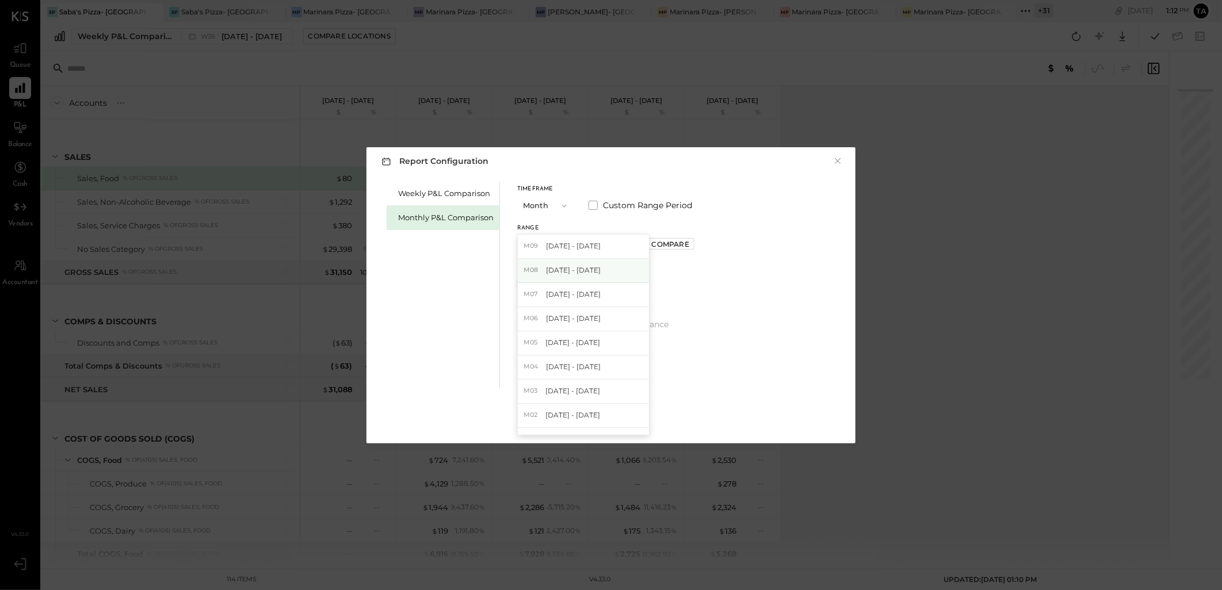
click at [599, 275] on div "M08 Aug 1 - 31, 2025" at bounding box center [583, 271] width 131 height 24
click at [608, 411] on button "Apply" at bounding box center [611, 420] width 36 height 18
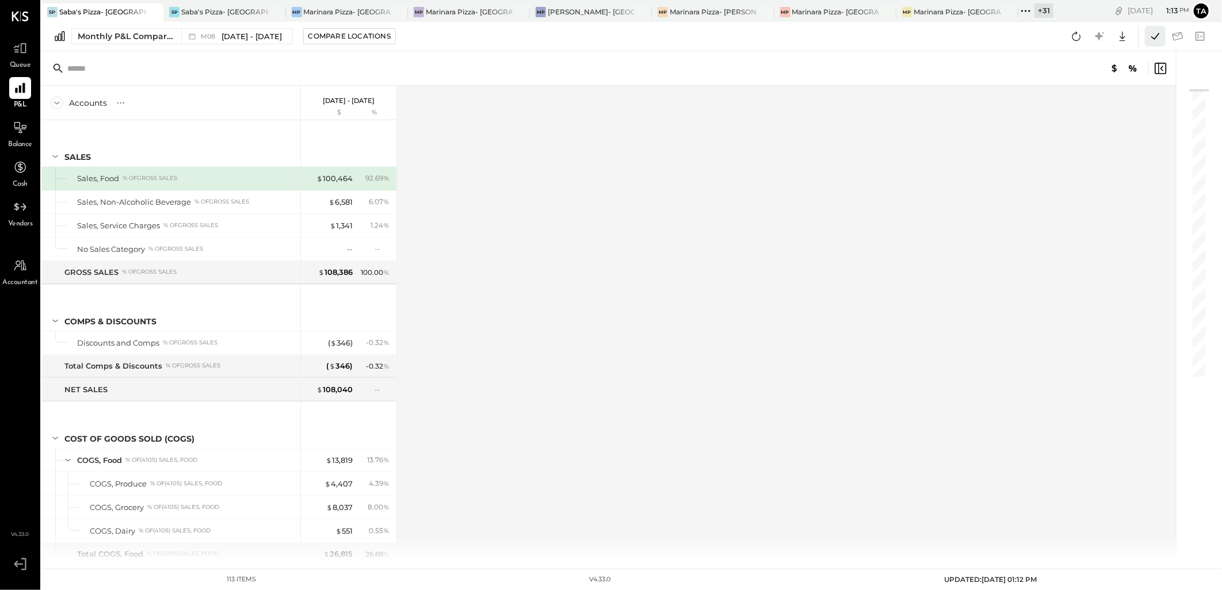
click at [1156, 37] on icon at bounding box center [1155, 36] width 8 height 6
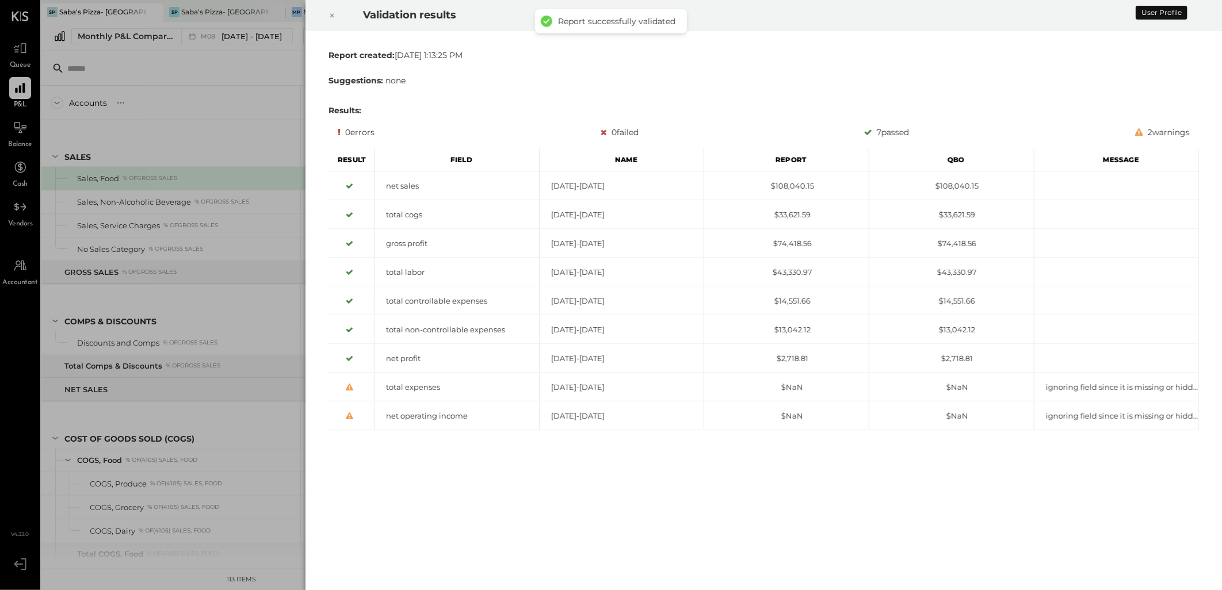
click at [330, 16] on icon at bounding box center [331, 16] width 7 height 14
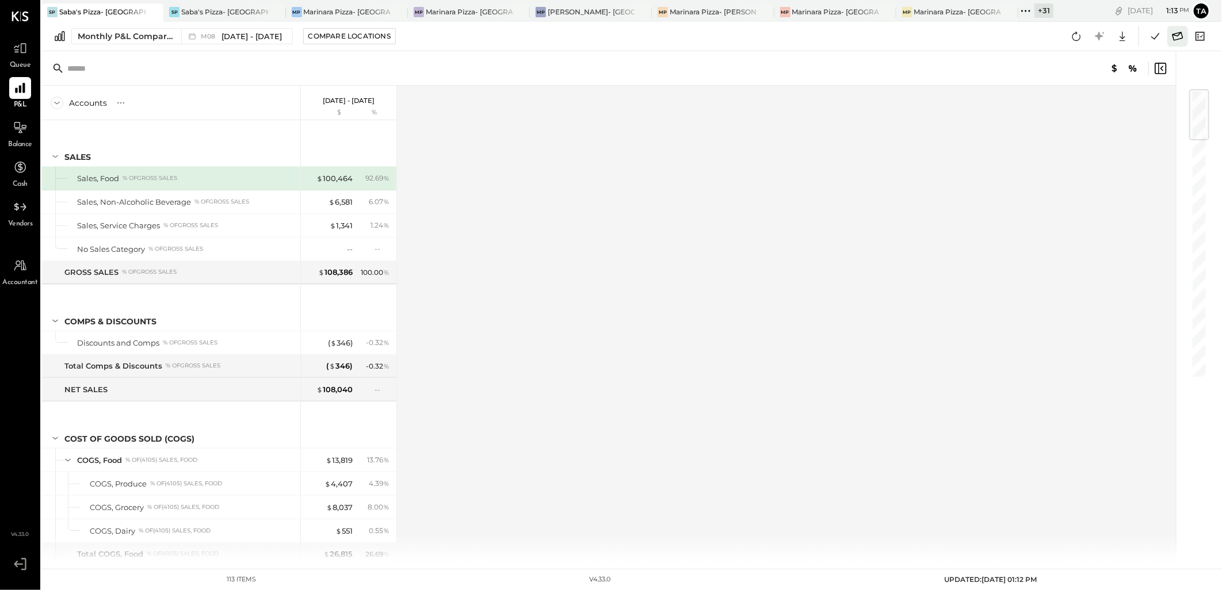
click at [1175, 37] on icon at bounding box center [1177, 36] width 15 height 15
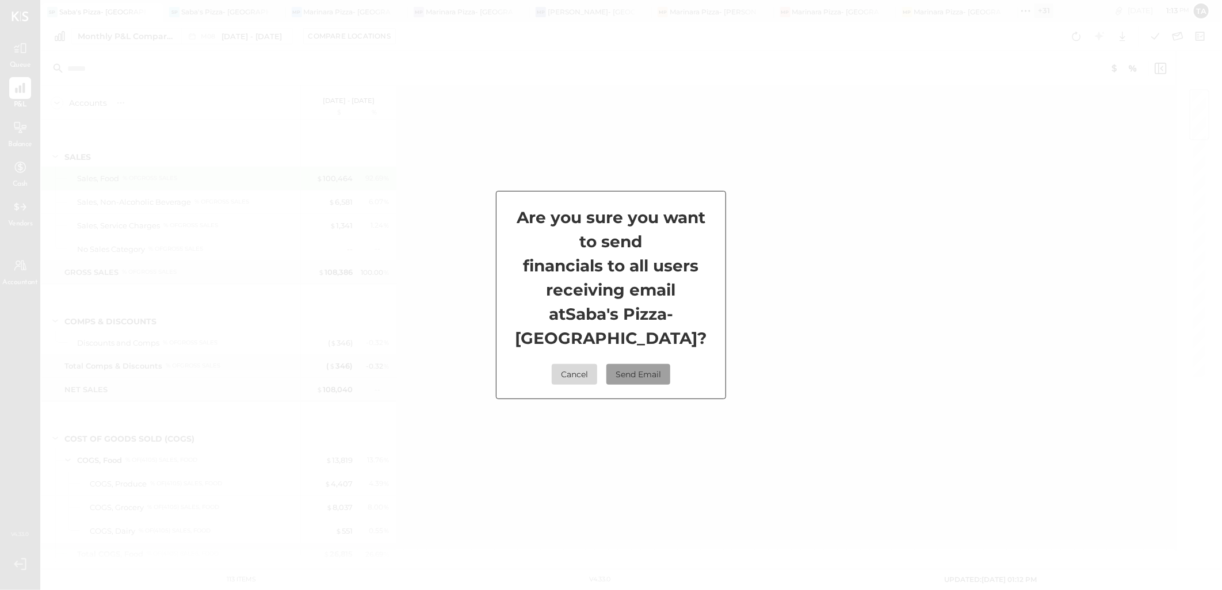
click at [646, 376] on button "Send Email" at bounding box center [638, 374] width 64 height 21
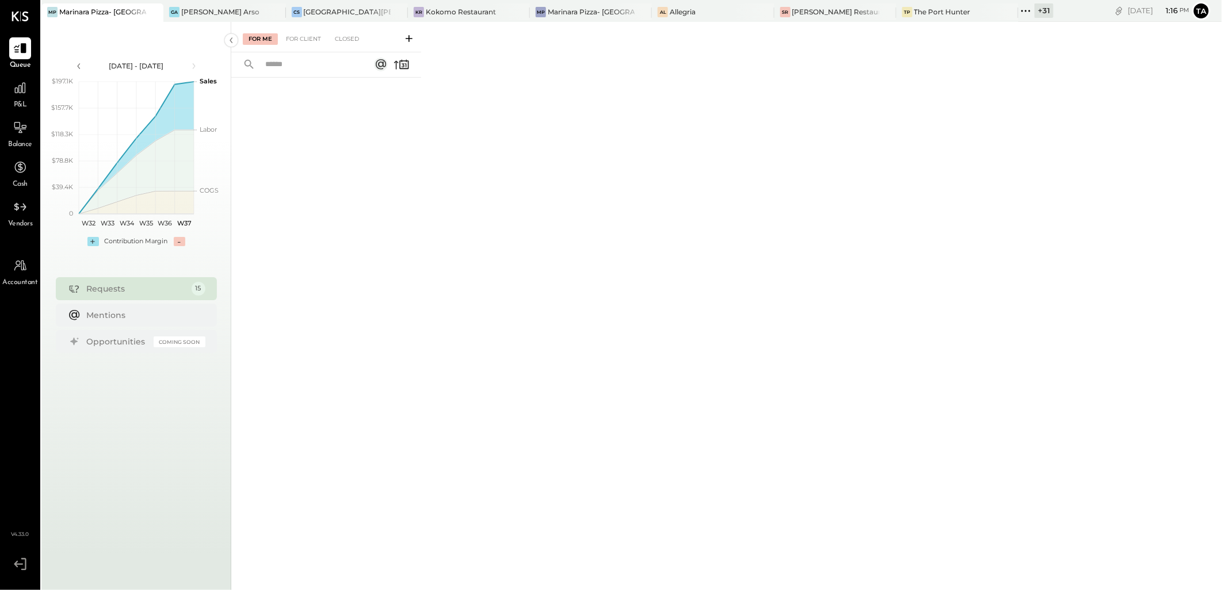
drag, startPoint x: 216, startPoint y: 1, endPoint x: 527, endPoint y: 182, distance: 360.5
click at [530, 196] on div "For Me For Client Closed" at bounding box center [726, 304] width 990 height 565
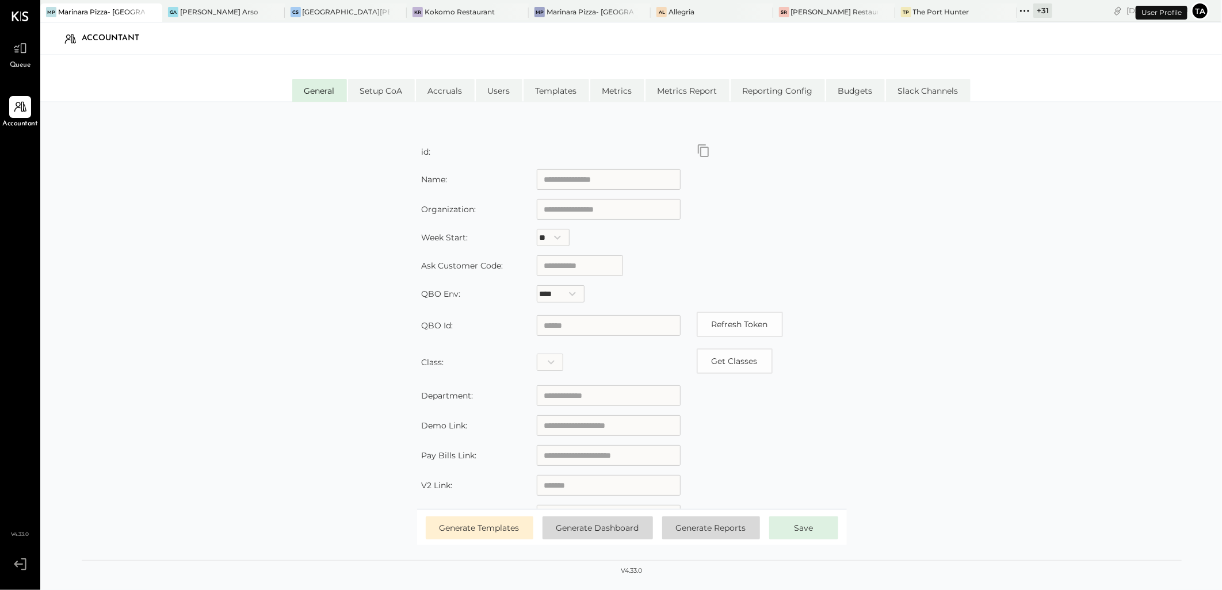
type input "**********"
type input "*********"
type input "**********"
click at [491, 97] on li "Users" at bounding box center [499, 90] width 47 height 23
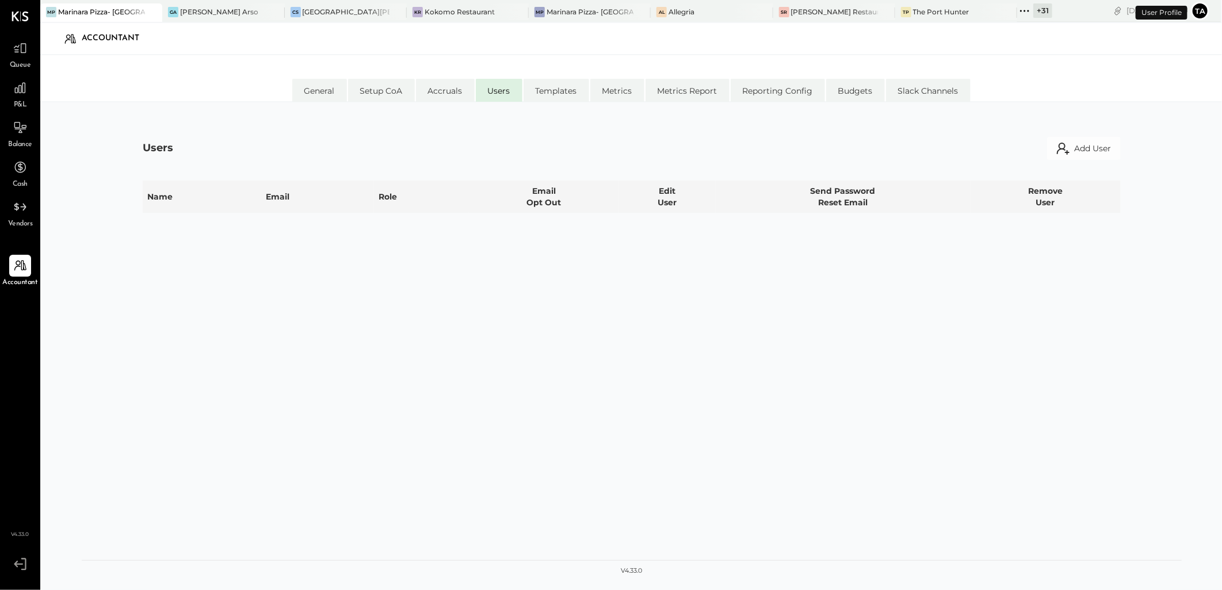
select select "*****"
select select "**********"
select select "*****"
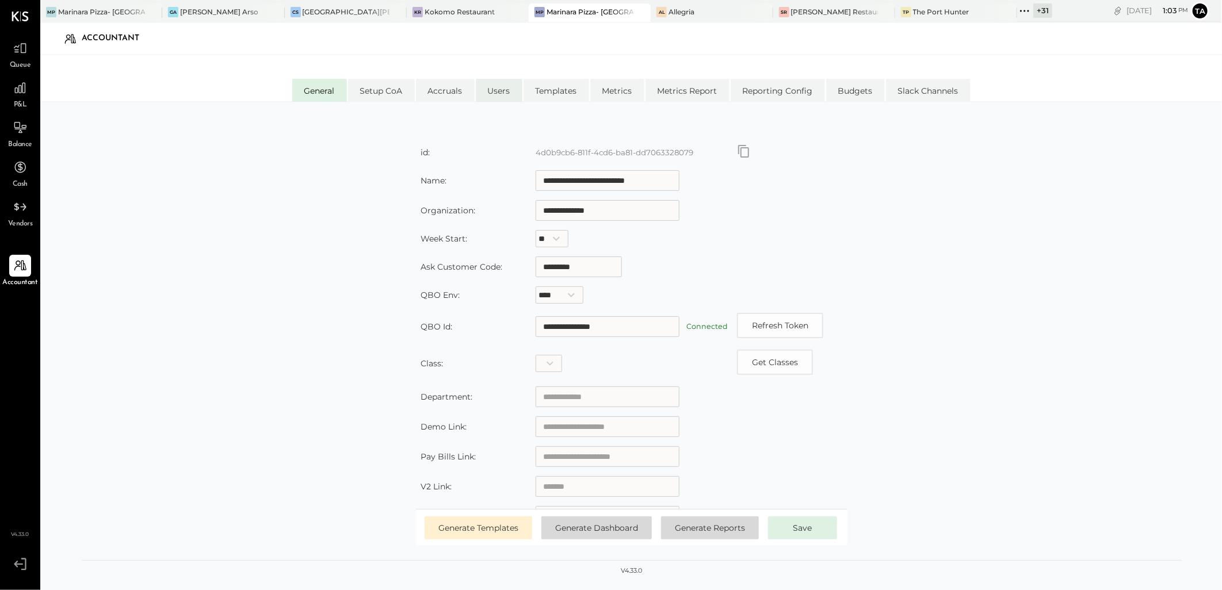
click at [504, 93] on li "Users" at bounding box center [499, 90] width 47 height 23
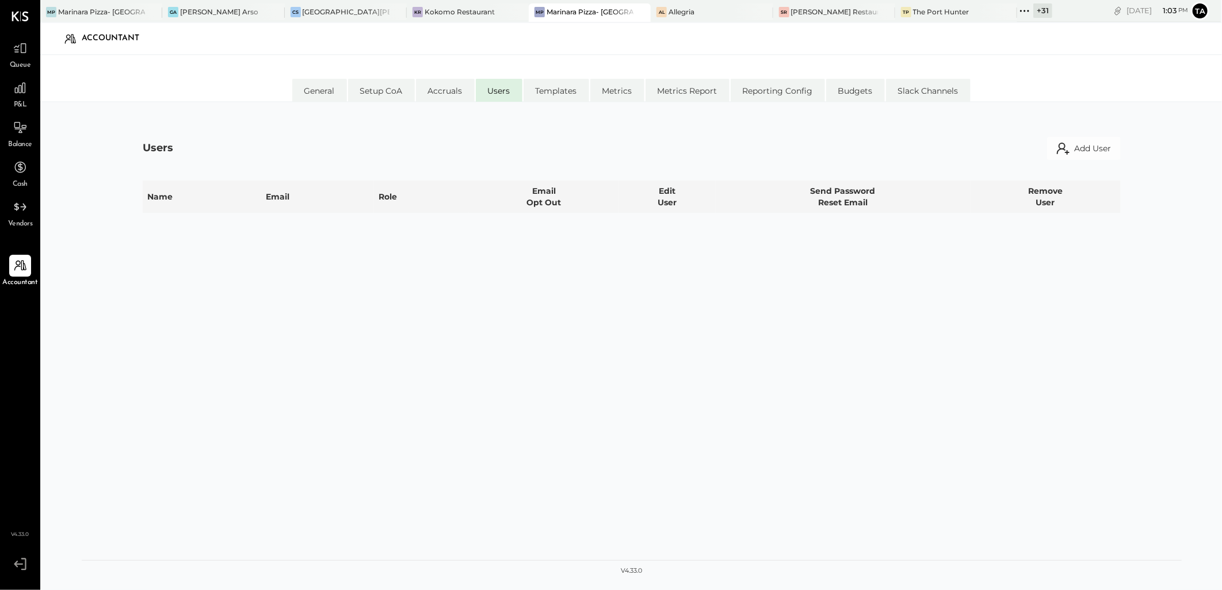
select select "*****"
select select "**********"
select select "*****"
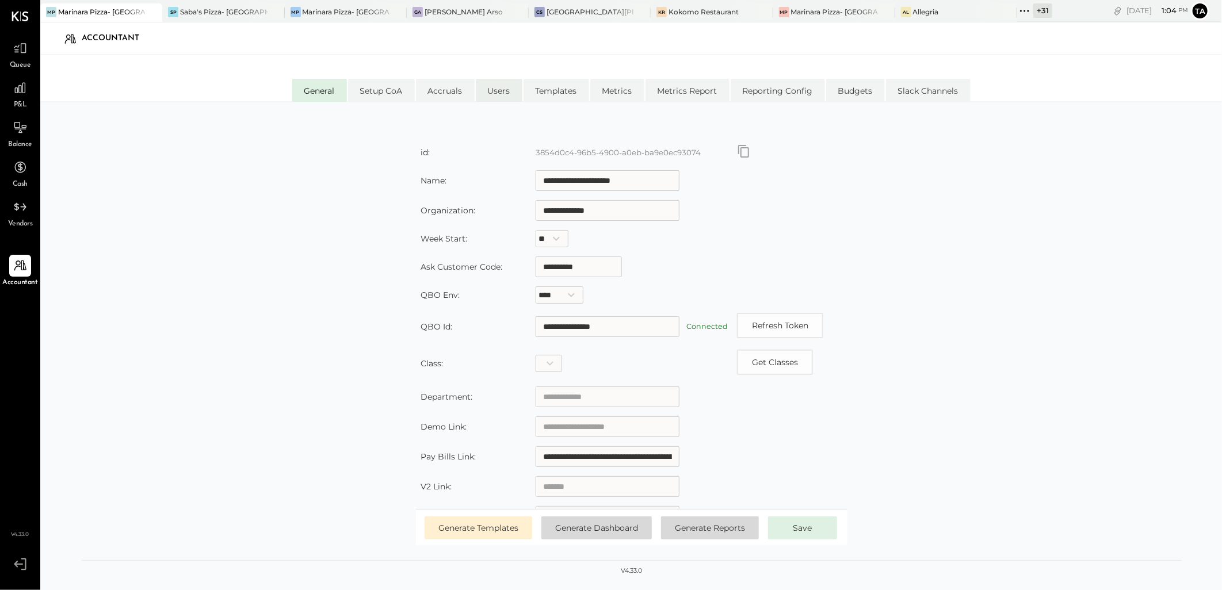
click at [493, 93] on li "Users" at bounding box center [499, 90] width 47 height 23
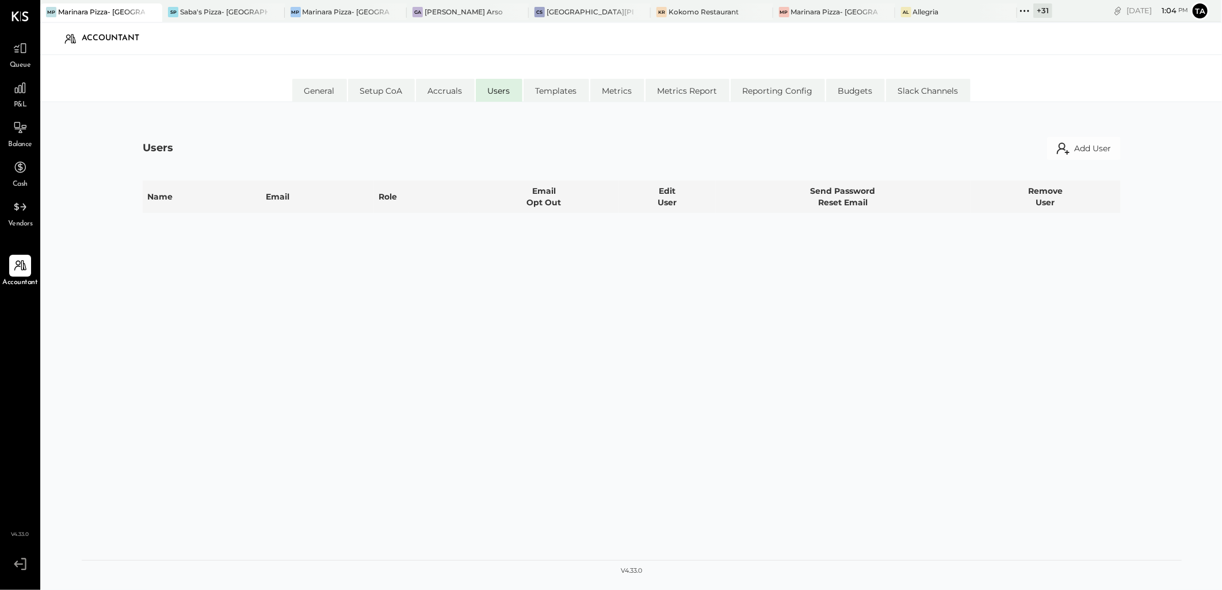
select select "*****"
select select "**********"
select select "*****"
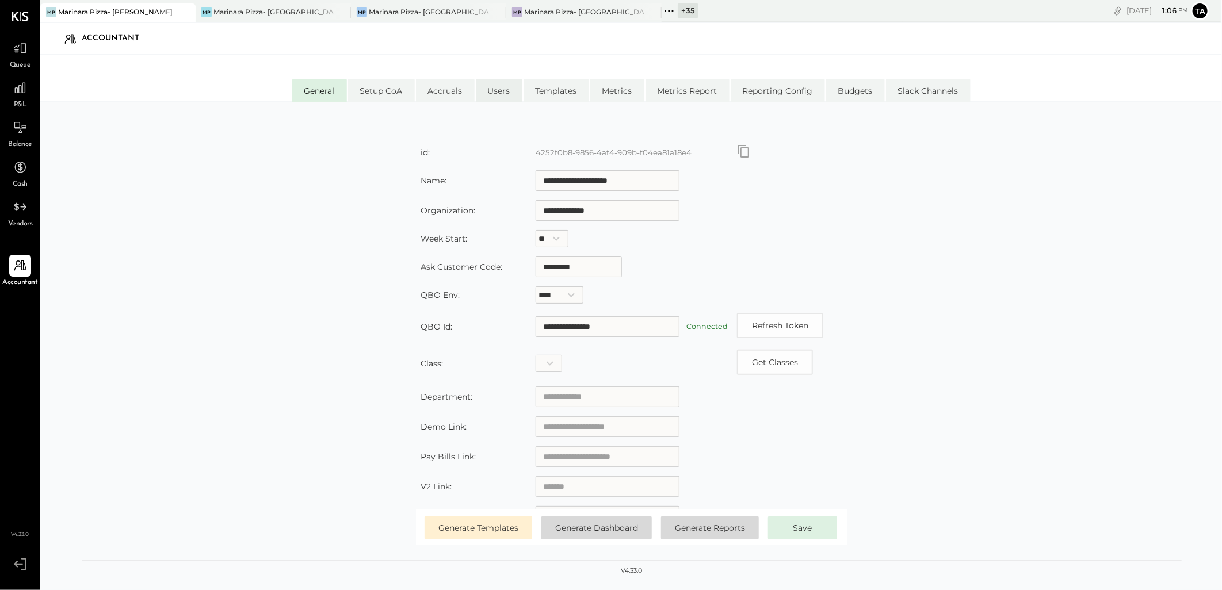
click at [499, 83] on li "Users" at bounding box center [499, 90] width 47 height 23
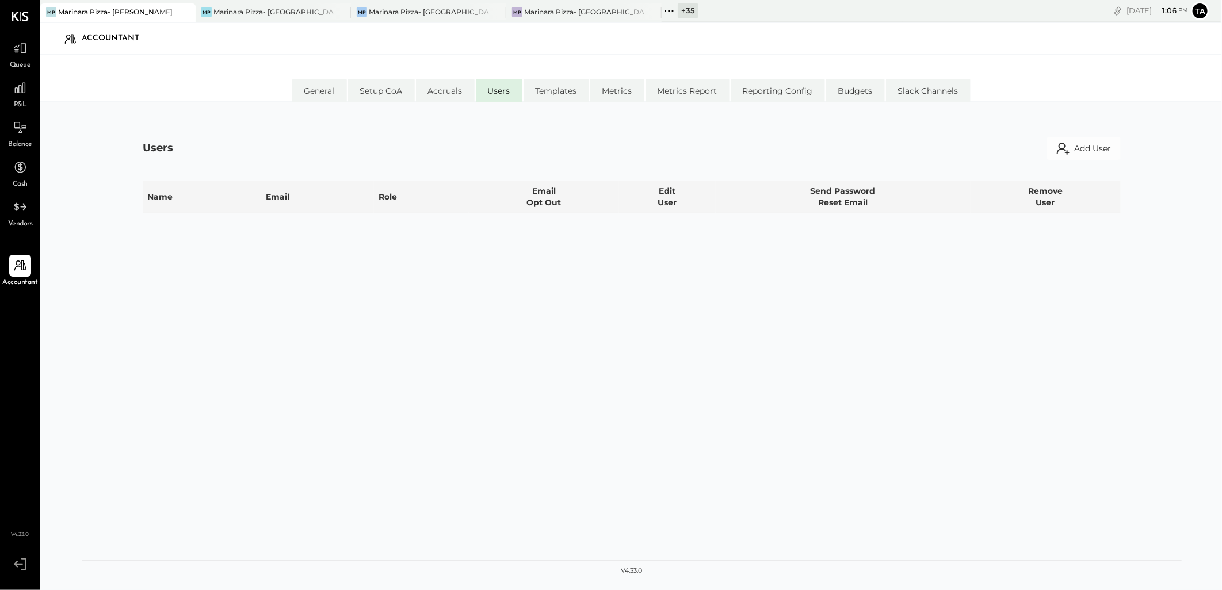
select select "*****"
select select "**********"
select select "*****"
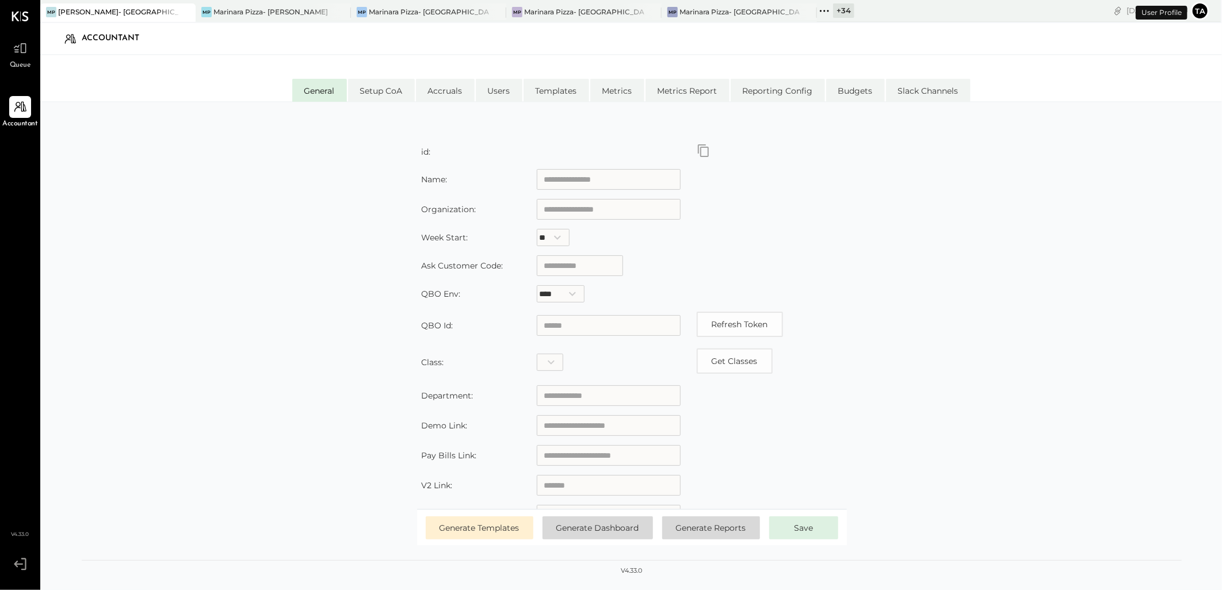
type input "**********"
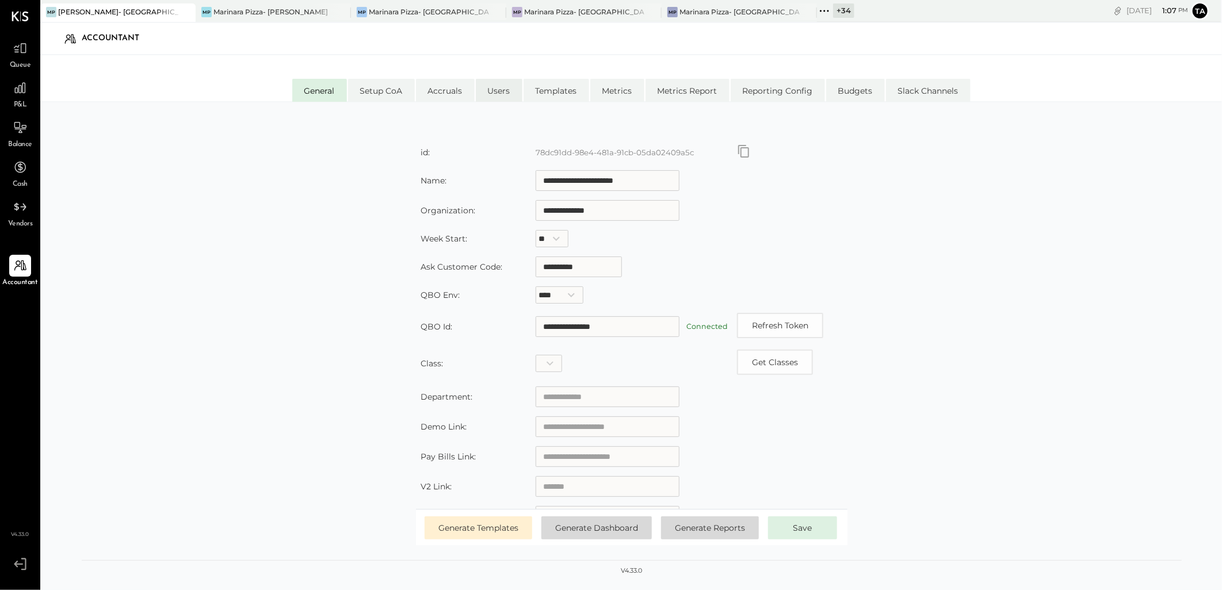
click at [498, 93] on li "Users" at bounding box center [499, 90] width 47 height 23
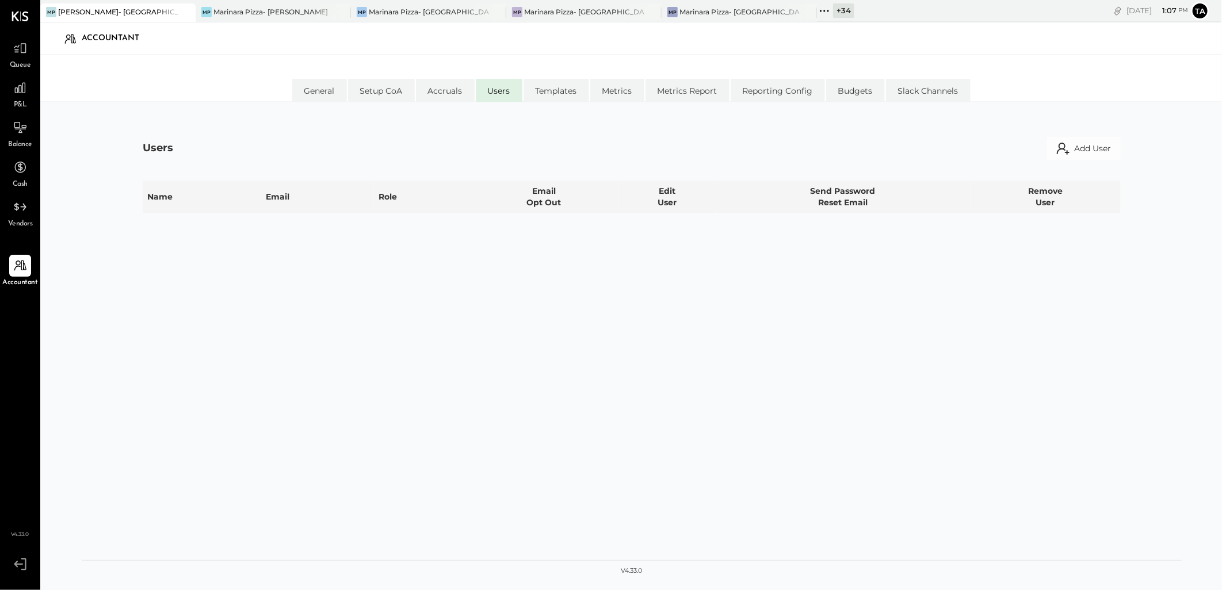
select select "*****"
select select "**********"
select select "*****"
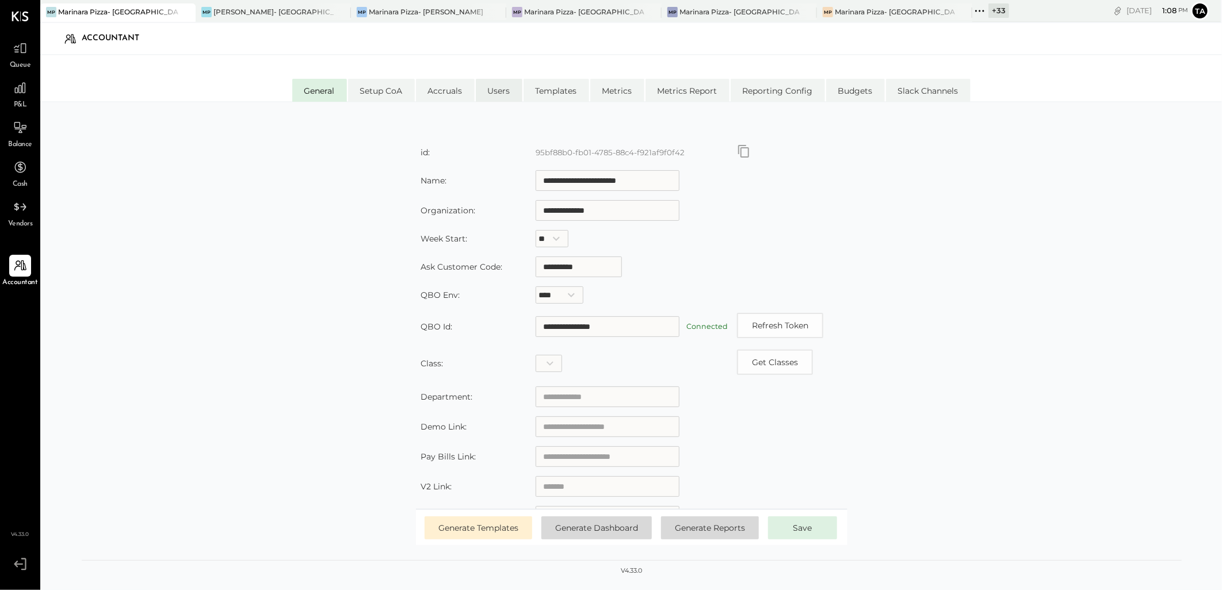
click at [484, 89] on li "Users" at bounding box center [499, 90] width 47 height 23
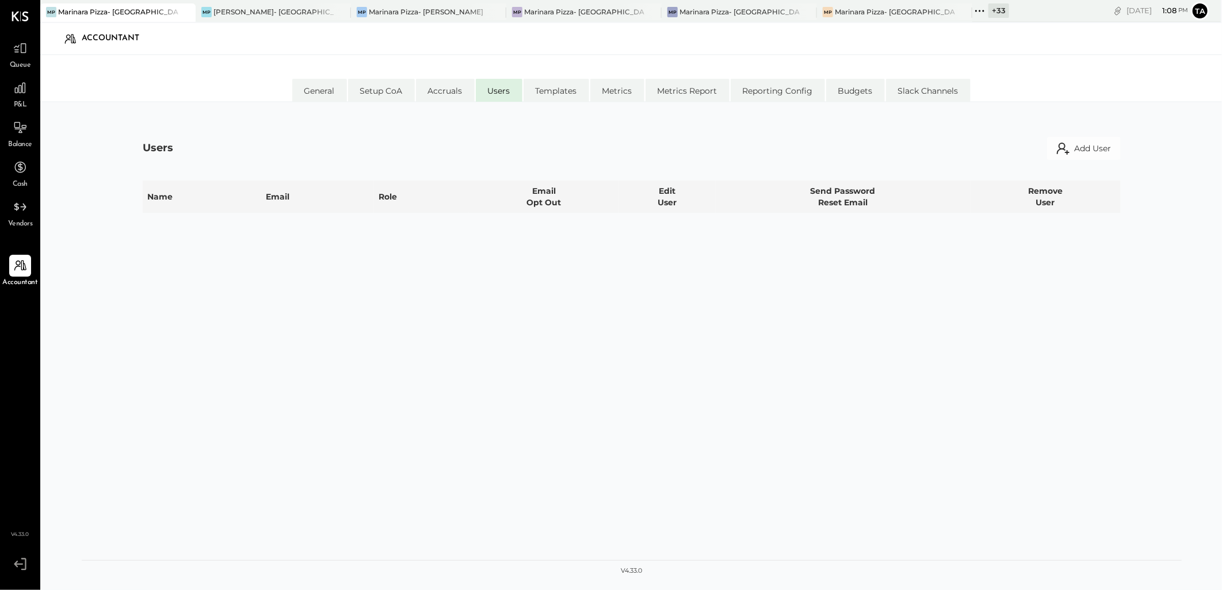
select select "*****"
select select "**********"
select select "*****"
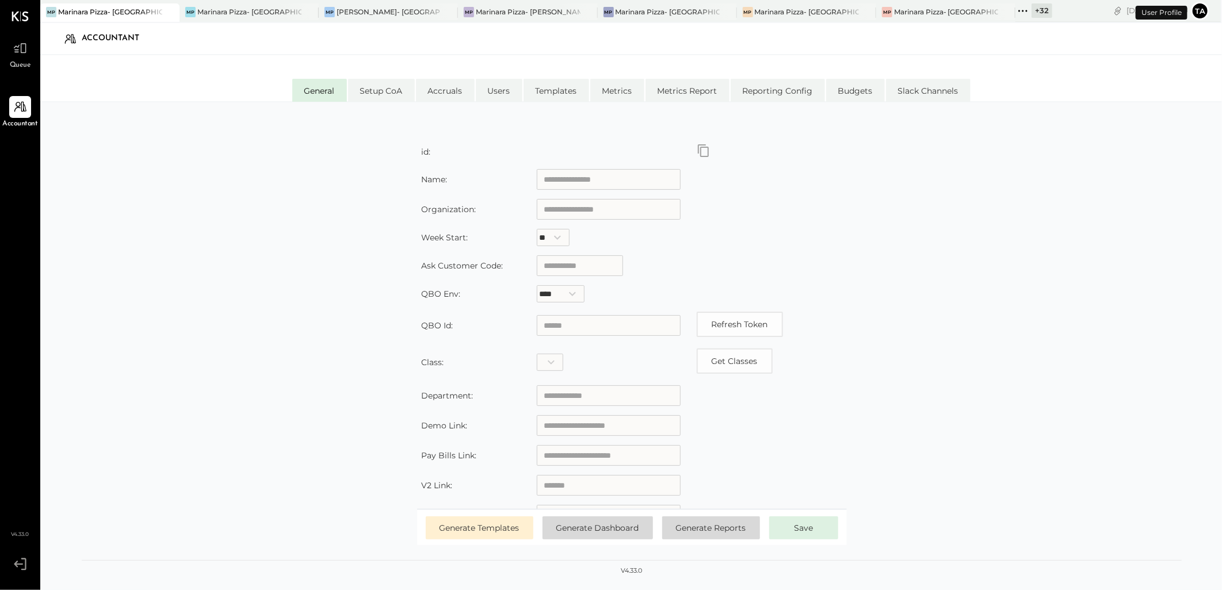
type input "**********"
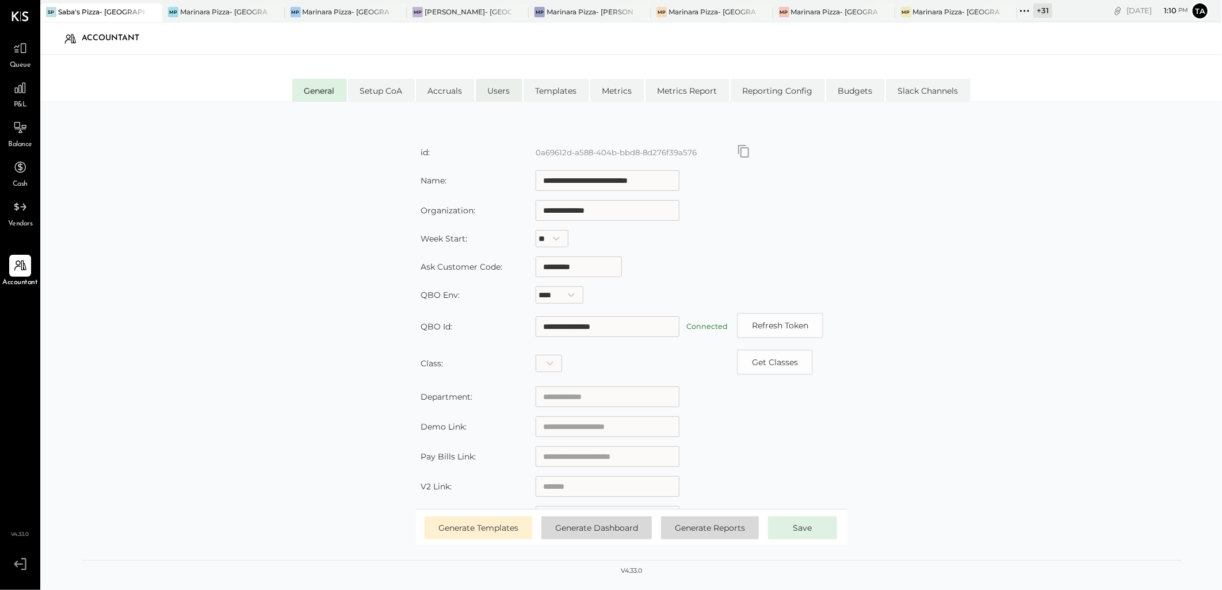
click at [489, 89] on li "Users" at bounding box center [499, 90] width 47 height 23
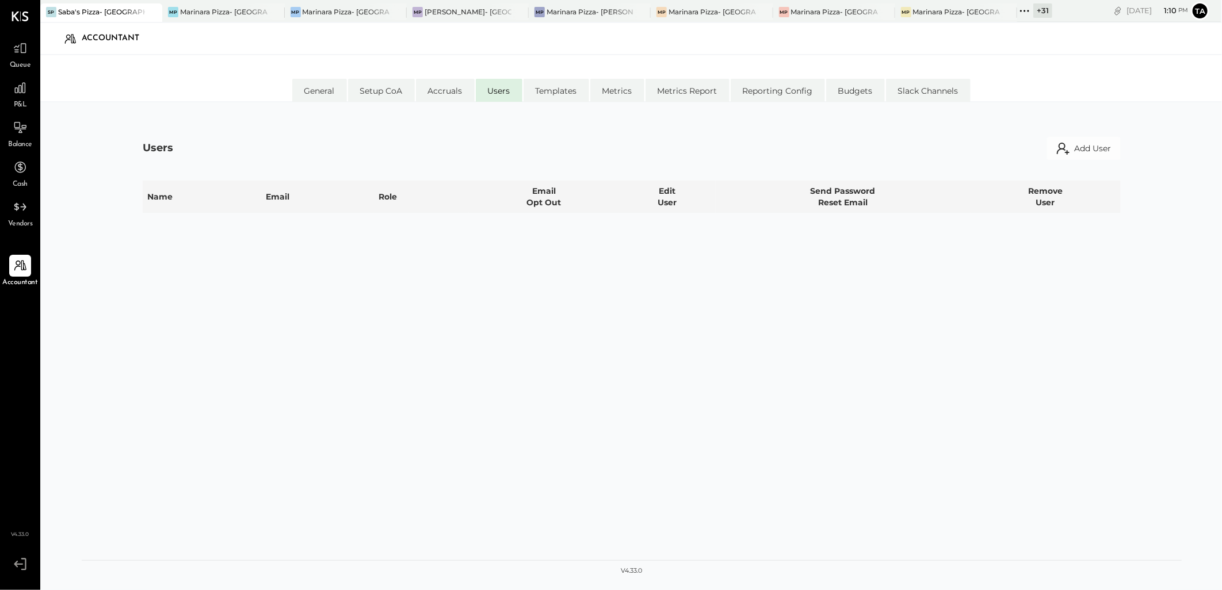
select select "*****"
select select "**********"
select select "*****"
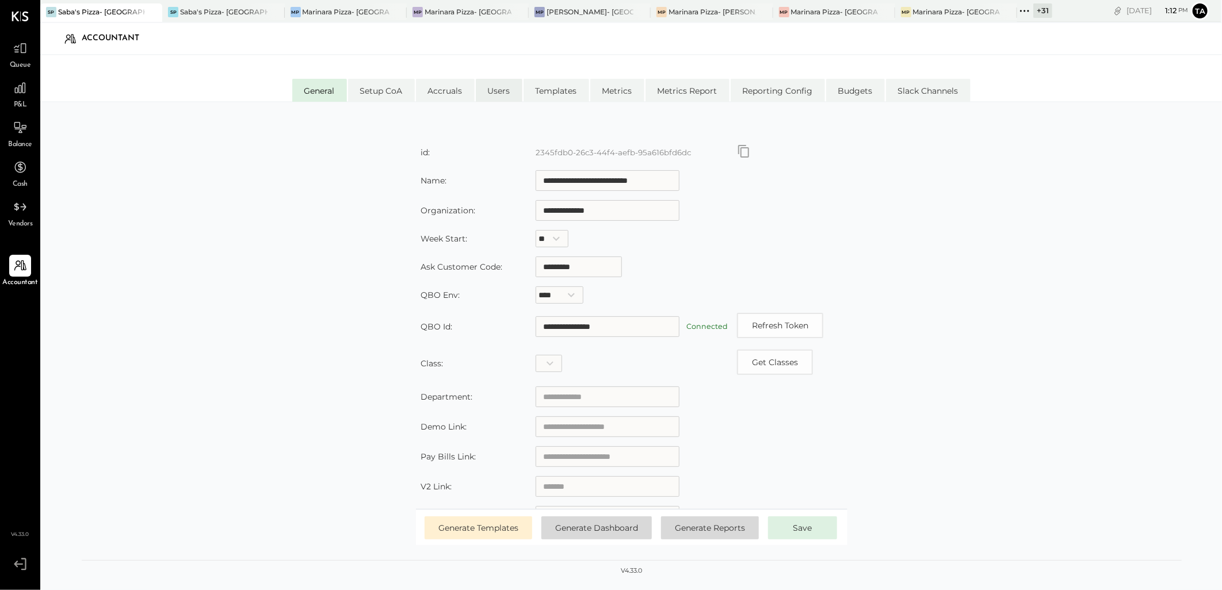
click at [491, 94] on li "Users" at bounding box center [499, 90] width 47 height 23
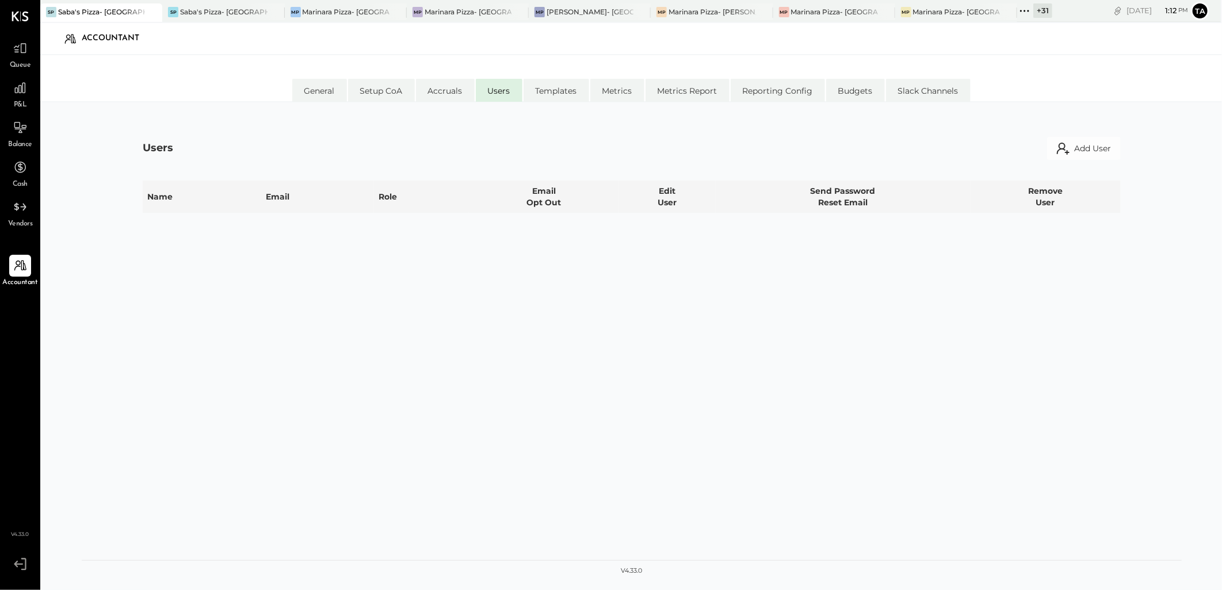
select select "*****"
select select "**********"
select select "*****"
